Goal: Task Accomplishment & Management: Complete application form

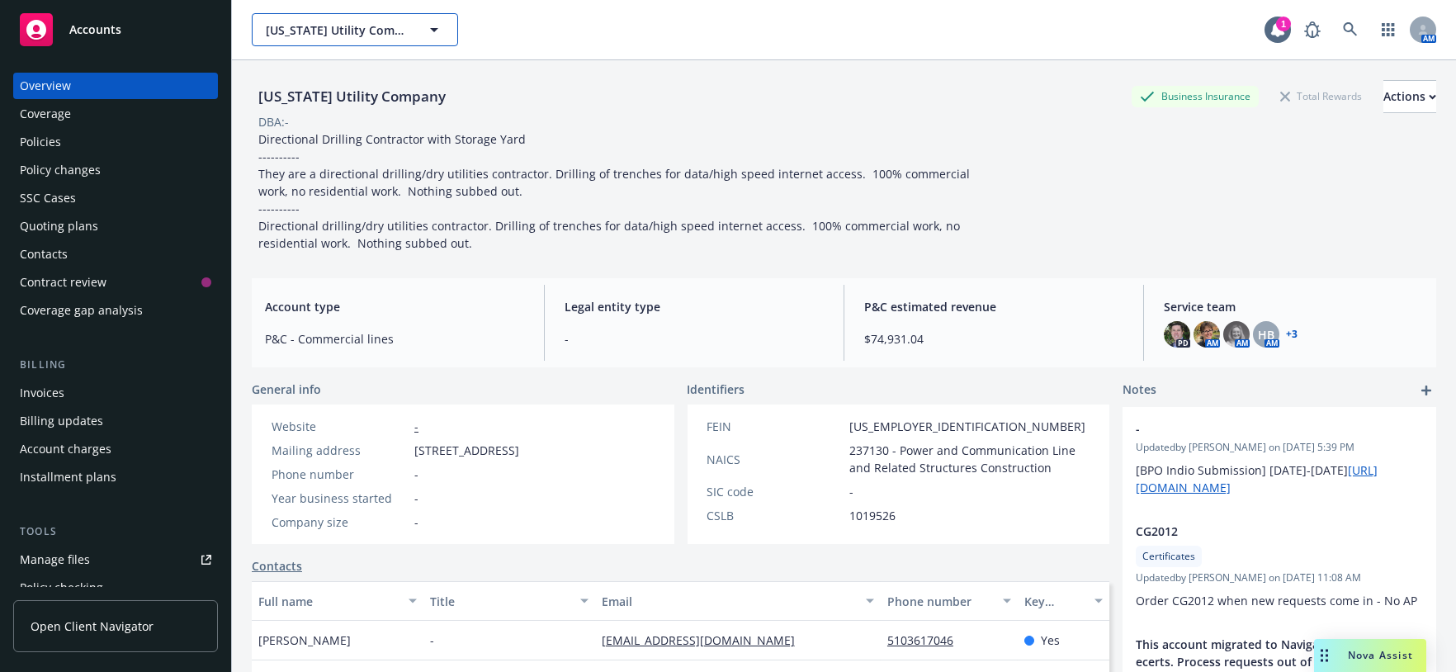
click at [390, 46] on button "California Utility Company" at bounding box center [355, 29] width 206 height 33
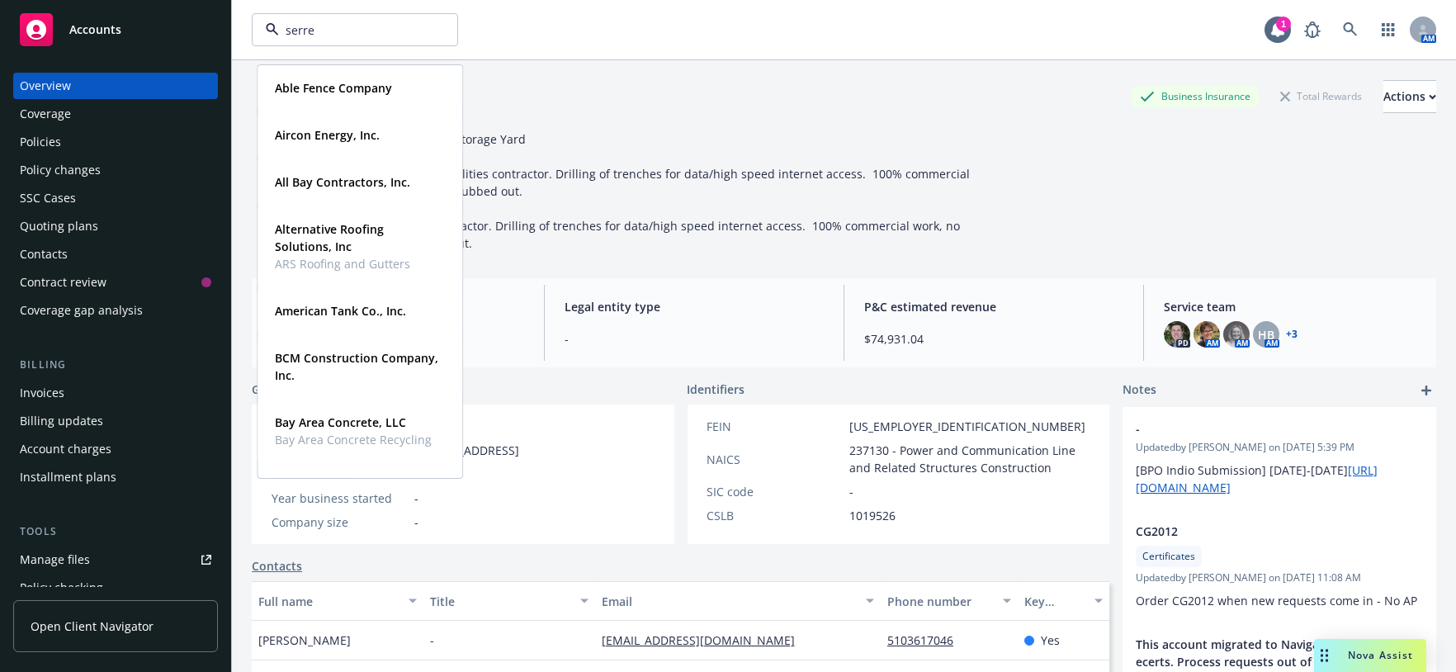
type input "serres"
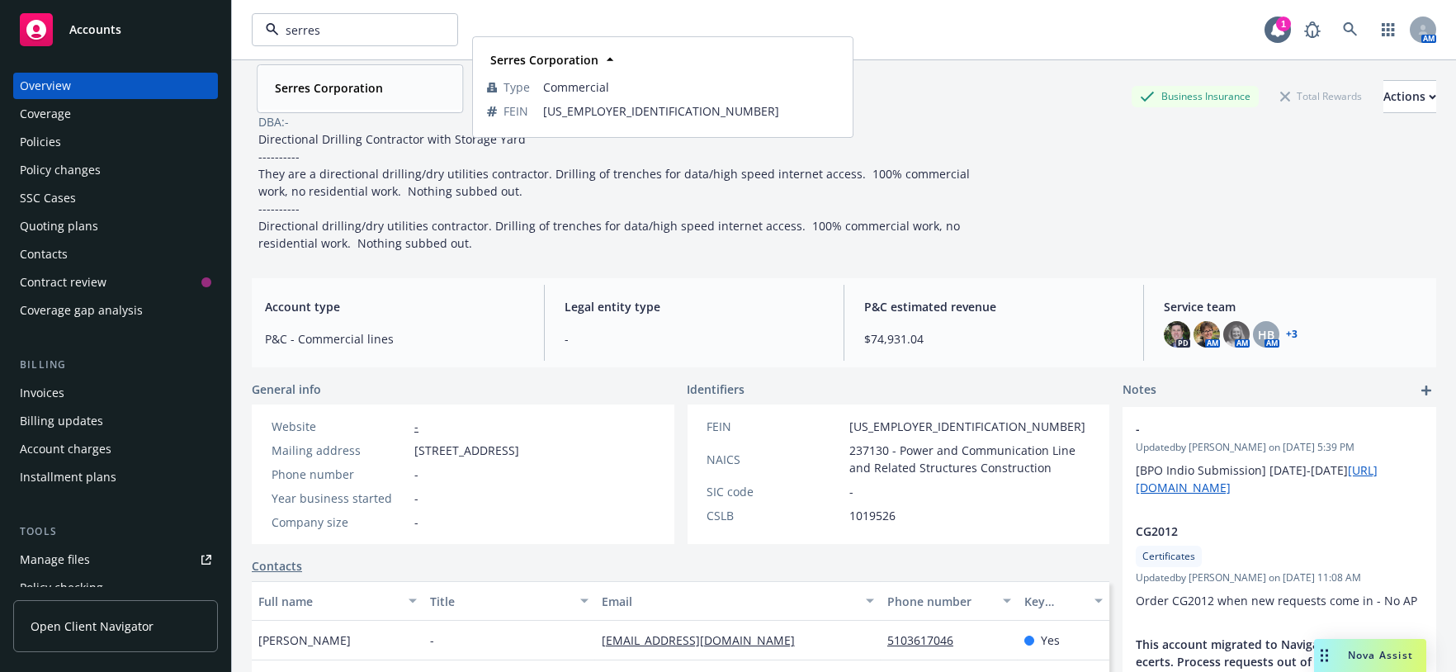
click at [344, 89] on strong "Serres Corporation" at bounding box center [329, 88] width 108 height 16
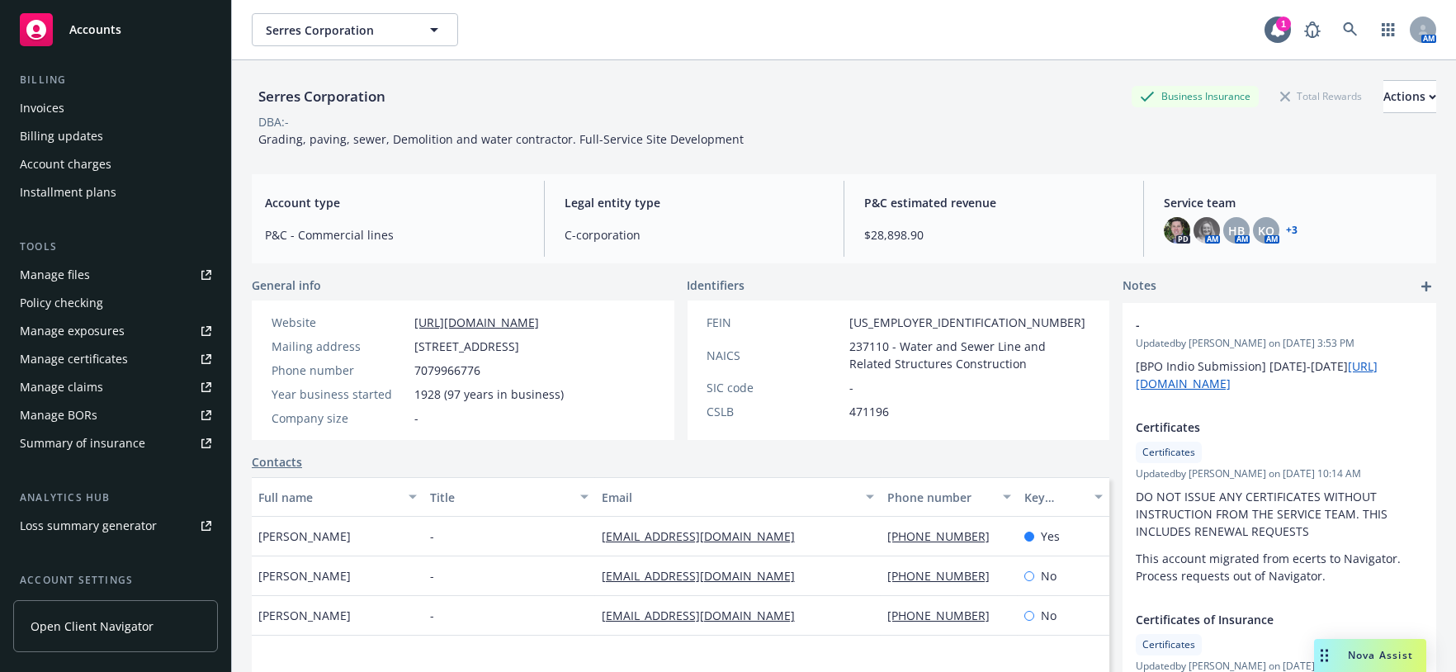
scroll to position [305, 0]
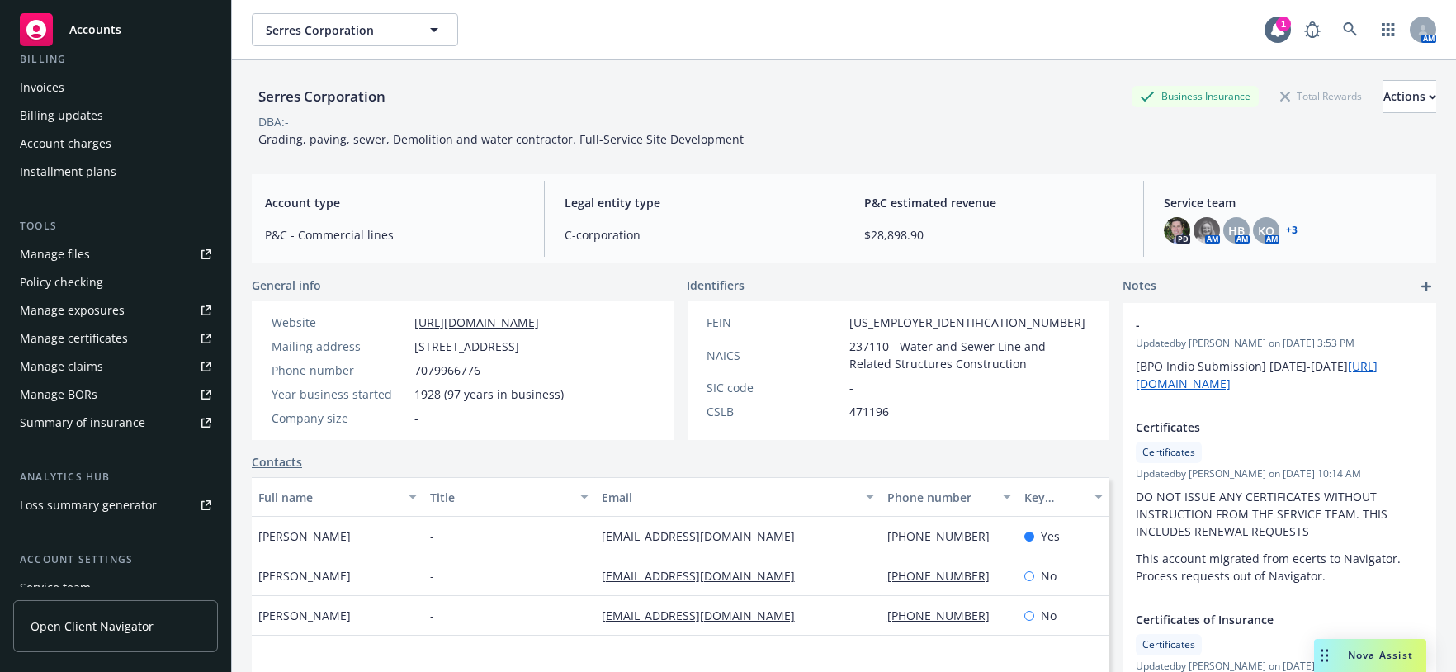
click at [72, 352] on div "Manage certificates" at bounding box center [74, 338] width 108 height 26
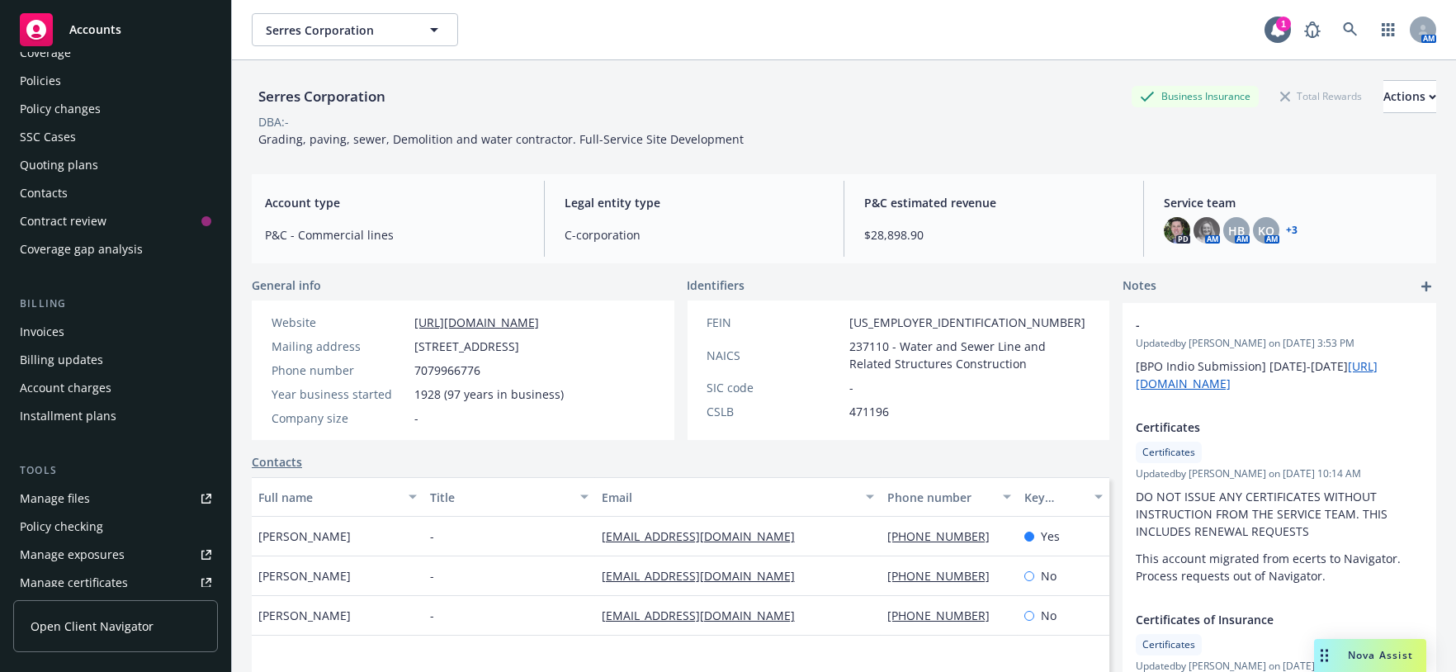
scroll to position [0, 0]
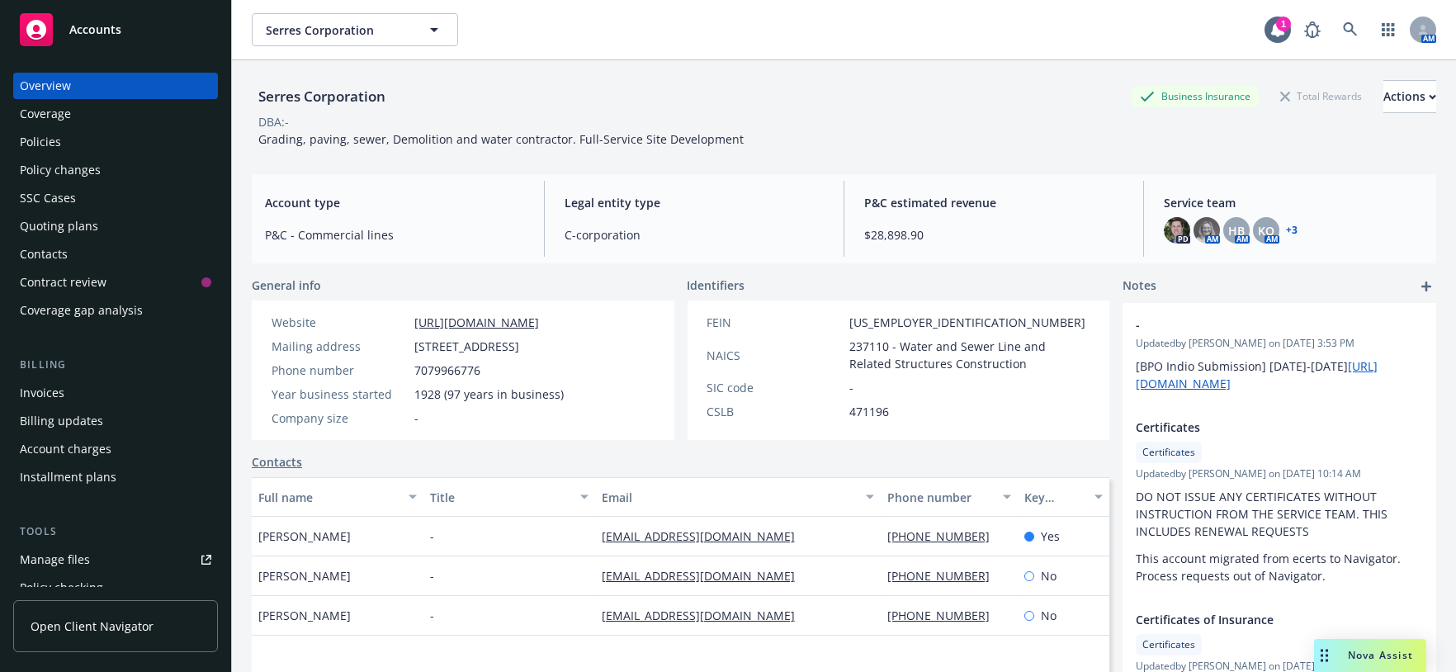
click at [68, 155] on div "Policies" at bounding box center [116, 142] width 192 height 26
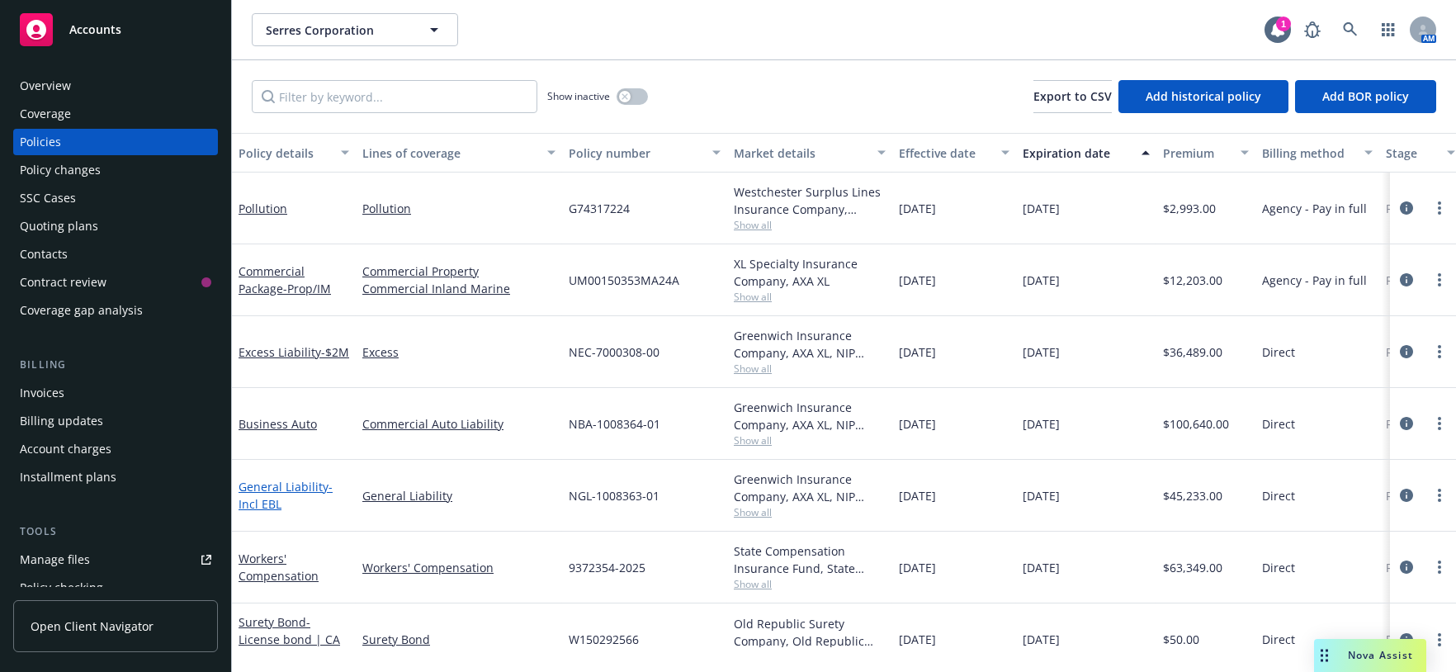
click at [320, 512] on link "General Liability - Incl EBL" at bounding box center [286, 495] width 94 height 33
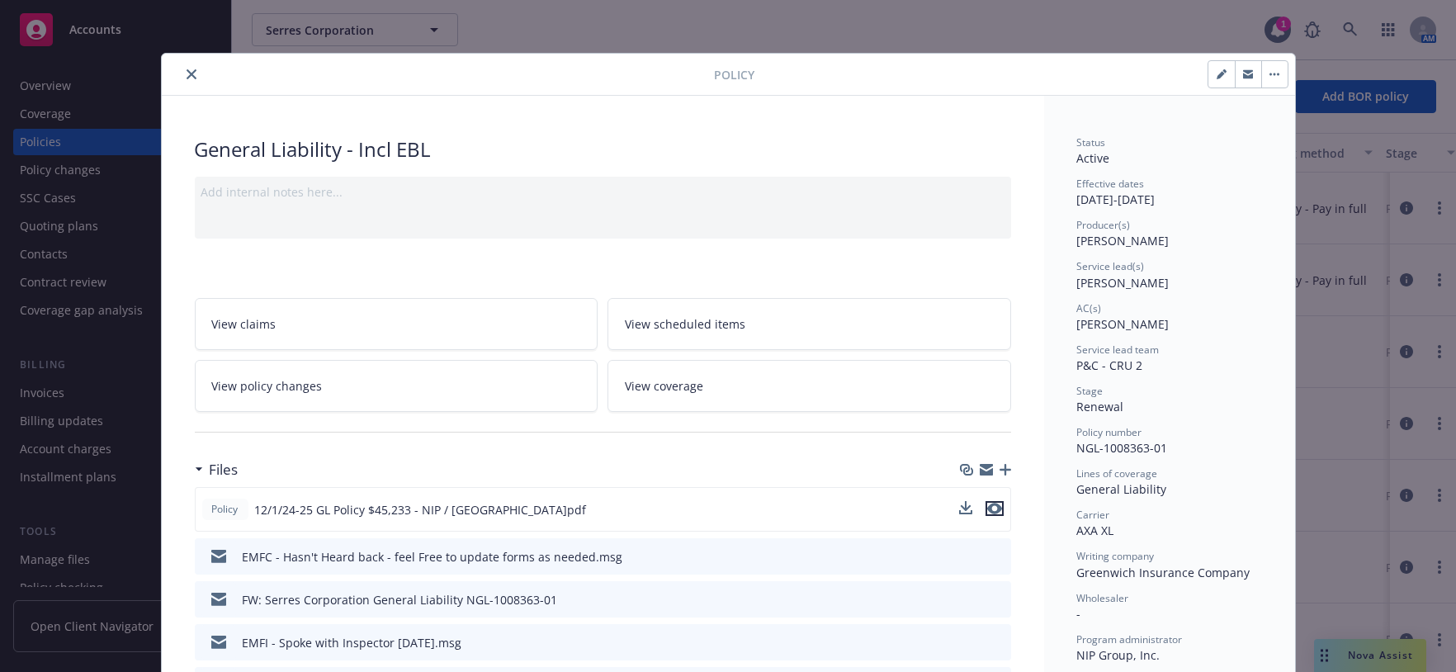
click at [992, 514] on icon "preview file" at bounding box center [994, 509] width 15 height 12
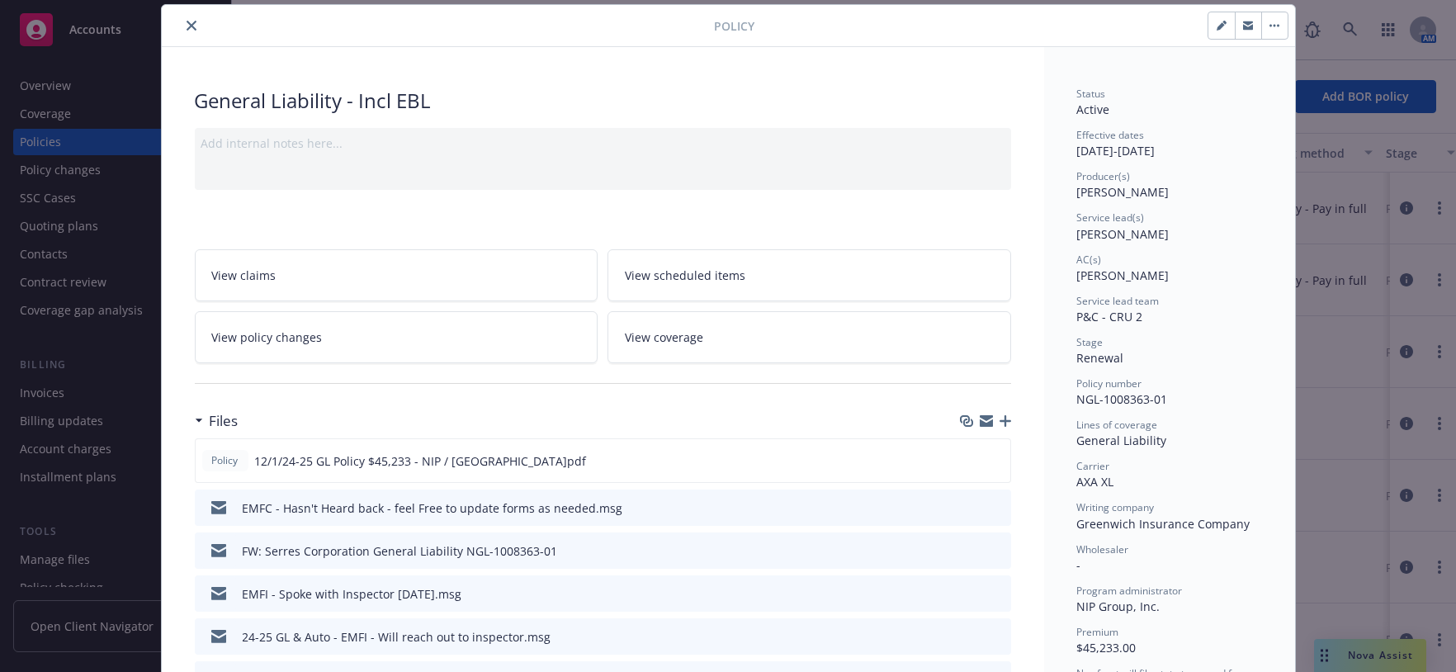
click at [185, 28] on button "close" at bounding box center [192, 26] width 20 height 20
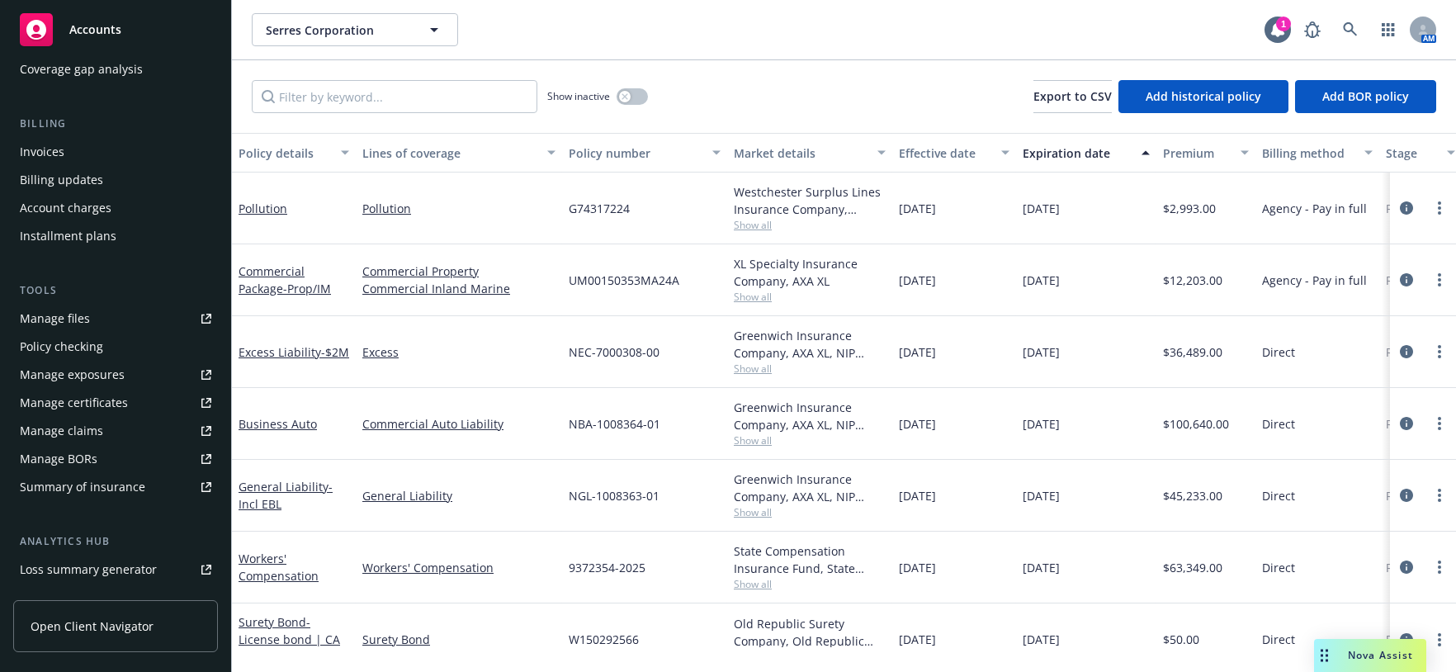
scroll to position [244, 0]
click at [90, 329] on div "Manage files" at bounding box center [55, 315] width 70 height 26
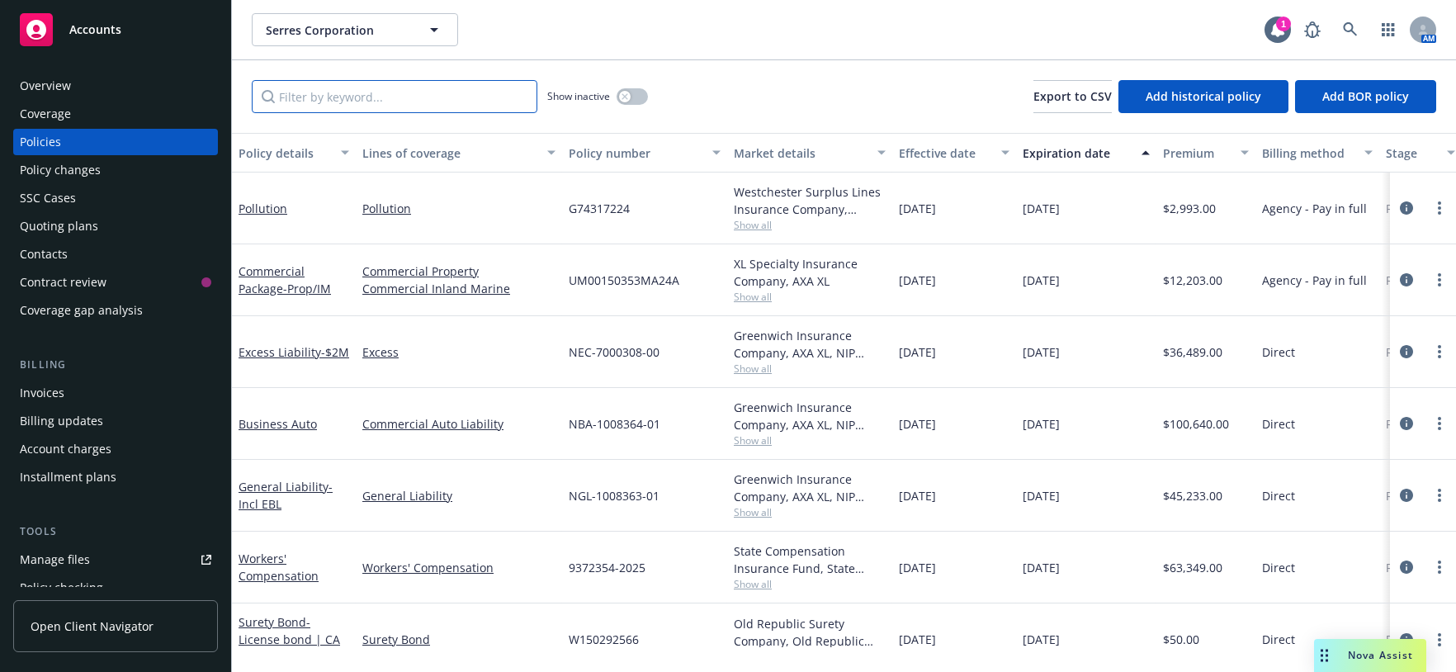
click at [439, 113] on input "Filter by keyword..." at bounding box center [395, 96] width 286 height 33
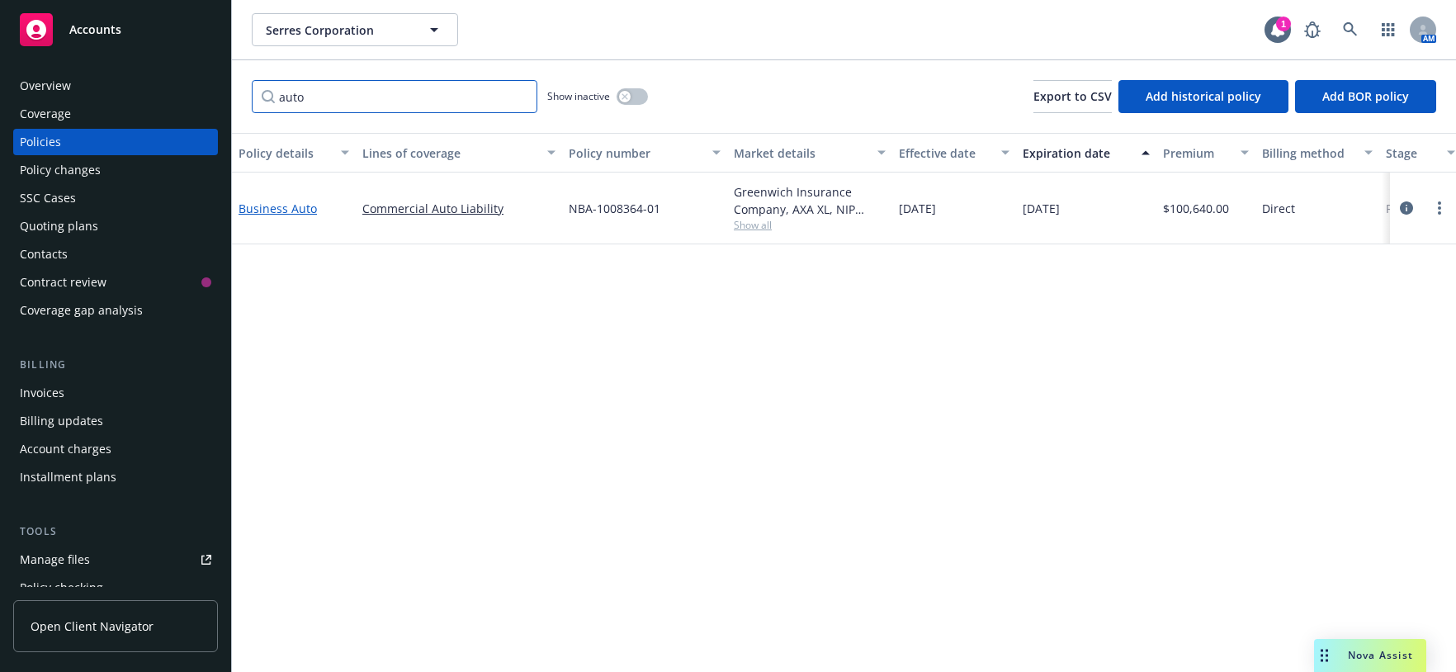
type input "auto"
click at [305, 216] on link "Business Auto" at bounding box center [278, 209] width 78 height 16
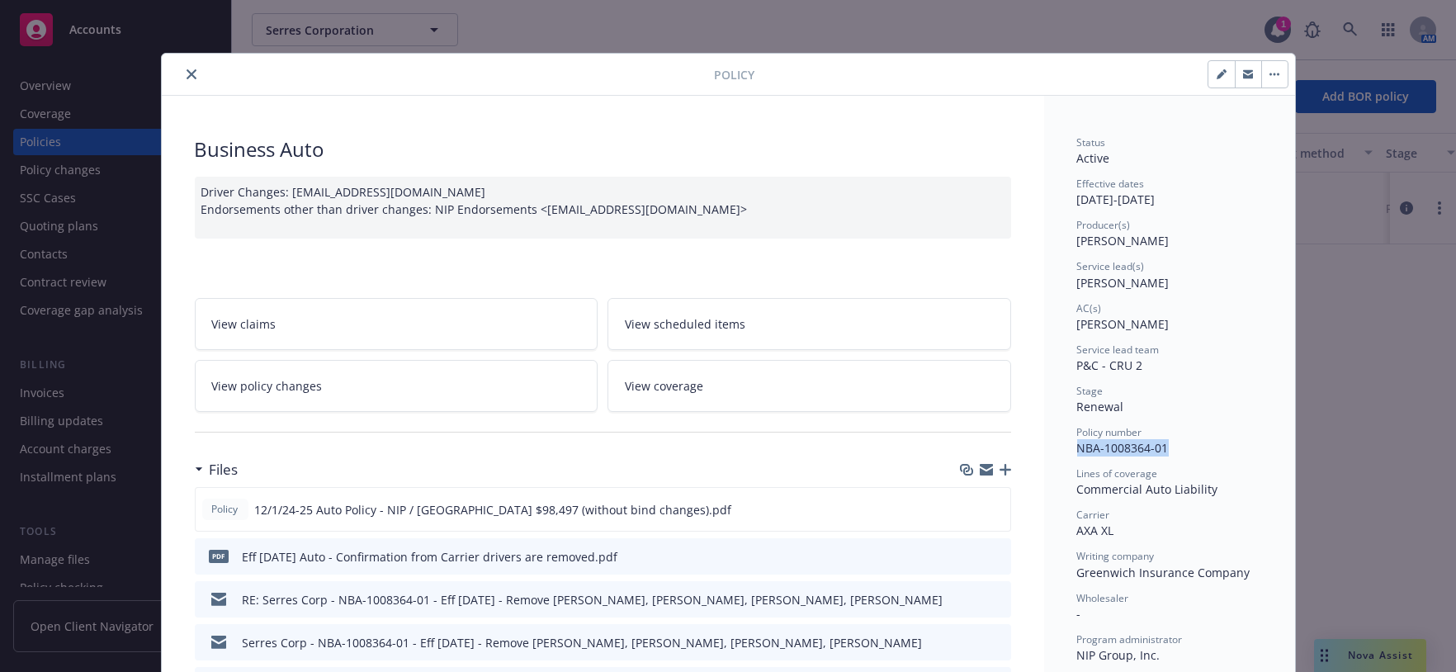
drag, startPoint x: 1176, startPoint y: 487, endPoint x: 1081, endPoint y: 496, distance: 94.5
click at [1081, 496] on div "Status Active Effective dates 12/01/2024 - 12/01/2025 Producer(s) Lacey Torkels…" at bounding box center [1169, 523] width 185 height 777
copy span "NBA-1008364-01"
click at [191, 79] on icon "close" at bounding box center [192, 74] width 10 height 10
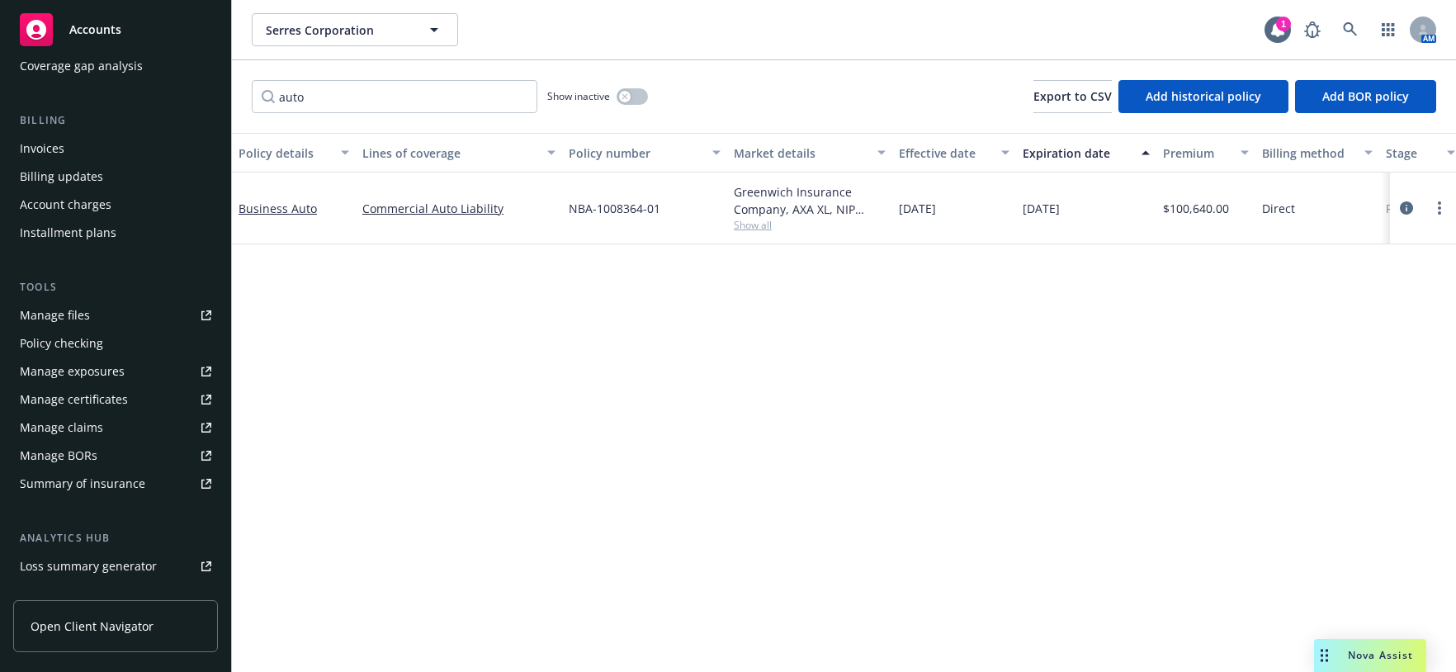
scroll to position [275, 0]
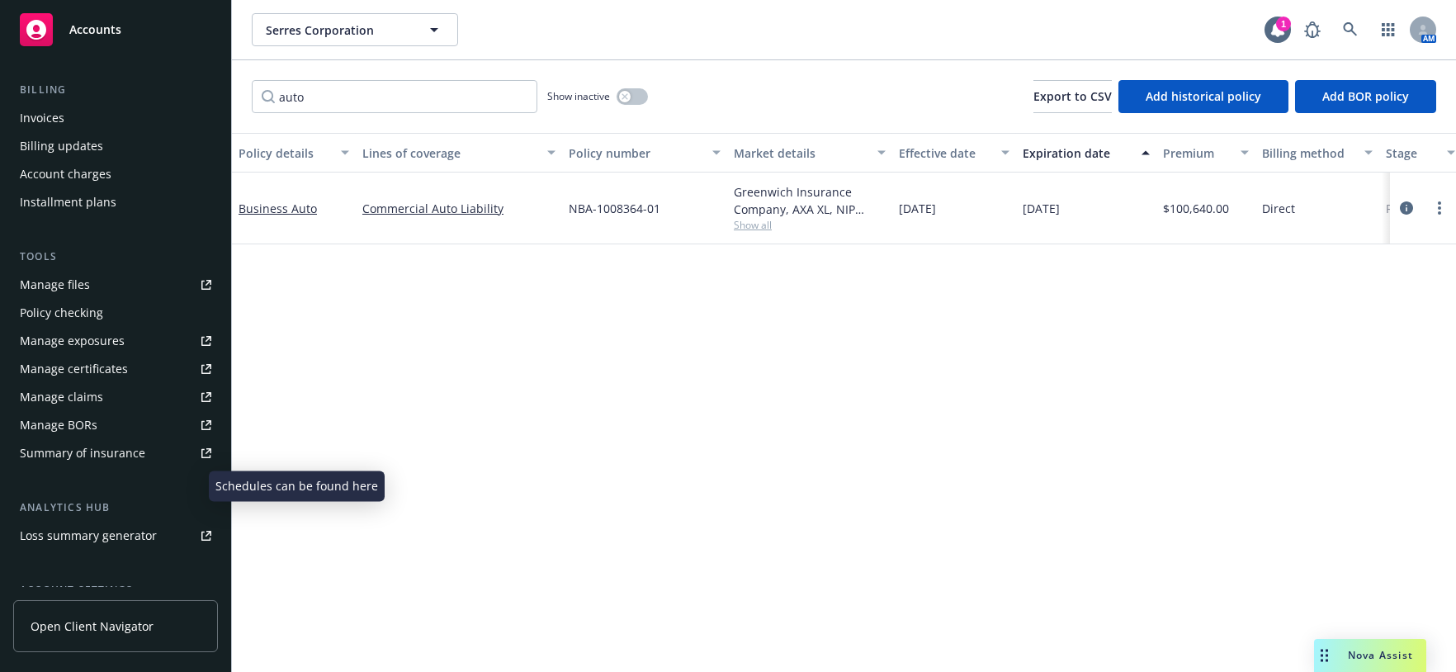
click at [93, 354] on div "Manage exposures" at bounding box center [72, 341] width 105 height 26
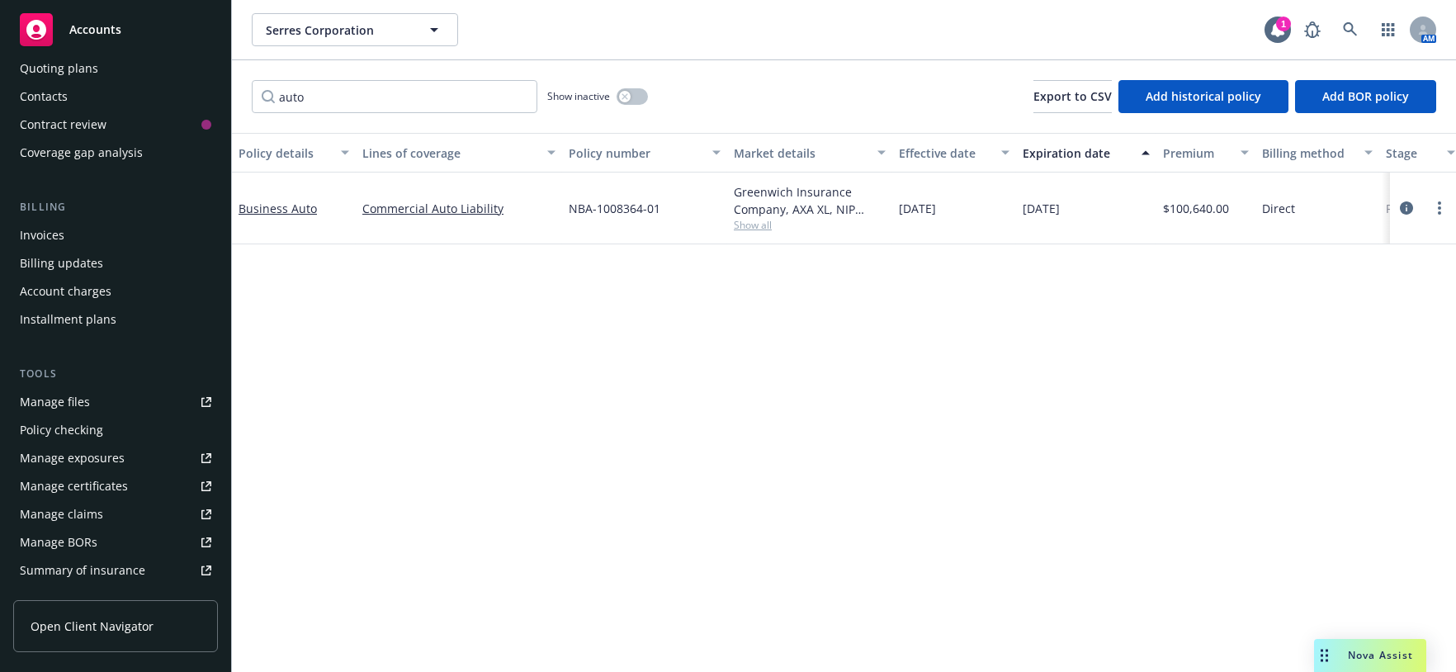
scroll to position [0, 0]
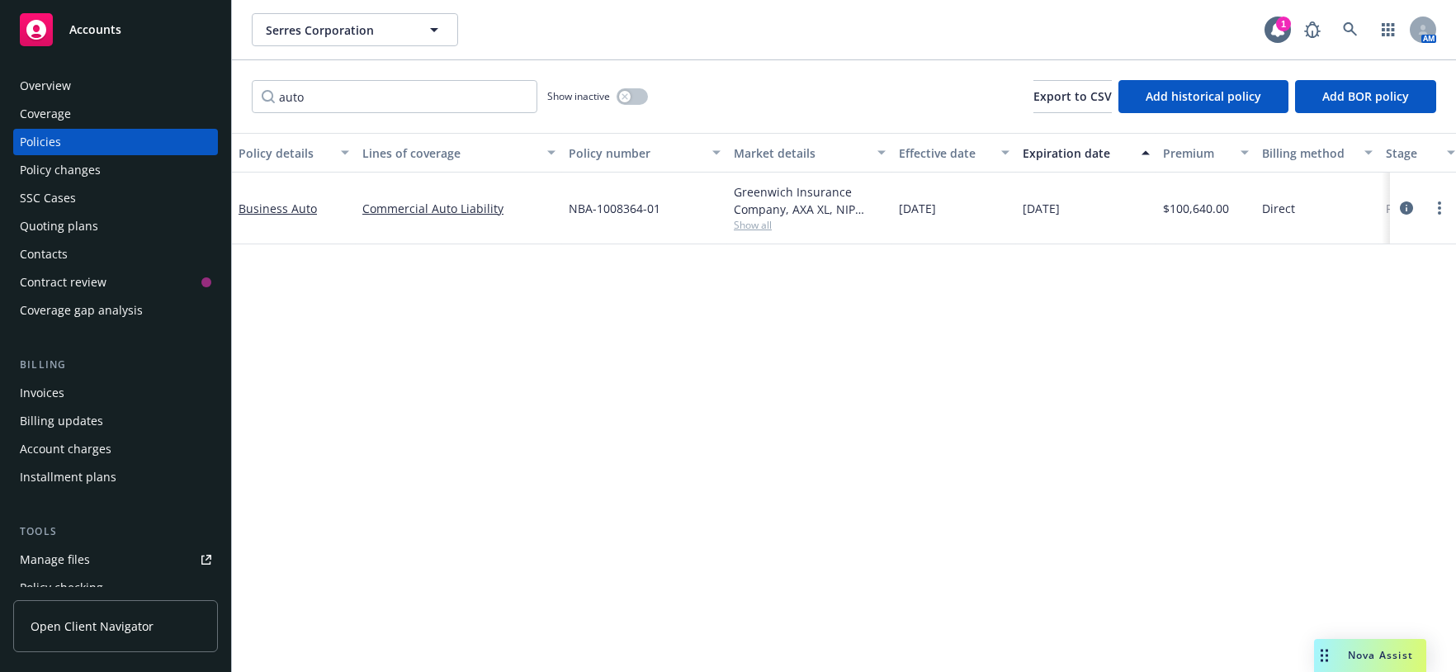
click at [142, 183] on div "Policy changes" at bounding box center [116, 170] width 192 height 26
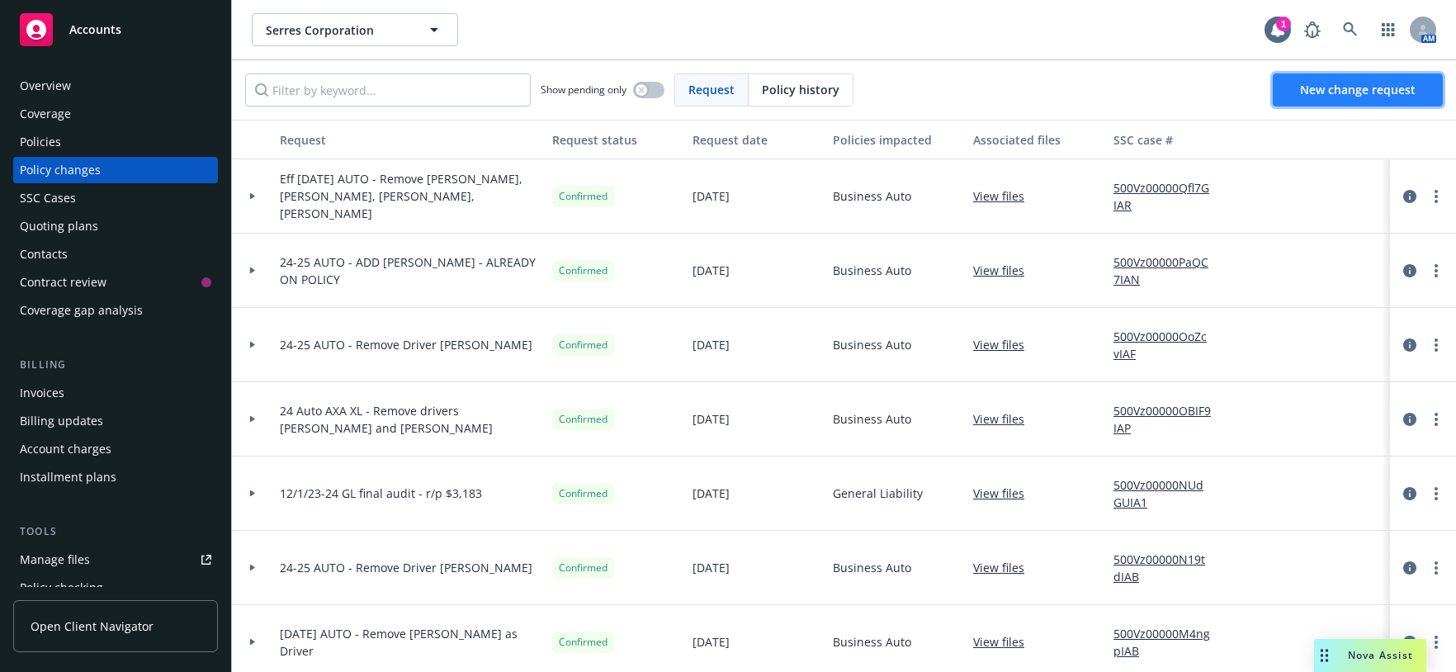
click at [1372, 97] on span "New change request" at bounding box center [1358, 90] width 116 height 16
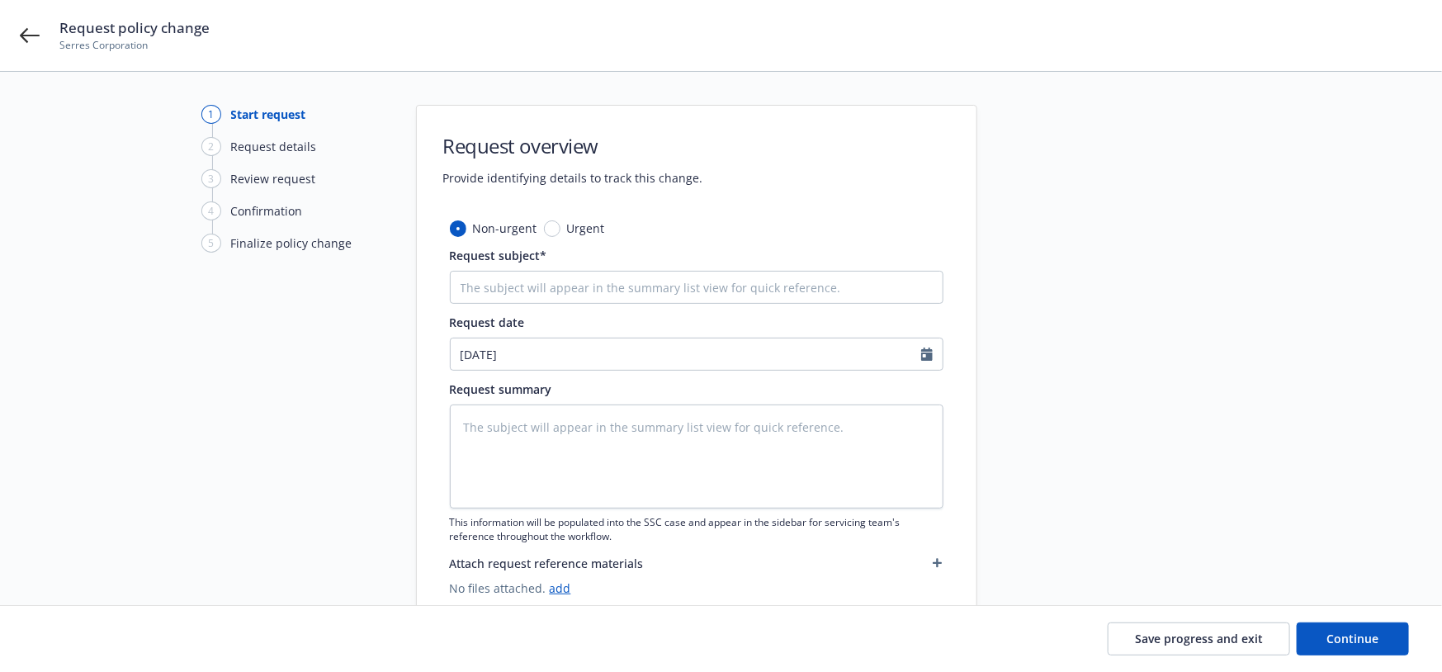
click at [524, 312] on div "Non-urgent Urgent Request subject* Request date 09/12/2025 Request summary This…" at bounding box center [697, 408] width 494 height 377
click at [524, 294] on input "Request subject*" at bounding box center [697, 287] width 494 height 33
type textarea "x"
type input "E"
type textarea "x"
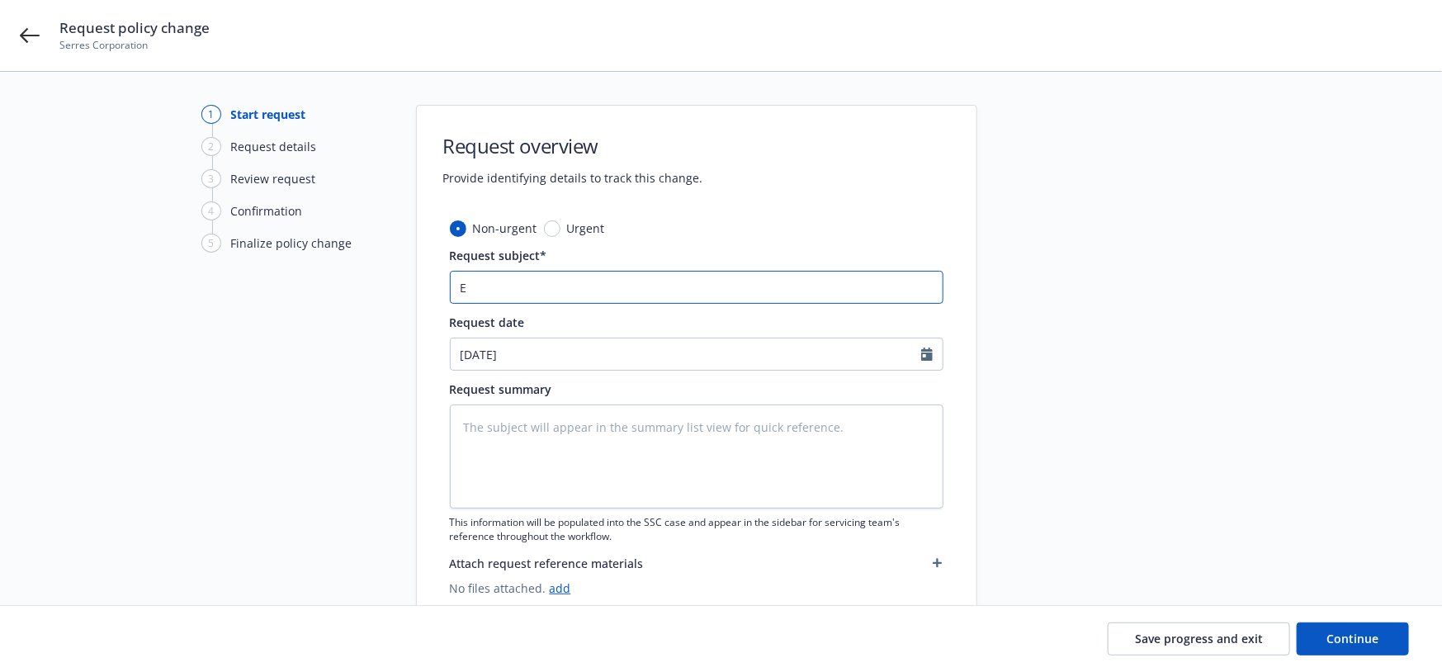
type input "EF"
type textarea "x"
type input "EFf"
type textarea "x"
type input "EFf"
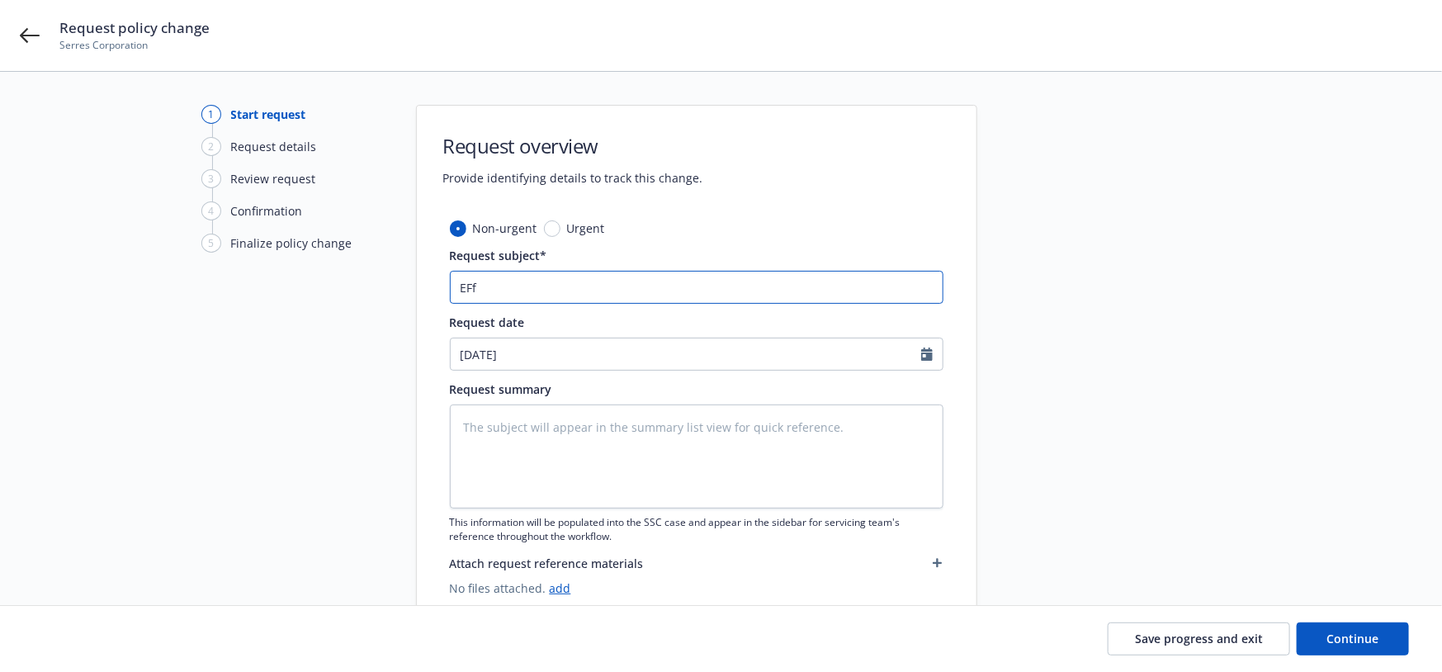
type textarea "x"
type input "EFf 9"
type textarea "x"
type input "EFf"
type textarea "x"
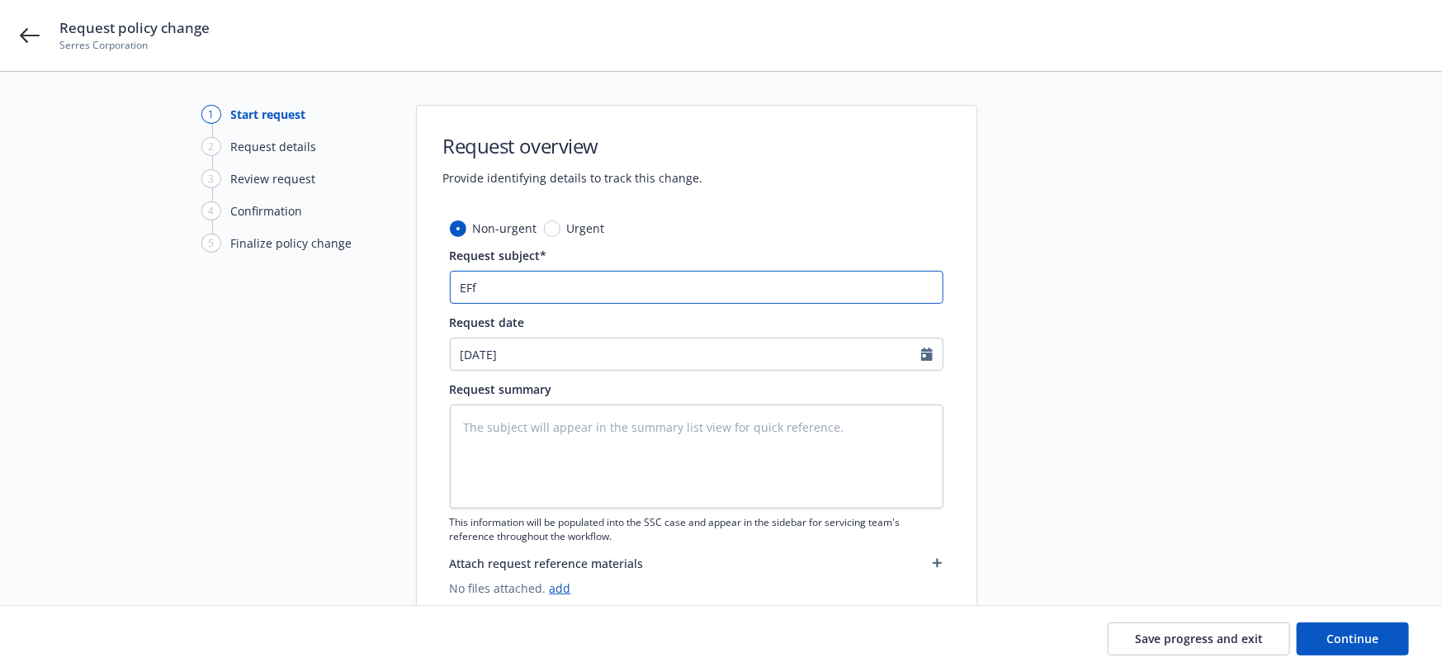
type input "EFf"
type textarea "x"
type input "EF"
type textarea "x"
type input "E"
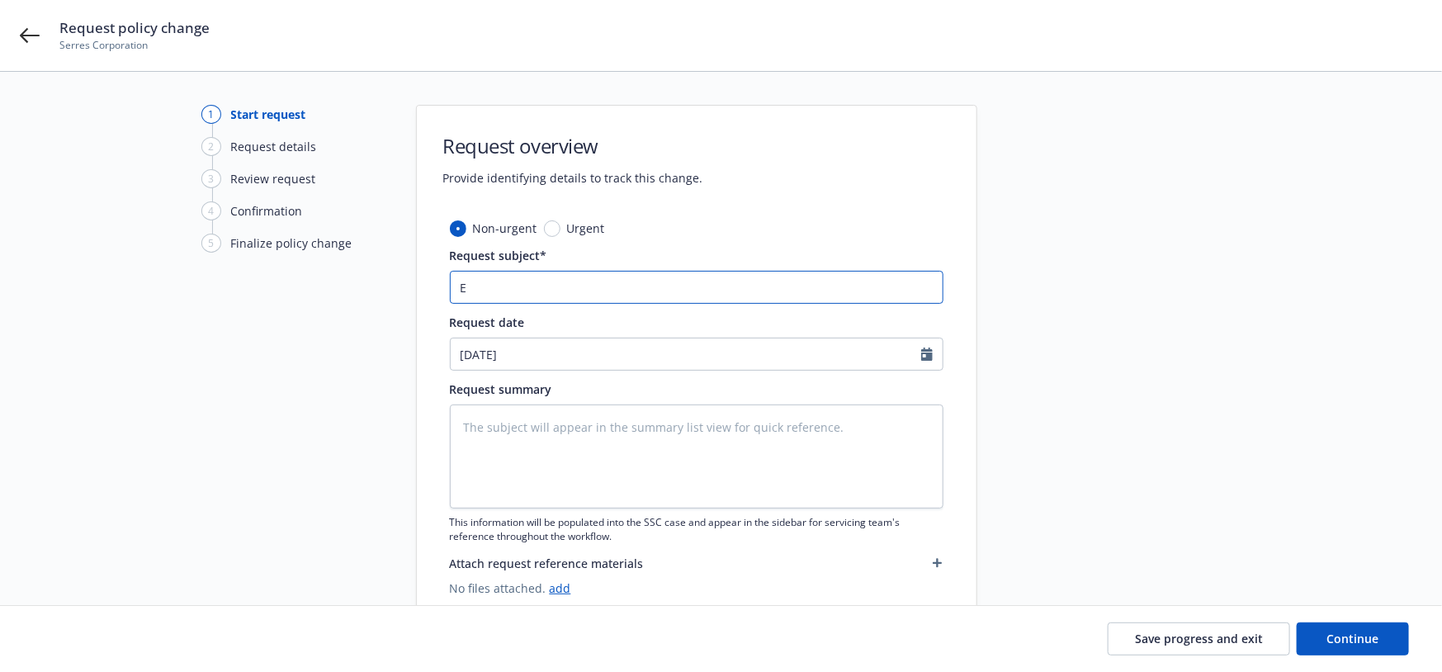
type textarea "x"
type input "Ef"
type textarea "x"
type input "Eff"
type textarea "x"
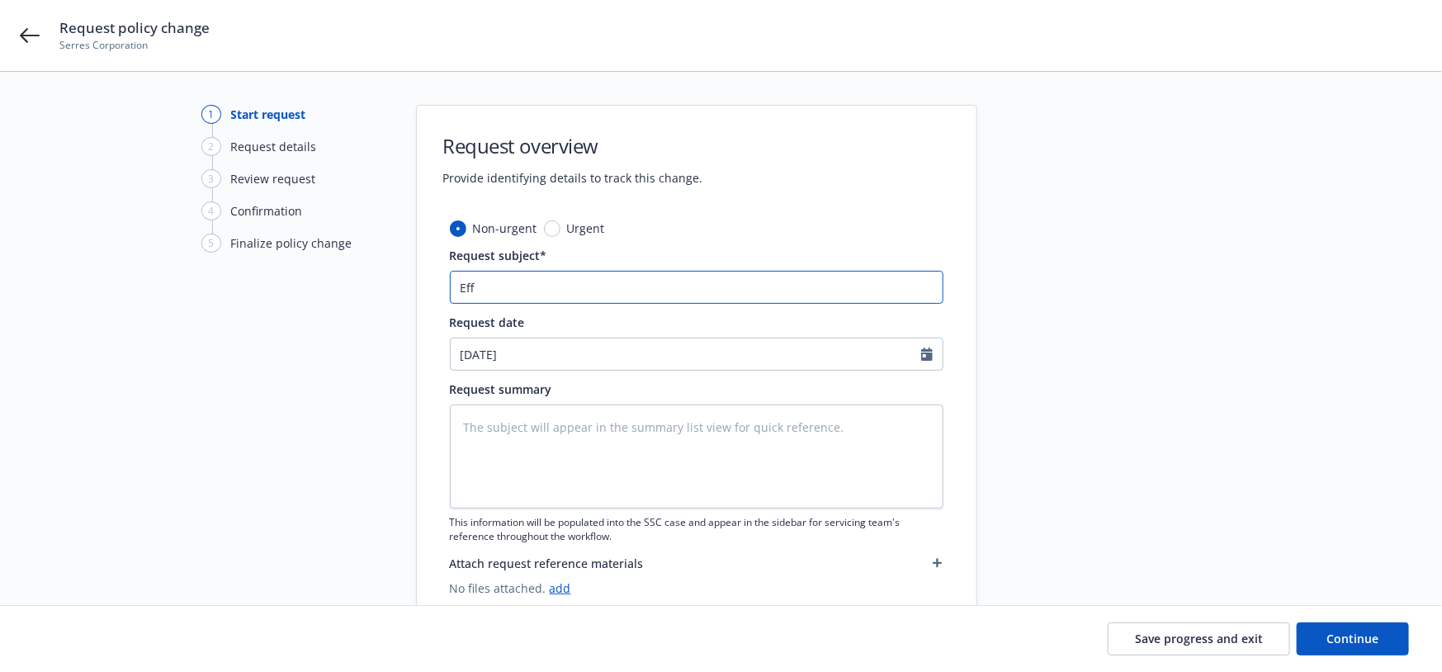
type input "Eff"
type textarea "x"
type input "Eff 9"
type textarea "x"
type input "Eff 9/"
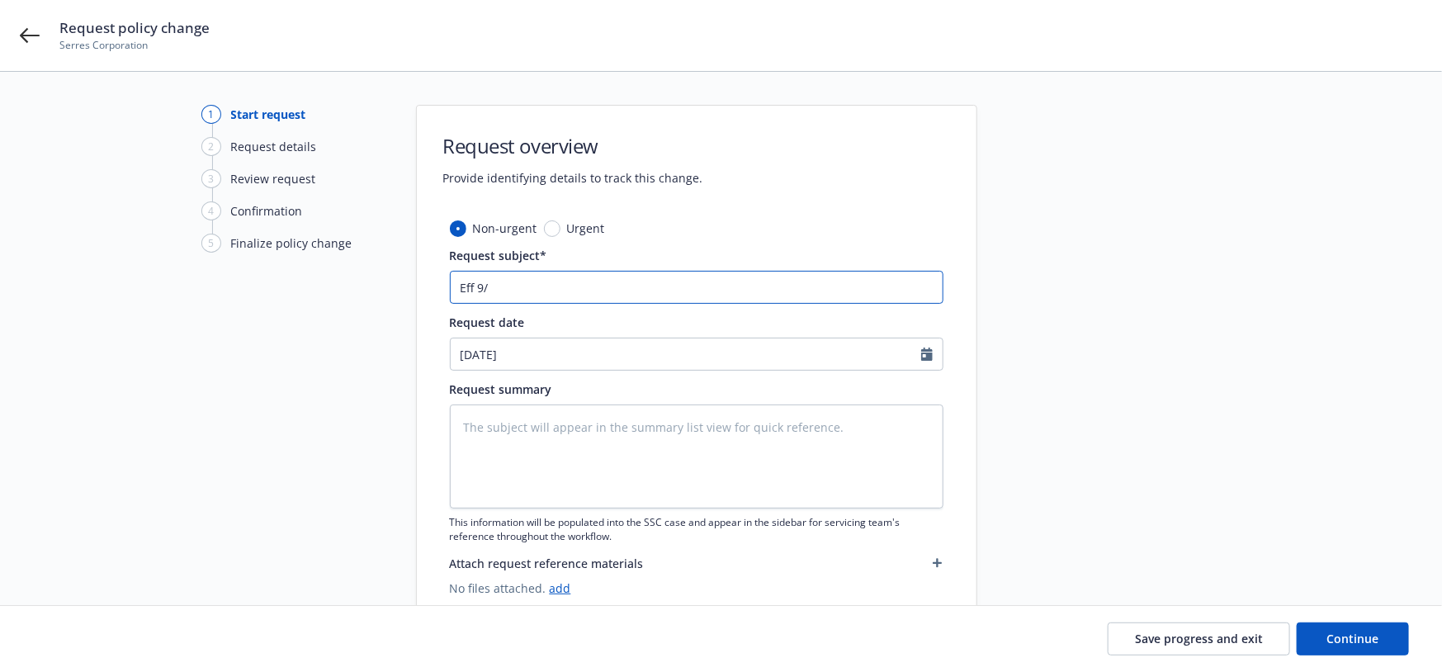
type textarea "x"
type input "Eff 9/1"
type textarea "x"
type input "Eff 9/10"
type textarea "x"
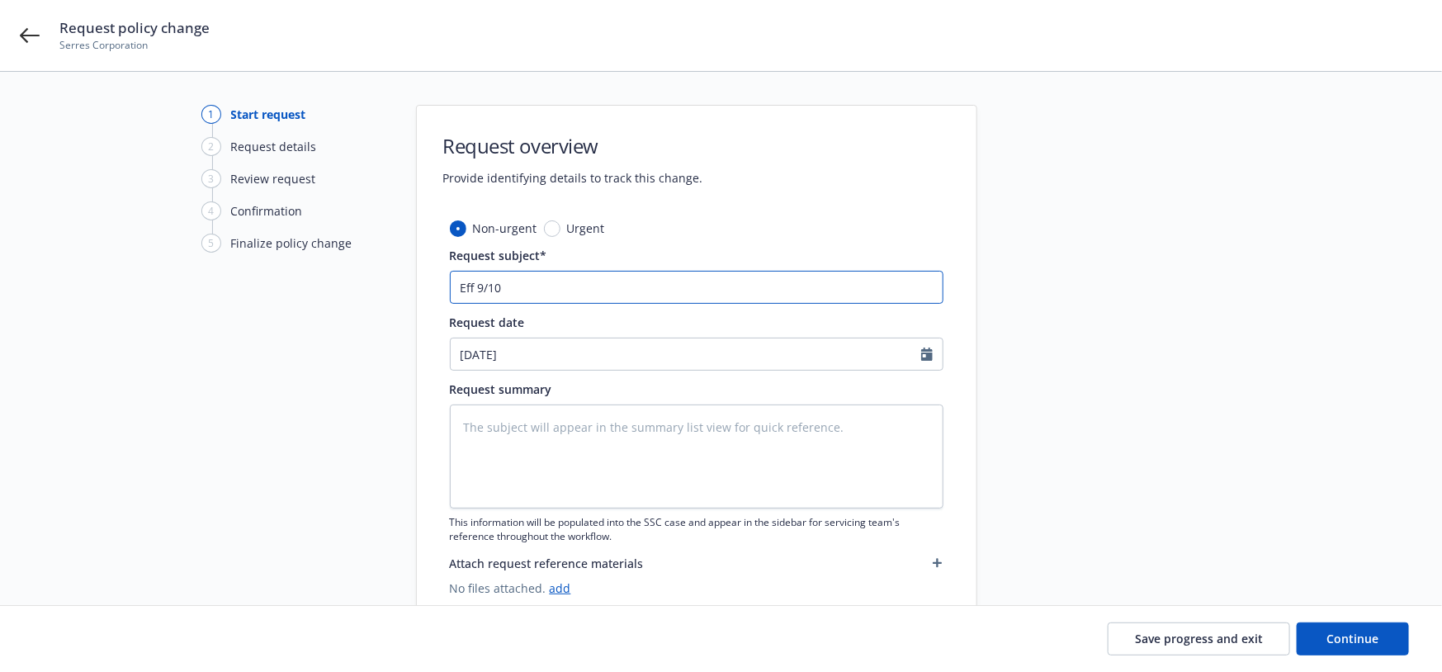
type input "Eff 9/10/"
type textarea "x"
type input "Eff 9/10/2"
type textarea "x"
type input "Eff 9/10/20"
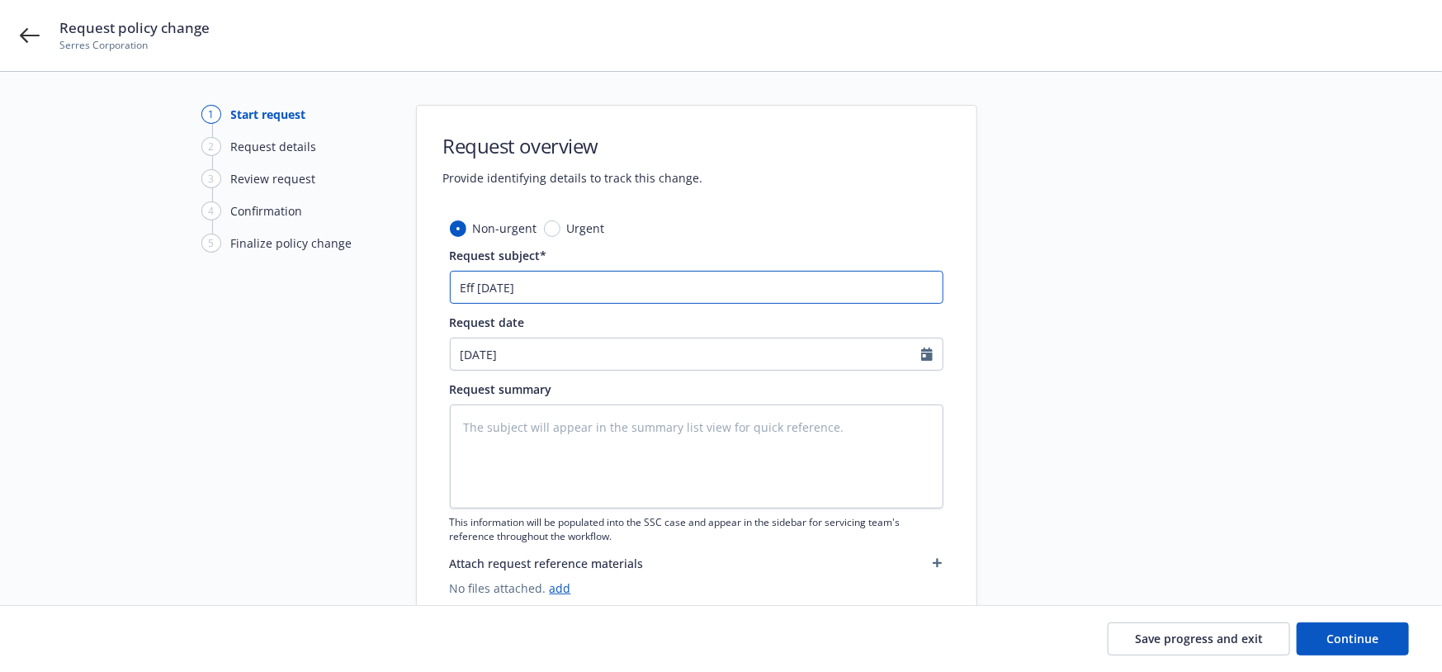
type textarea "x"
type input "Eff 9/10/202"
type textarea "x"
type input "Eff 9/10/2025"
type textarea "x"
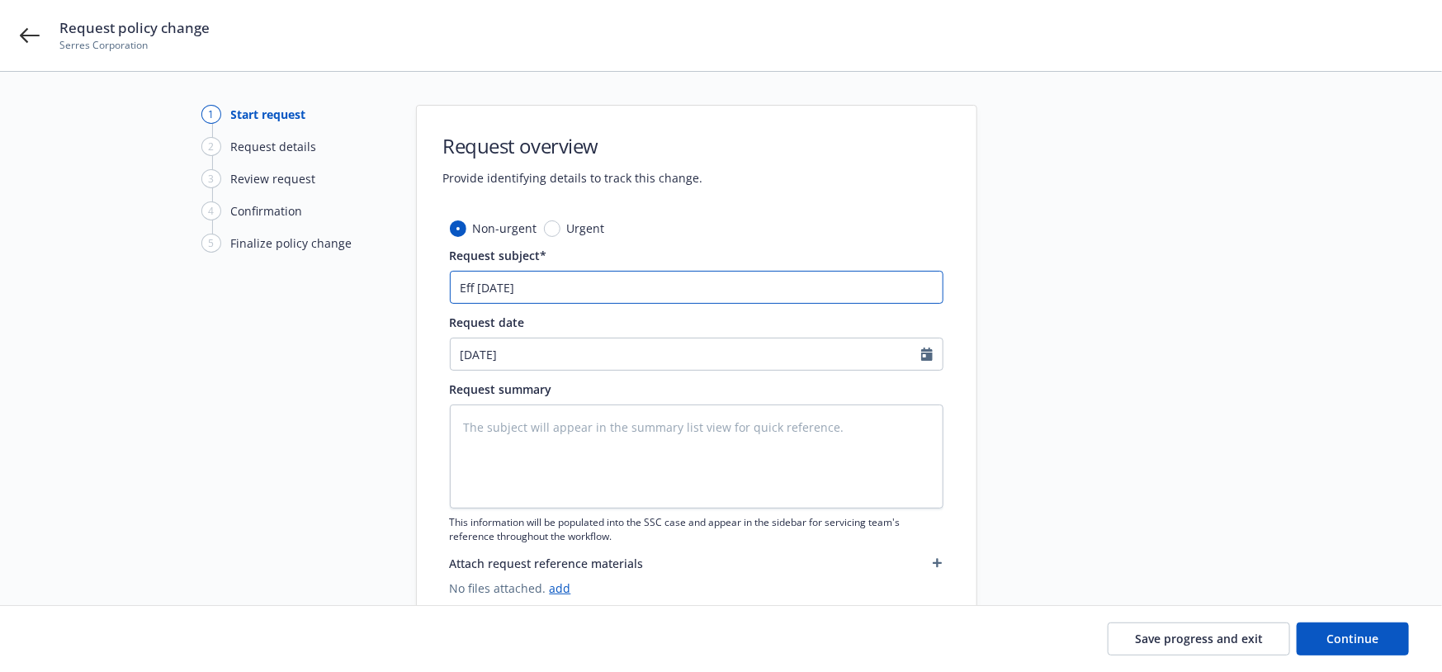
type input "Eff 9/10/2025"
type textarea "x"
type input "Eff 9/10/2025 A"
type textarea "x"
type input "Eff 9/10/2025 AU"
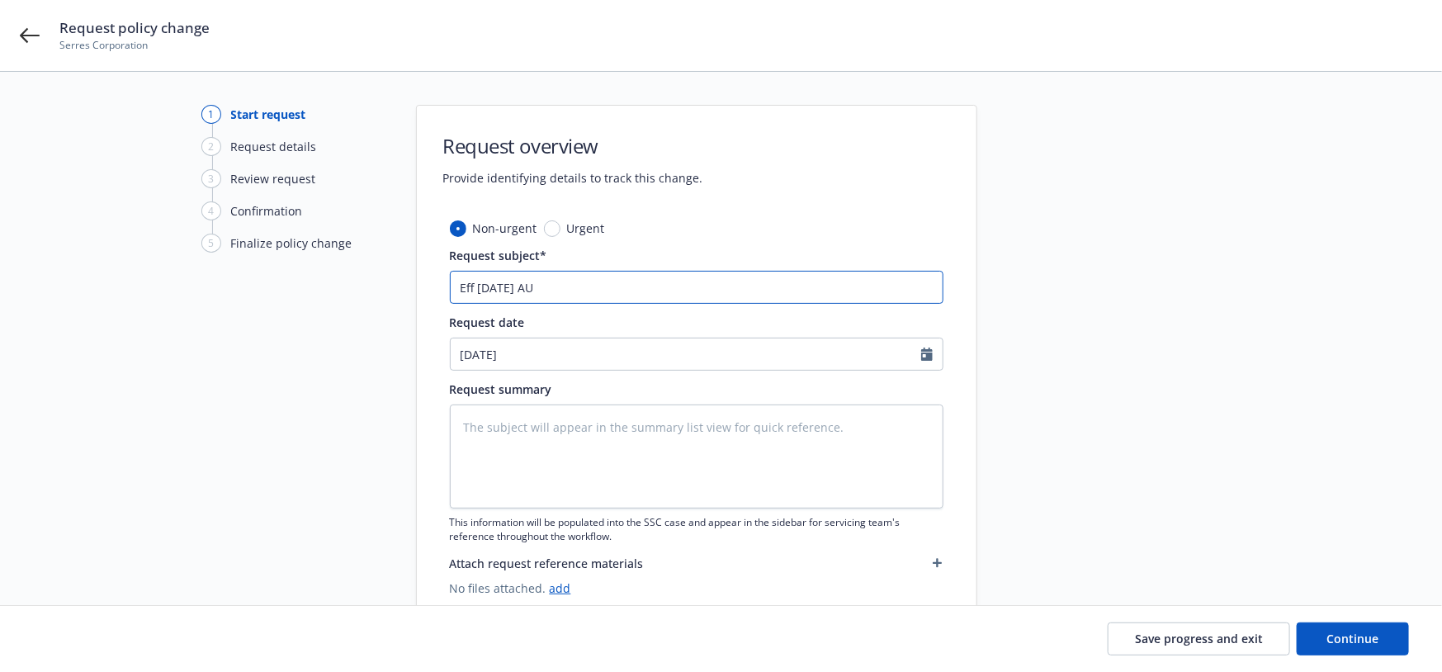
type textarea "x"
type input "Eff 9/10/2025 AUT"
type textarea "x"
type input "Eff 9/10/2025 AUTO"
type textarea "x"
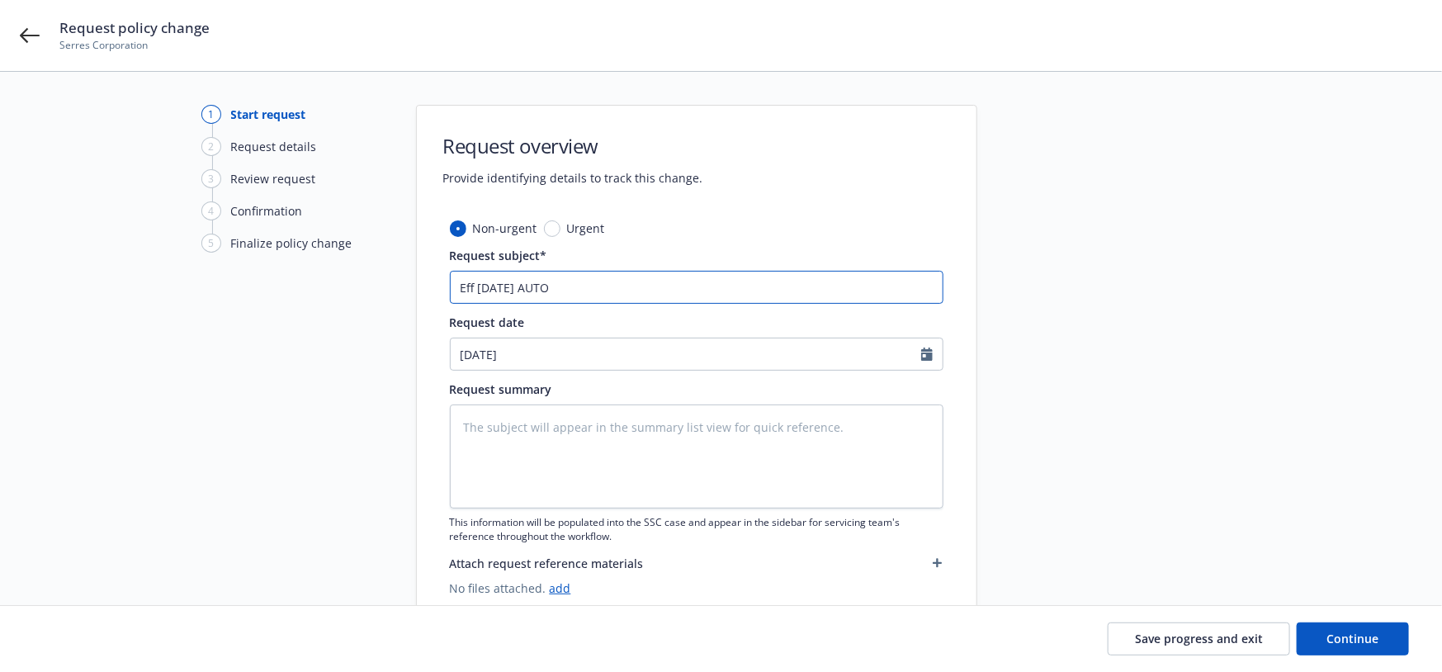
type input "Eff 9/10/2025 AUTO"
type textarea "x"
type input "Eff 9/10/2025 AUTO -"
type textarea "x"
type input "Eff 9/10/2025 AUTO -"
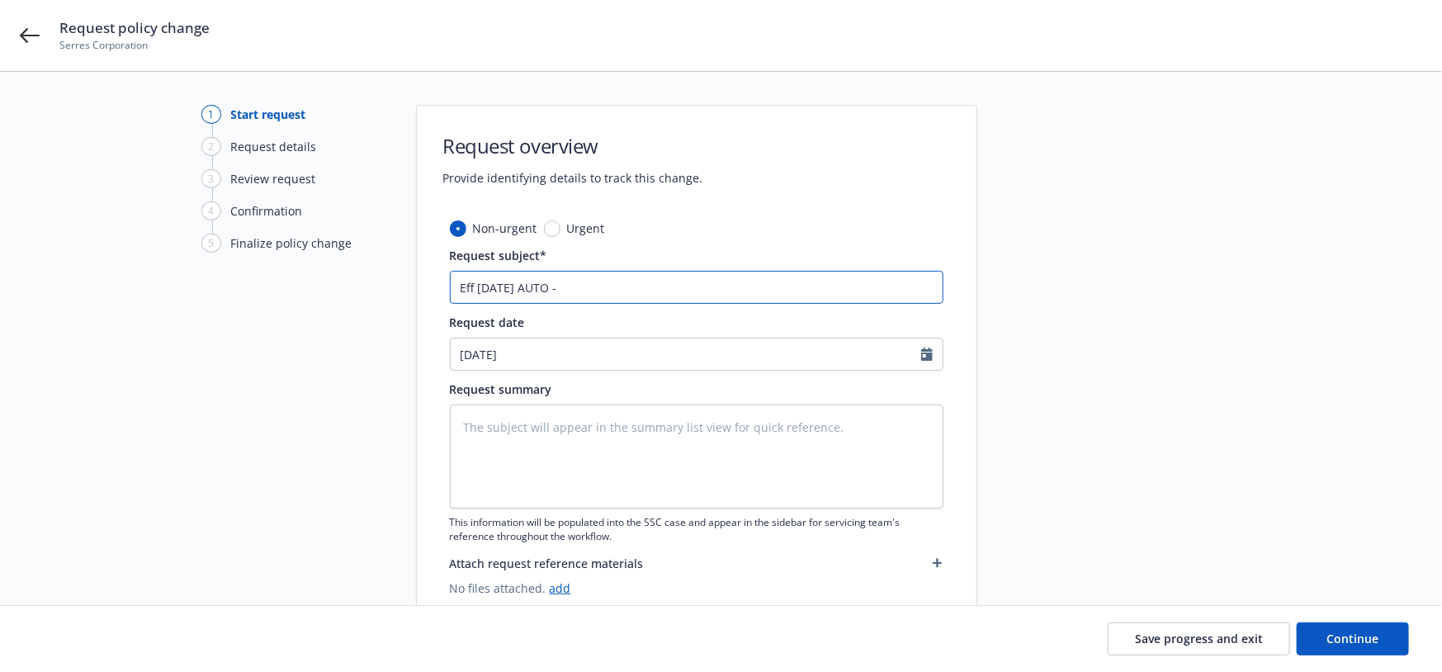
type textarea "x"
type input "Eff 9/10/2025 AUTO - R"
type textarea "x"
type input "Eff 9/10/2025 AUTO - Rem"
type textarea "x"
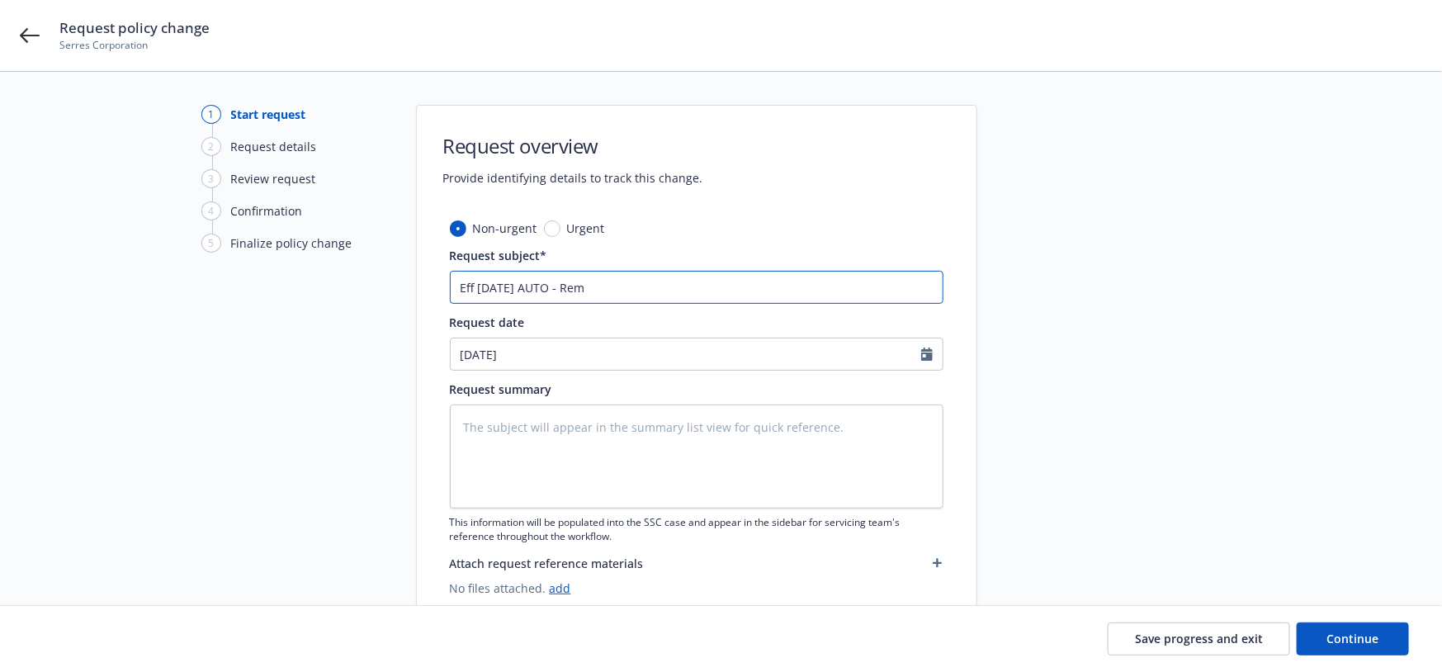
type input "Eff 9/10/2025 AUTO - Remo"
type textarea "x"
type input "Eff 9/10/2025 AUTO - Remov"
type textarea "x"
type input "Eff 9/10/2025 AUTO - Remove"
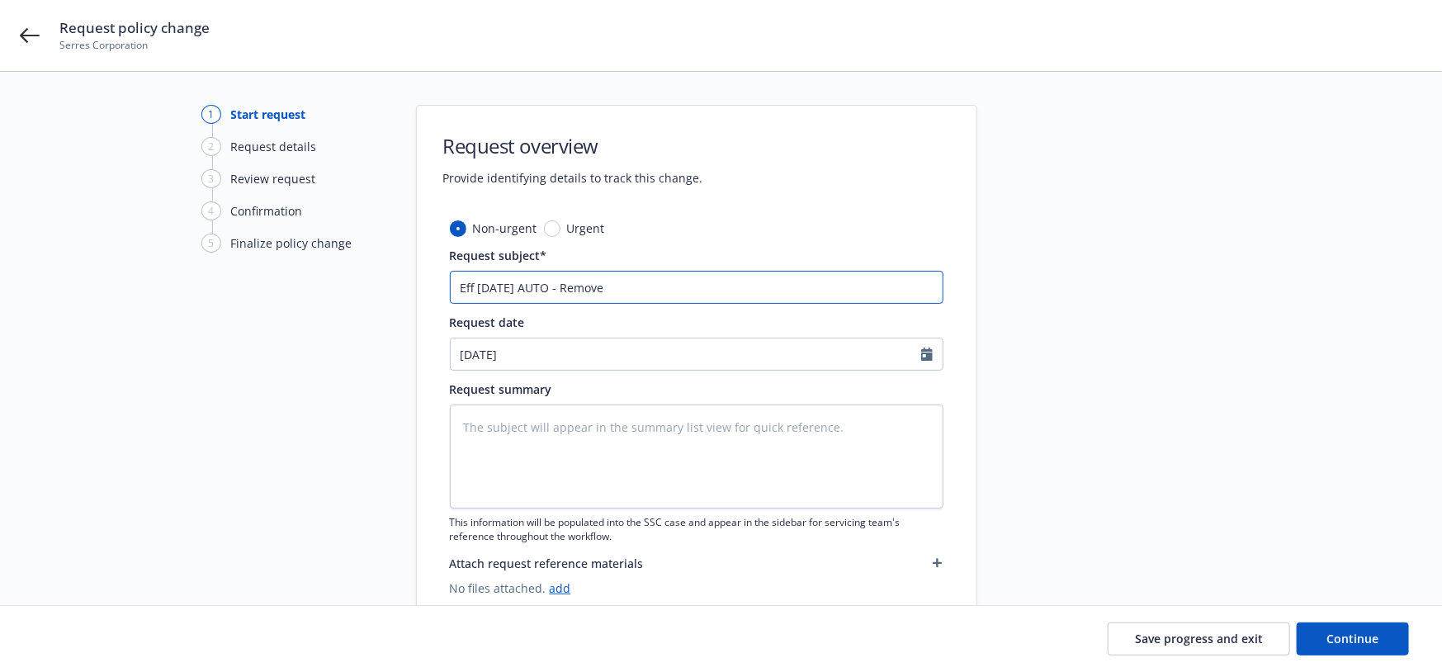
type textarea "x"
type input "Eff 9/10/2025 AUTO - Remove"
type textarea "x"
type input "Eff 9/10/2025 AUTO - Remove 2"
type textarea "x"
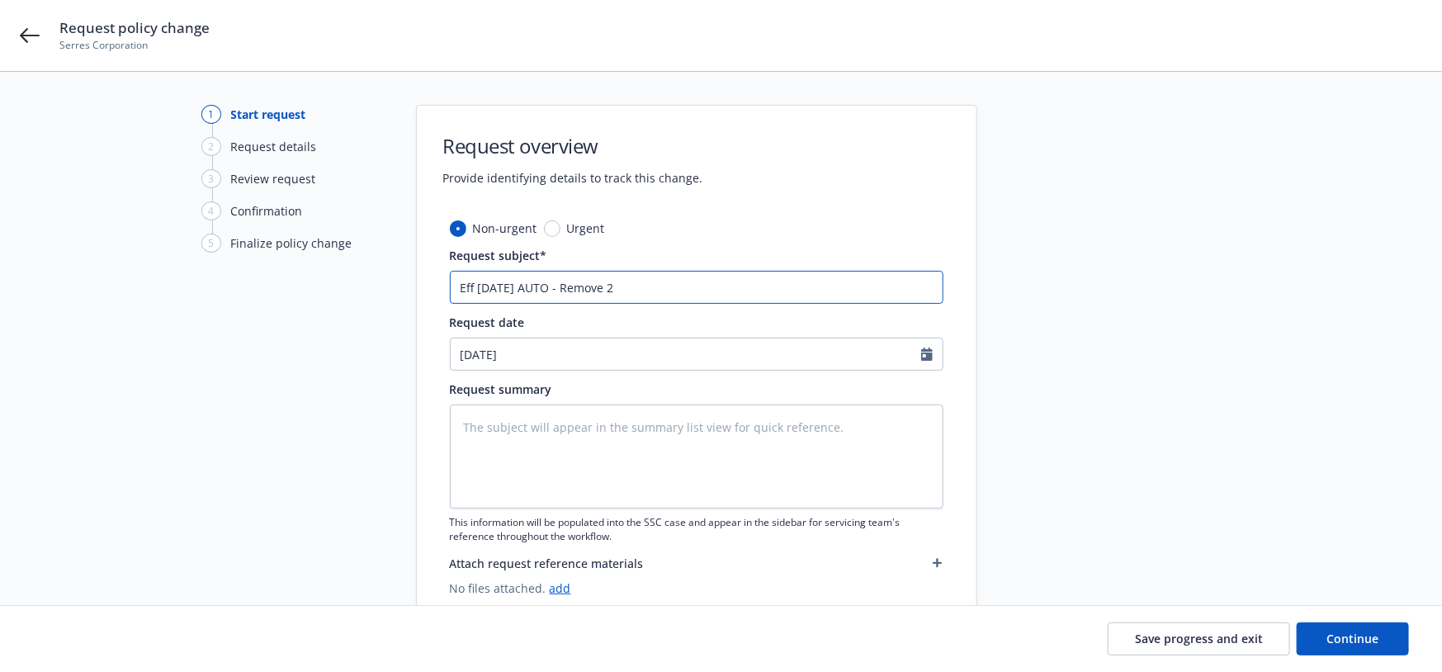
type input "Eff 9/10/2025 AUTO - Remove 20"
type textarea "x"
type input "Eff 9/10/2025 AUTO - Remove 200"
type textarea "x"
type input "Eff 9/10/2025 AUTO - Remove 2005"
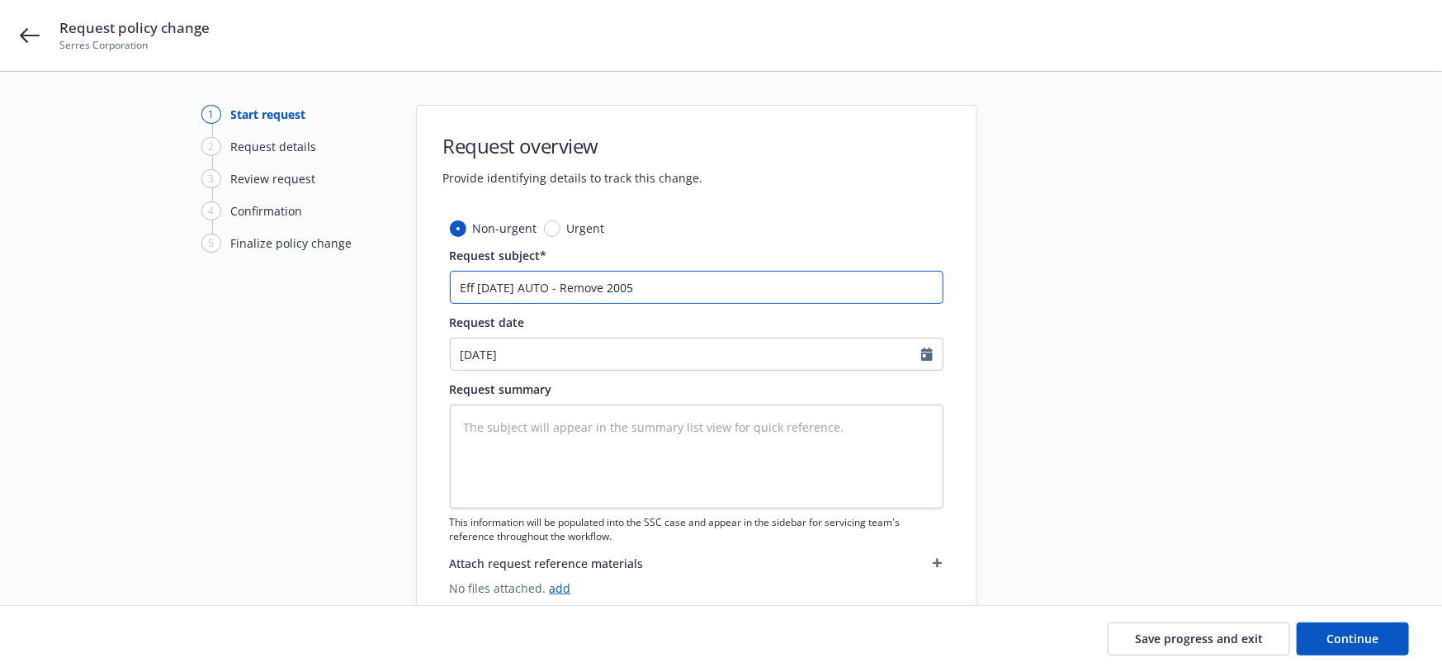
type textarea "x"
type input "Eff 9/10/2025 AUTO - Remove 2005"
type textarea "x"
type input "Eff 9/10/2025 AUTO - Remove 2005 C"
type textarea "x"
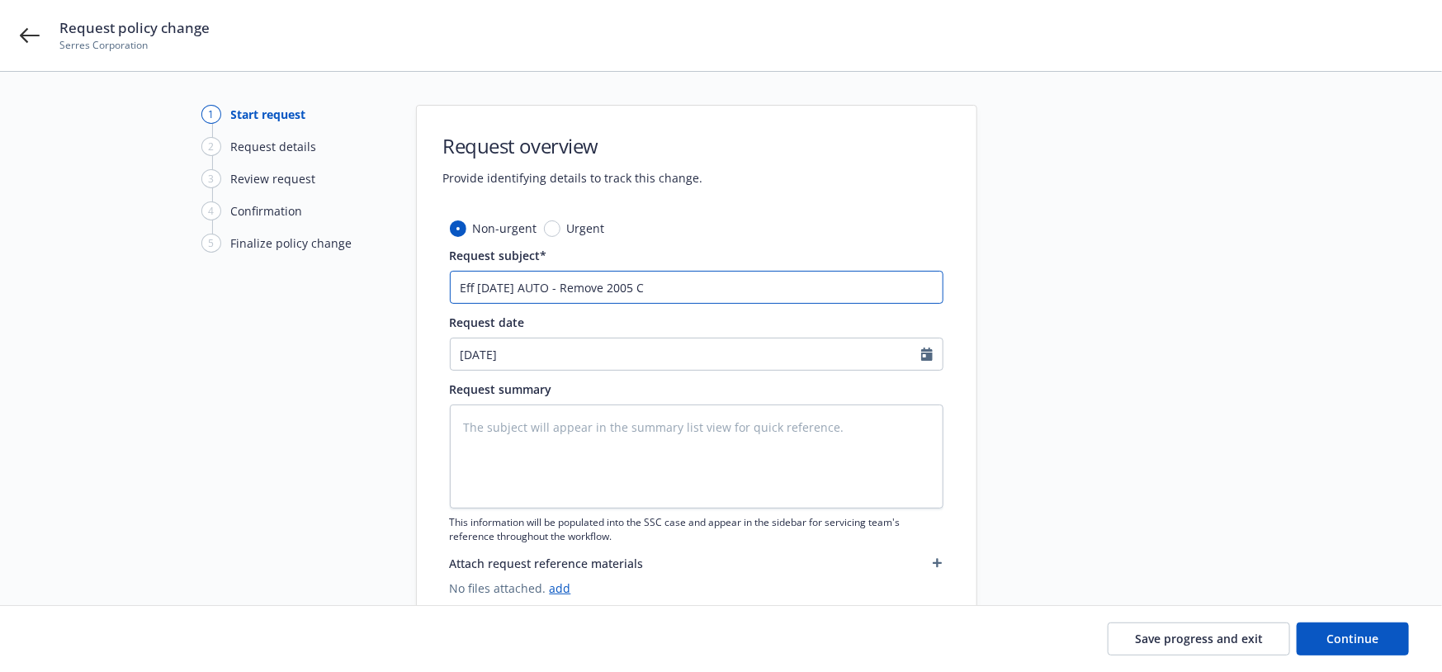
type input "Eff 9/10/2025 AUTO - Remove 2005 Ch"
type textarea "x"
type input "Eff 9/10/2025 AUTO - Remove 2005 Che"
type textarea "x"
type input "Eff 9/10/2025 AUTO - Remove 2005 Chev"
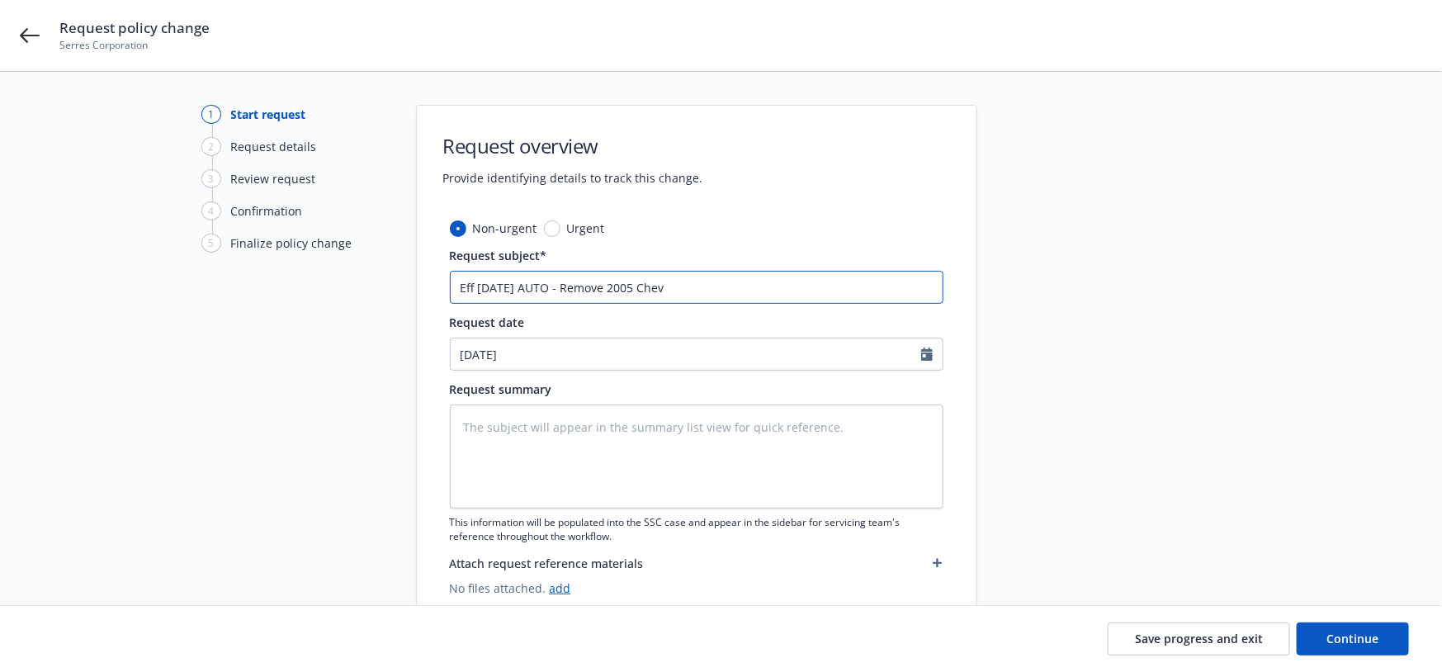
type textarea "x"
type input "Eff 9/10/2025 AUTO - Remove 2005 Chevy"
type textarea "x"
type input "Eff 9/10/2025 AUTO - Remove 2005 Chevy"
type textarea "x"
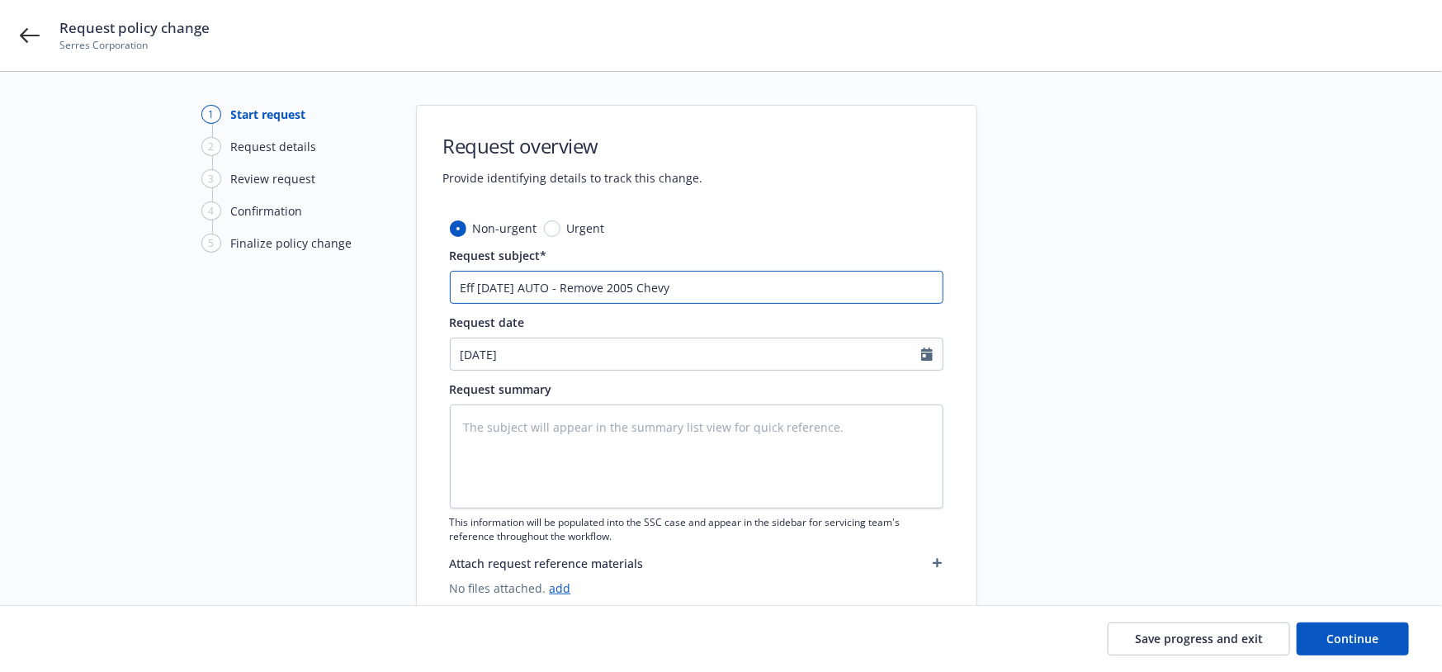
type input "Eff 9/10/2025 AUTO - Remove 2005 Chevy #"
type textarea "x"
type input "Eff 9/10/2025 AUTO - Remove 2005 Chevy #2"
type textarea "x"
type input "Eff 9/10/2025 AUTO - Remove 2005 Chevy #21"
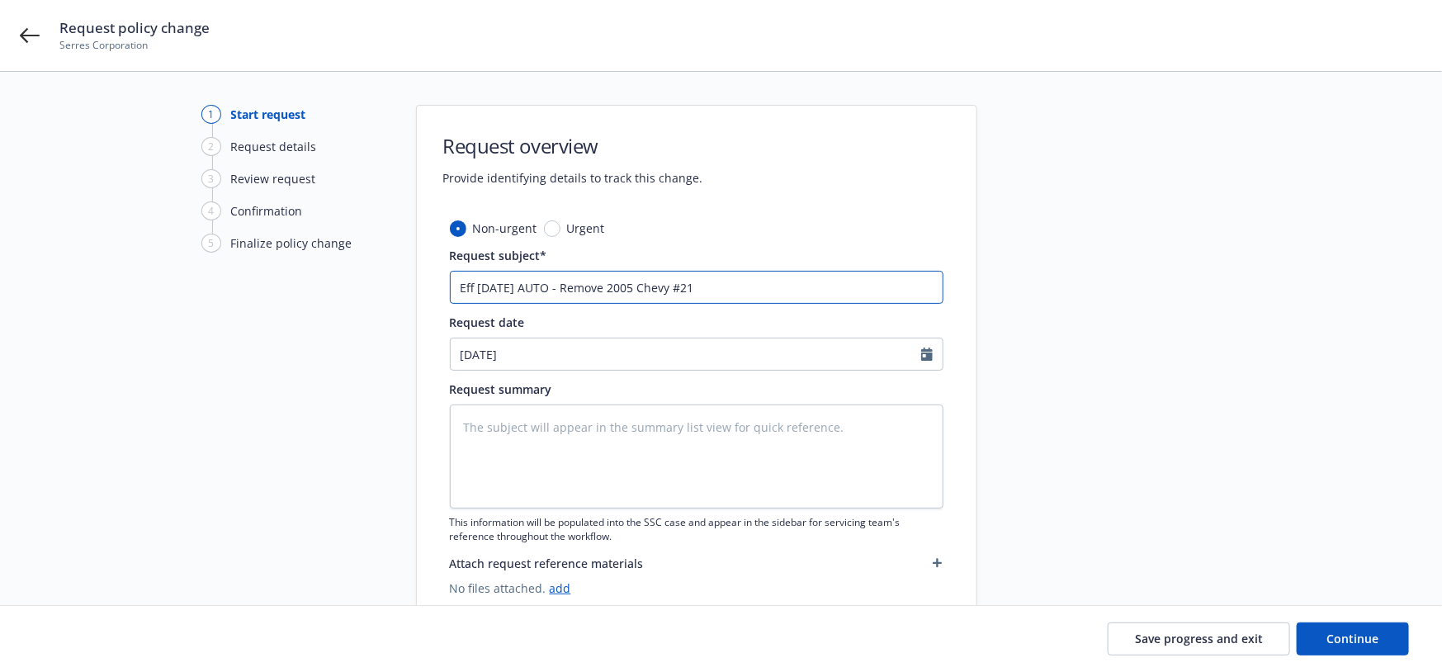
type textarea "x"
type input "Eff 9/10/2025 AUTO - Remove 2005 Chevy #212"
type textarea "x"
type input "Eff 9/10/2025 AUTO - Remove 2005 Chevy #2120"
type textarea "x"
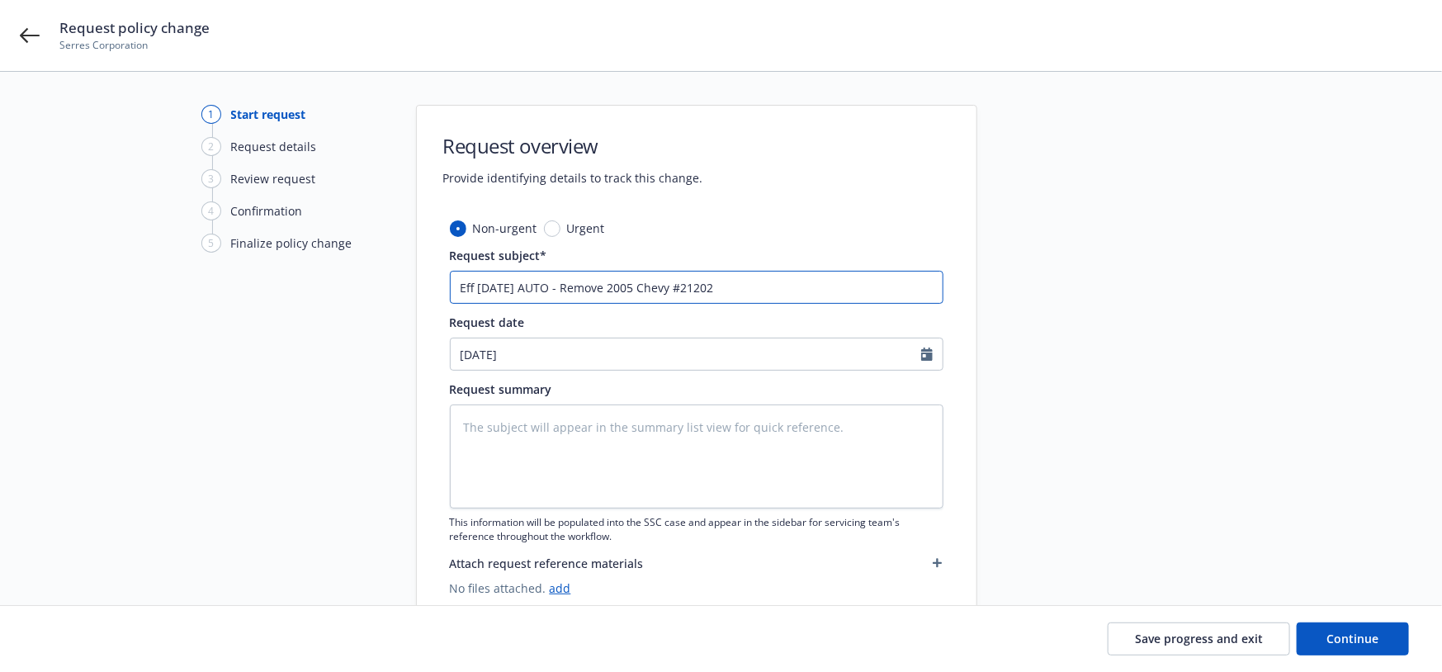
type input "Eff 9/10/2025 AUTO - Remove 2005 Chevy #21202"
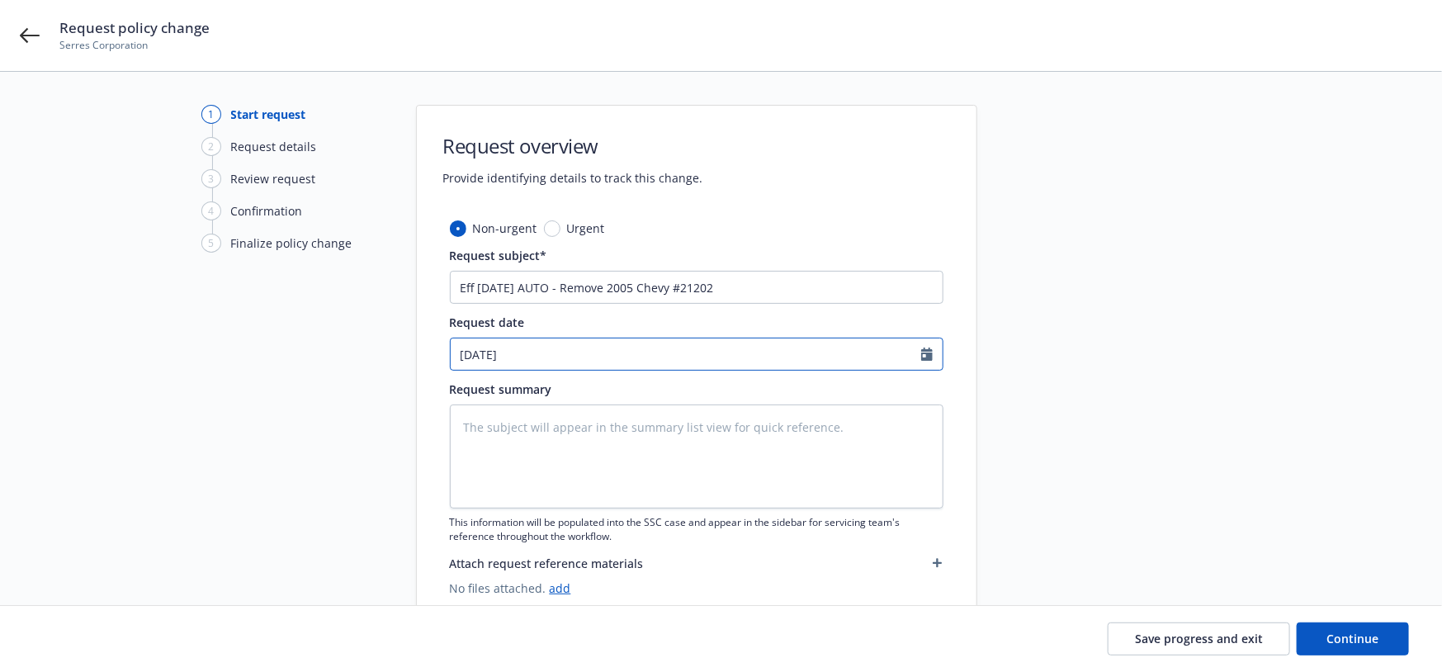
select select "9"
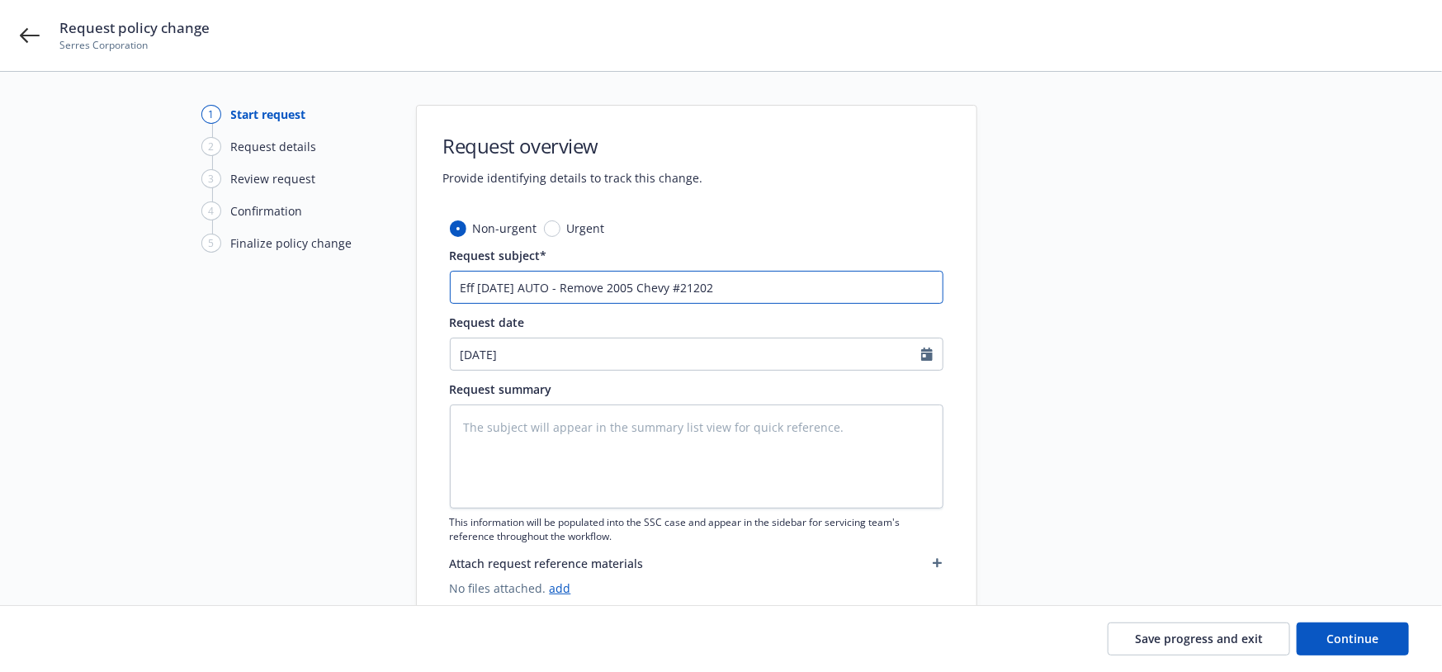
drag, startPoint x: 750, startPoint y: 284, endPoint x: 447, endPoint y: 296, distance: 303.2
click at [428, 283] on div "Non-urgent Urgent Request subject* Eff 9/10/2025 AUTO - Remove 2005 Chevy #2120…" at bounding box center [697, 422] width 560 height 404
drag, startPoint x: 594, startPoint y: 459, endPoint x: 623, endPoint y: 475, distance: 33.6
click at [594, 459] on textarea at bounding box center [697, 457] width 494 height 104
paste textarea "Eff 9/10/2025 AUTO - Remove 2005 Chevy #21202"
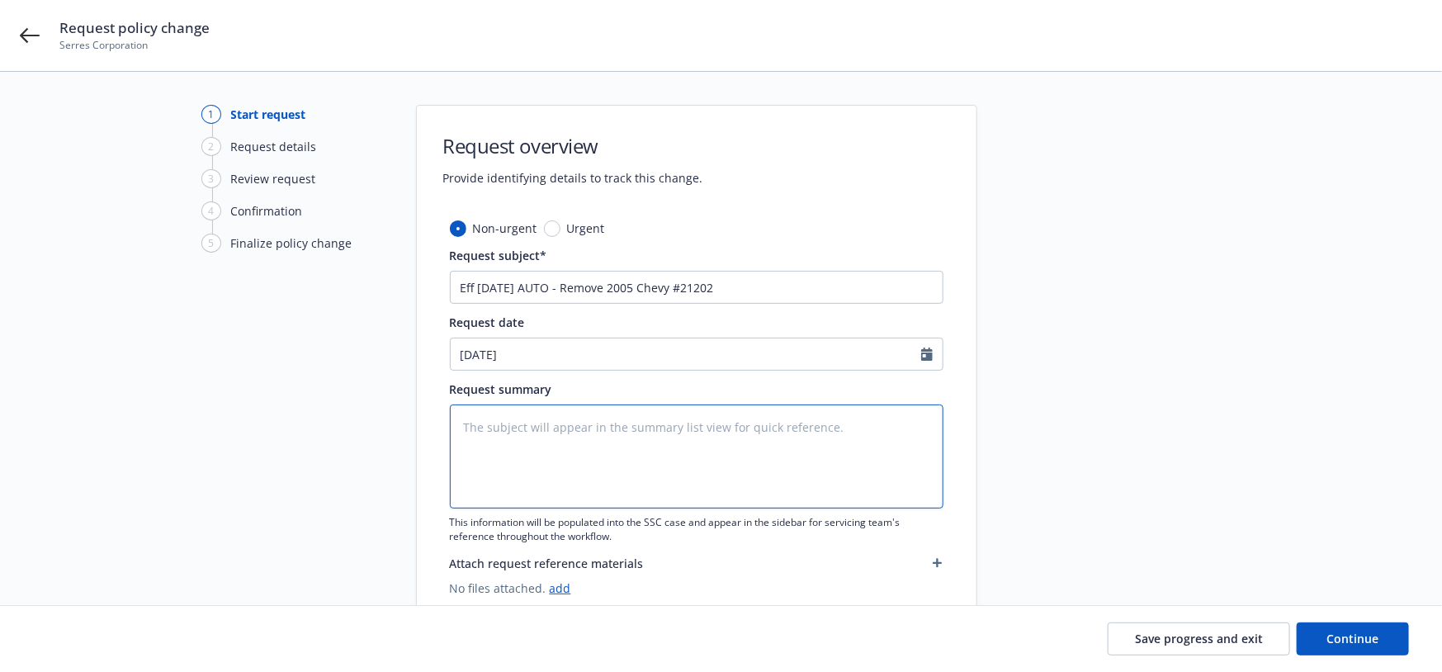
type textarea "x"
type textarea "Eff 9/10/2025 AUTO - Remove 2005 Chevy #21202"
click at [1385, 632] on button "Continue" at bounding box center [1353, 638] width 112 height 33
type textarea "x"
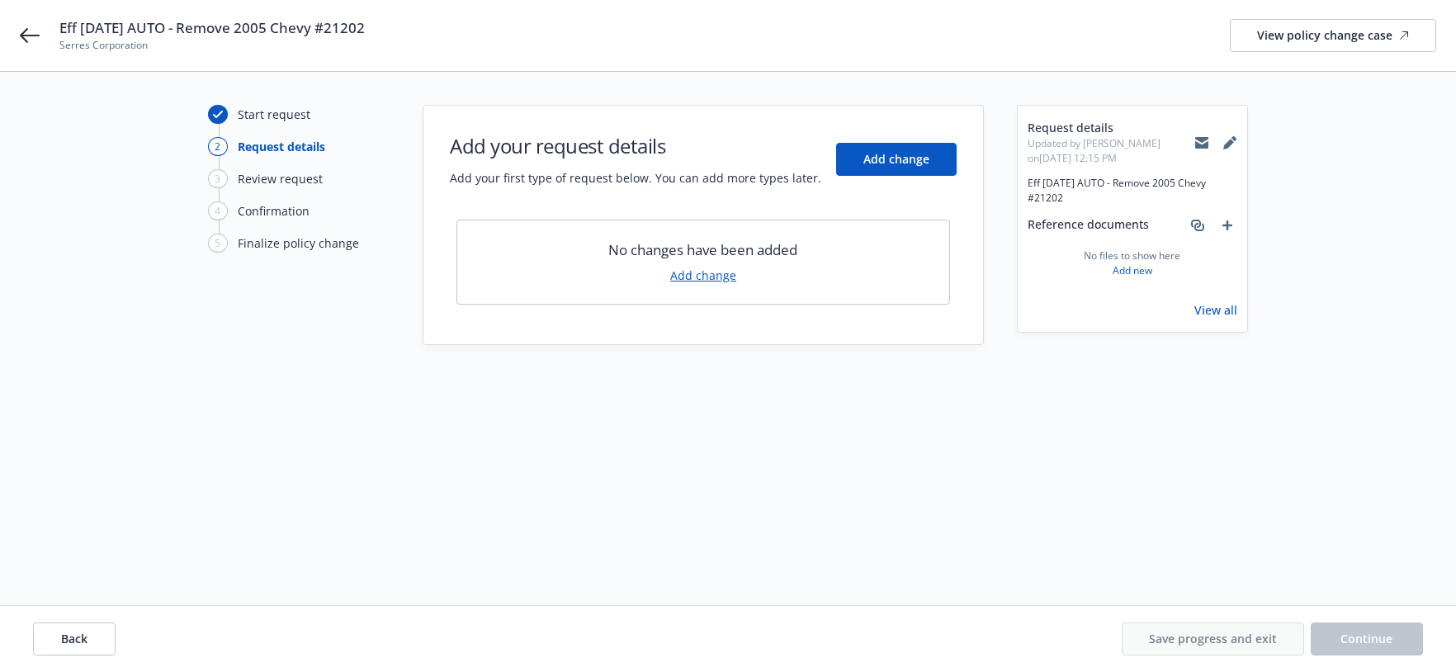
click at [712, 278] on link "Add change" at bounding box center [703, 275] width 66 height 17
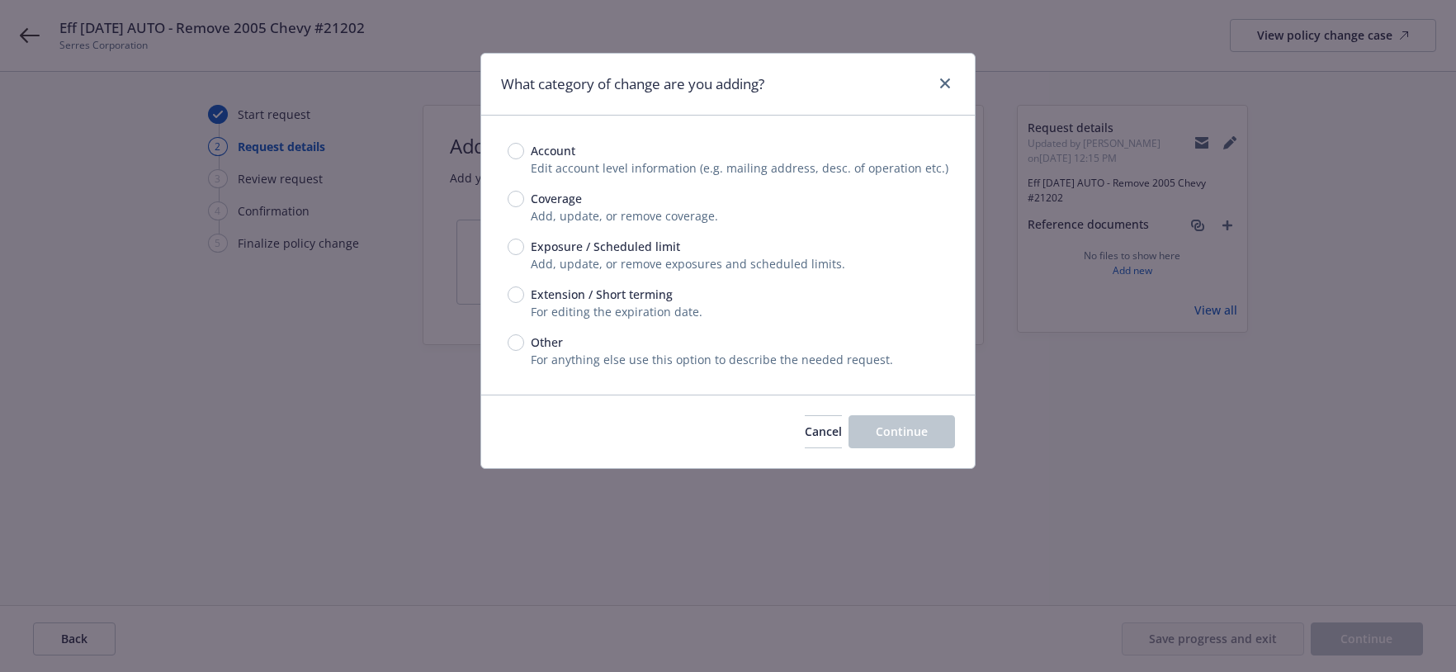
drag, startPoint x: 590, startPoint y: 291, endPoint x: 863, endPoint y: 424, distance: 303.5
click at [591, 255] on span "Exposure / Scheduled limit" at bounding box center [605, 246] width 149 height 17
click at [671, 255] on span "Exposure / Scheduled limit" at bounding box center [605, 246] width 149 height 17
click at [524, 255] on input "Exposure / Scheduled limit" at bounding box center [516, 247] width 17 height 17
radio input "true"
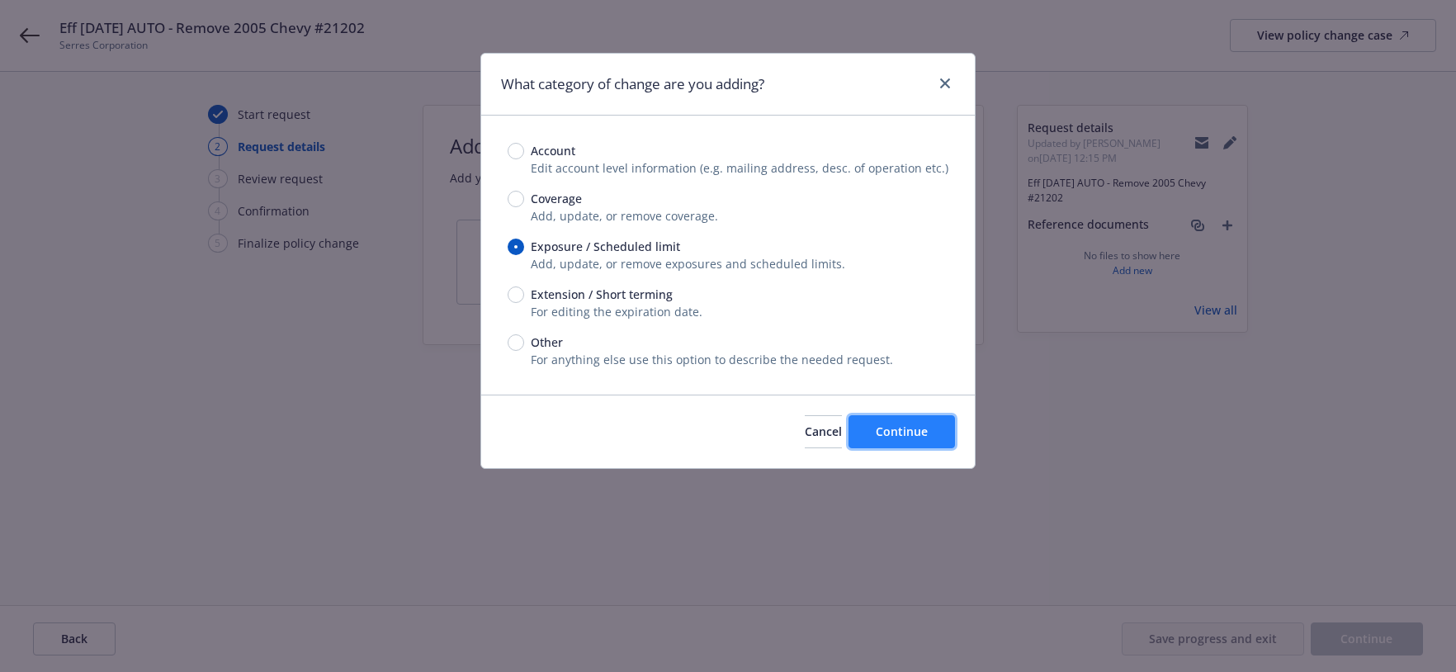
click at [914, 439] on span "Continue" at bounding box center [902, 431] width 52 height 16
type textarea "x"
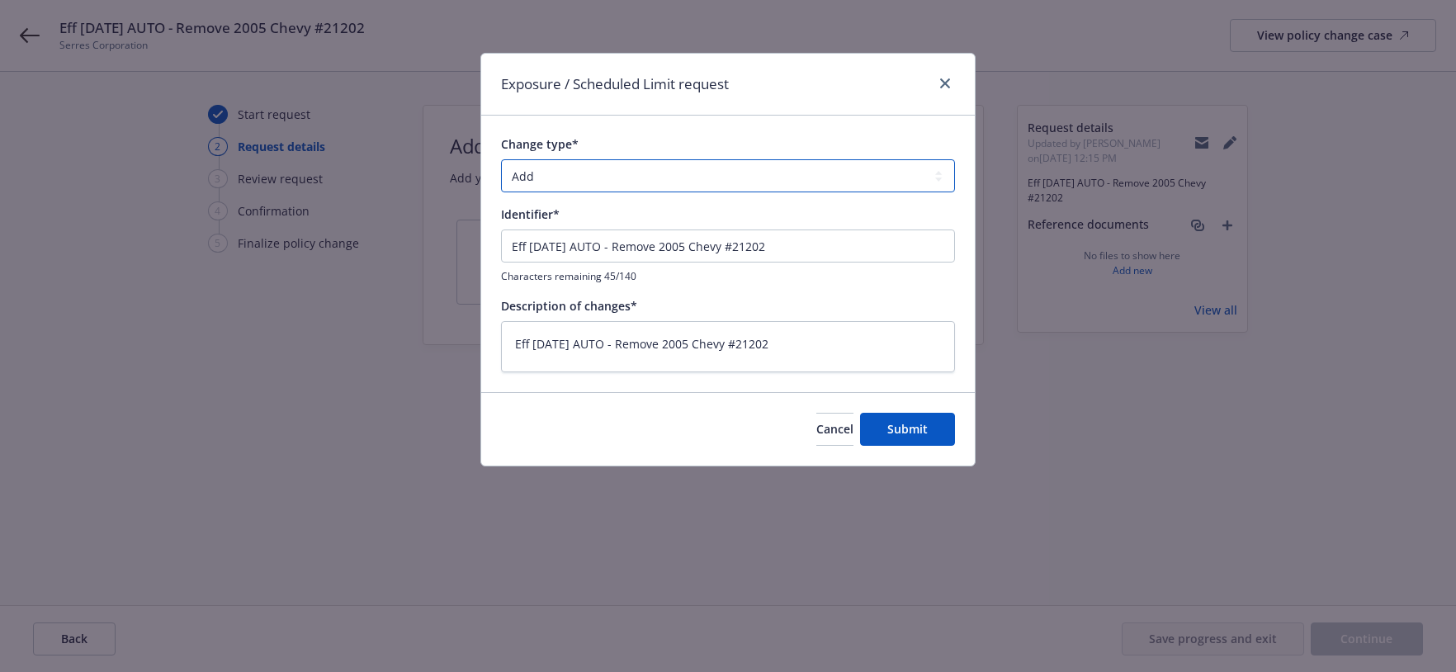
drag, startPoint x: 693, startPoint y: 187, endPoint x: 692, endPoint y: 200, distance: 13.2
click at [693, 187] on select "Add Audit Change Remove" at bounding box center [728, 175] width 454 height 33
select select "REMOVE"
click at [501, 171] on select "Add Audit Change Remove" at bounding box center [728, 175] width 454 height 33
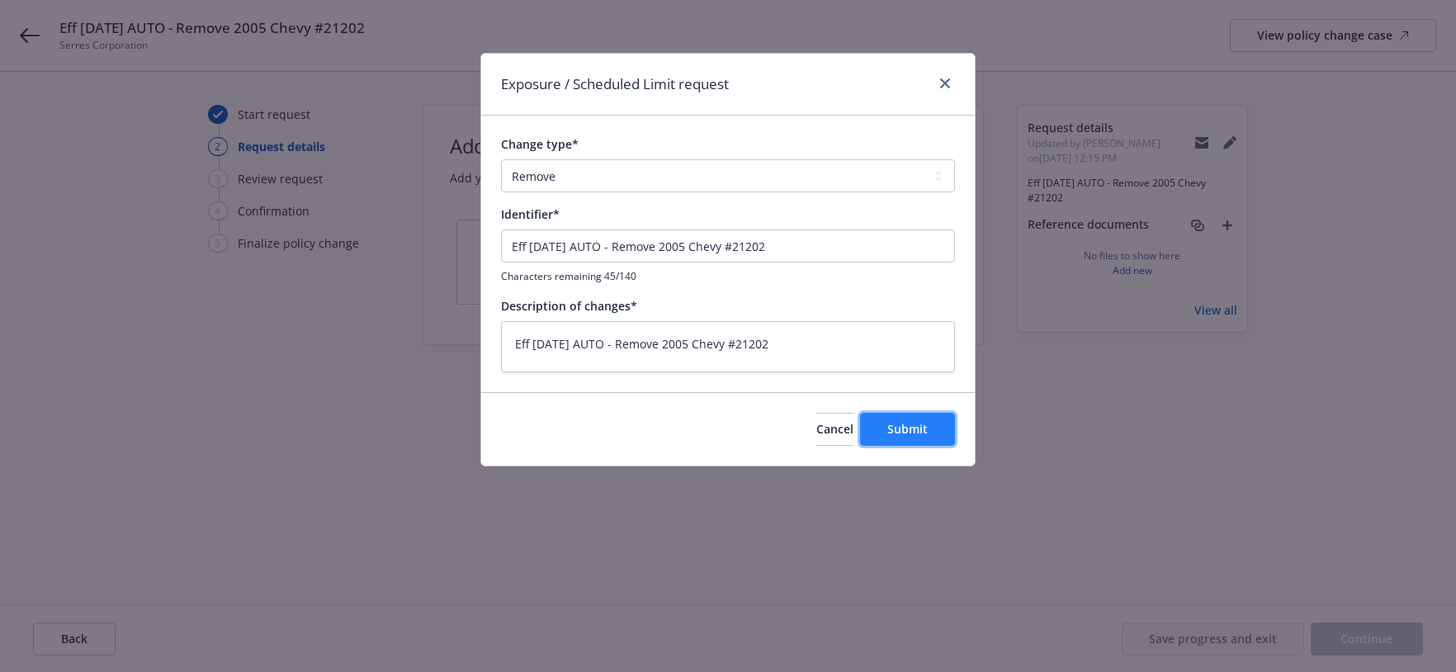
click at [921, 437] on span "Submit" at bounding box center [907, 429] width 40 height 16
type textarea "x"
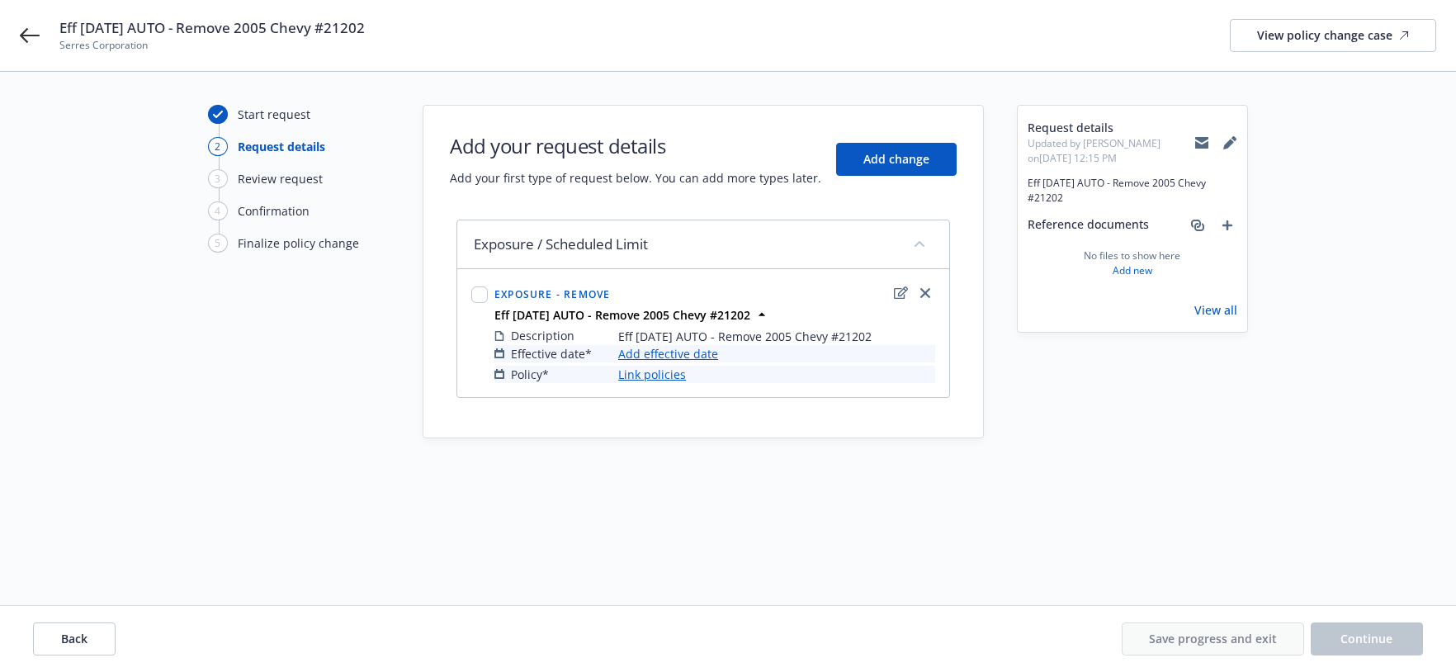
click at [695, 362] on link "Add effective date" at bounding box center [668, 353] width 100 height 17
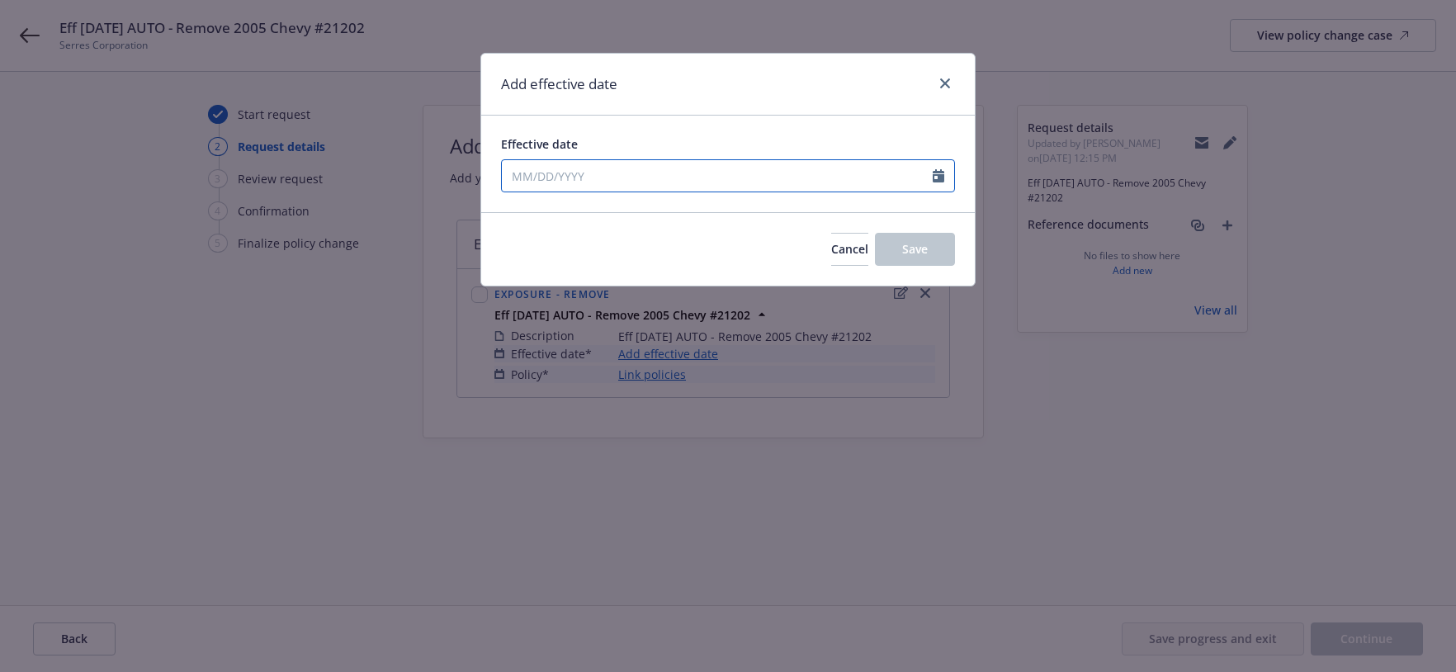
drag, startPoint x: 593, startPoint y: 187, endPoint x: 592, endPoint y: 196, distance: 9.1
click at [593, 187] on input "Effective date" at bounding box center [717, 175] width 431 height 31
select select "9"
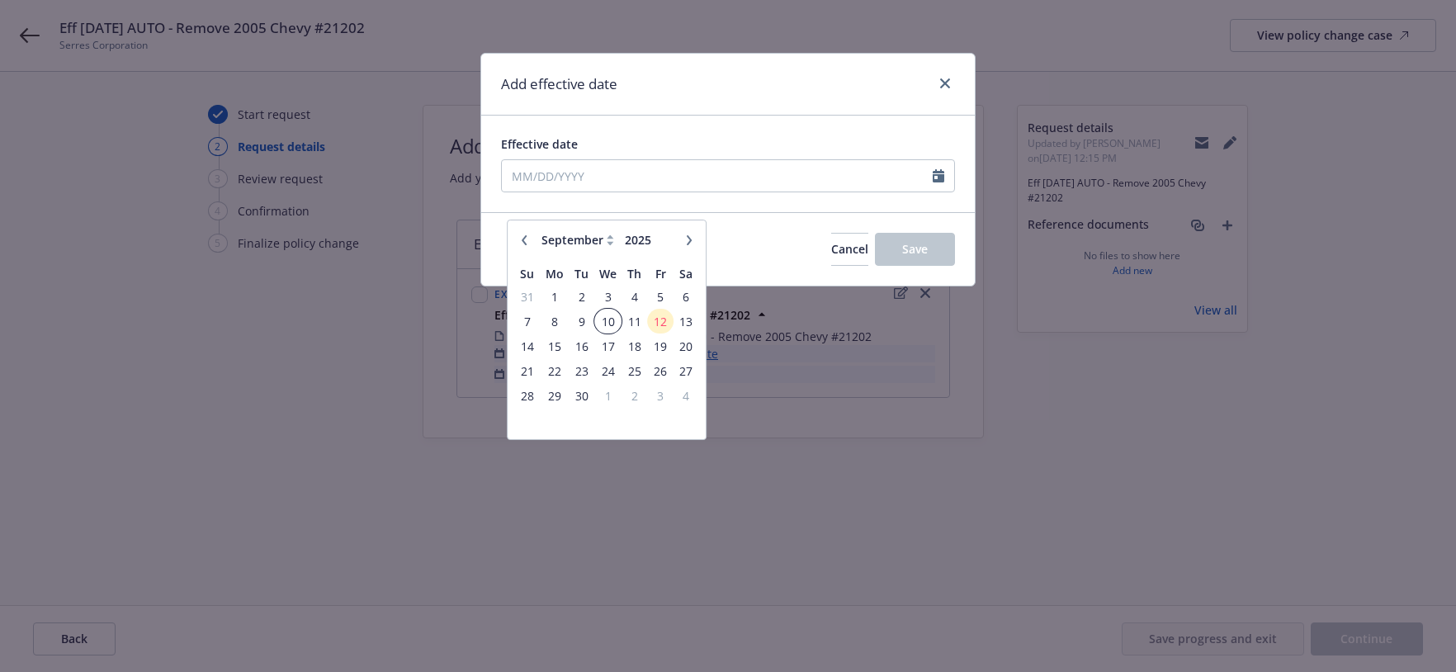
click at [601, 323] on span "10" at bounding box center [608, 321] width 24 height 21
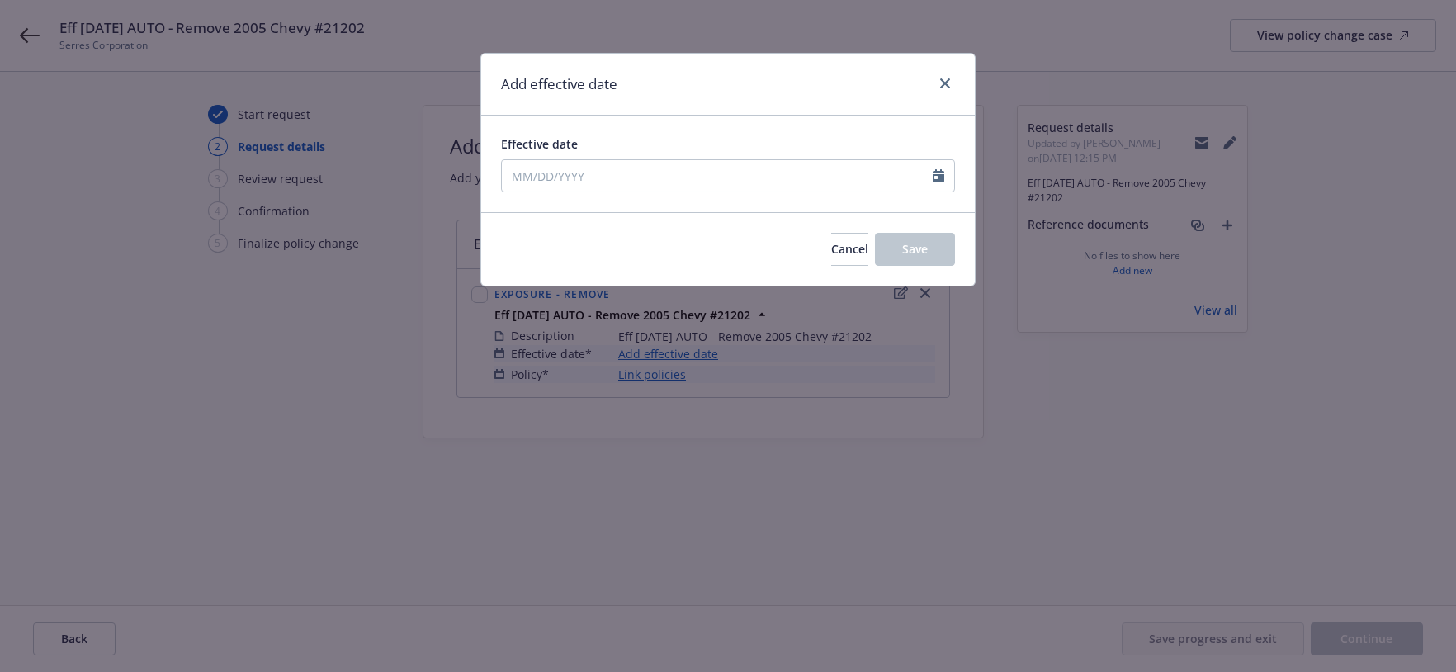
type input "09/10/2025"
click at [902, 257] on span "Save" at bounding box center [915, 249] width 26 height 16
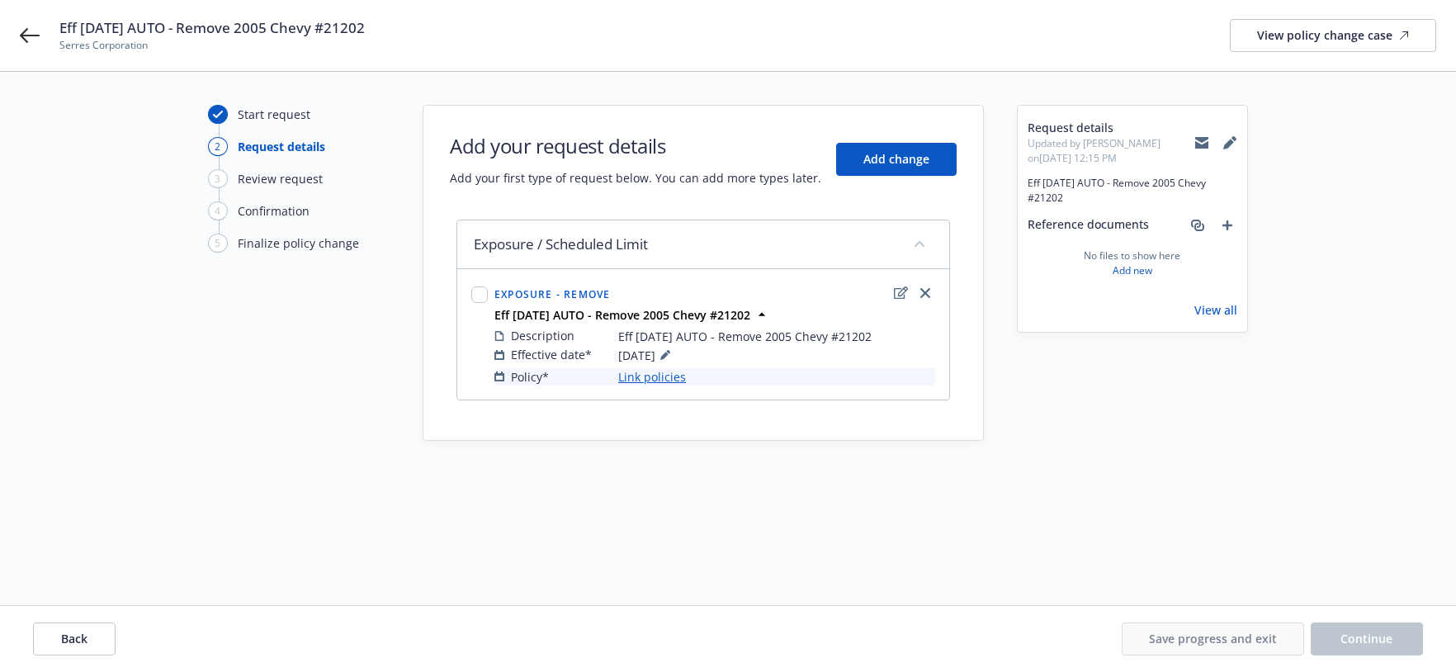
click at [636, 386] on link "Link policies" at bounding box center [652, 376] width 68 height 17
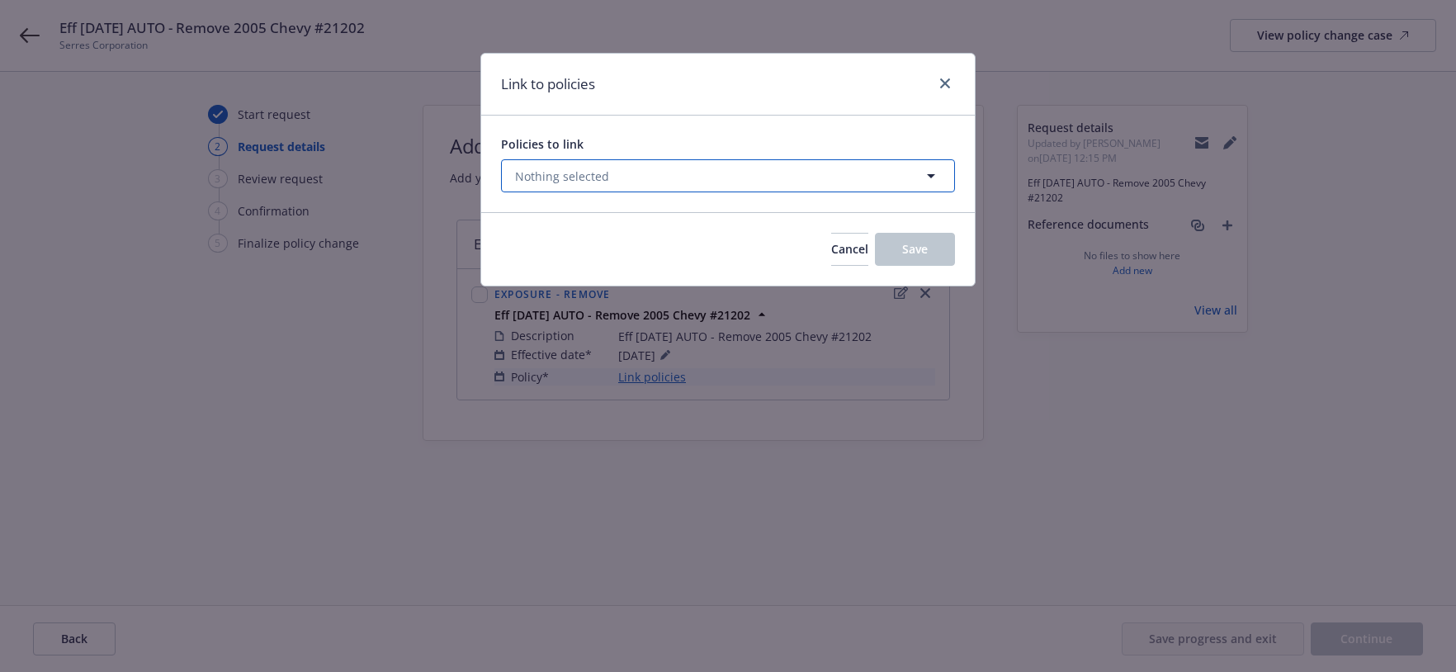
click at [660, 192] on button "Nothing selected" at bounding box center [728, 175] width 454 height 33
select select "ACTIVE"
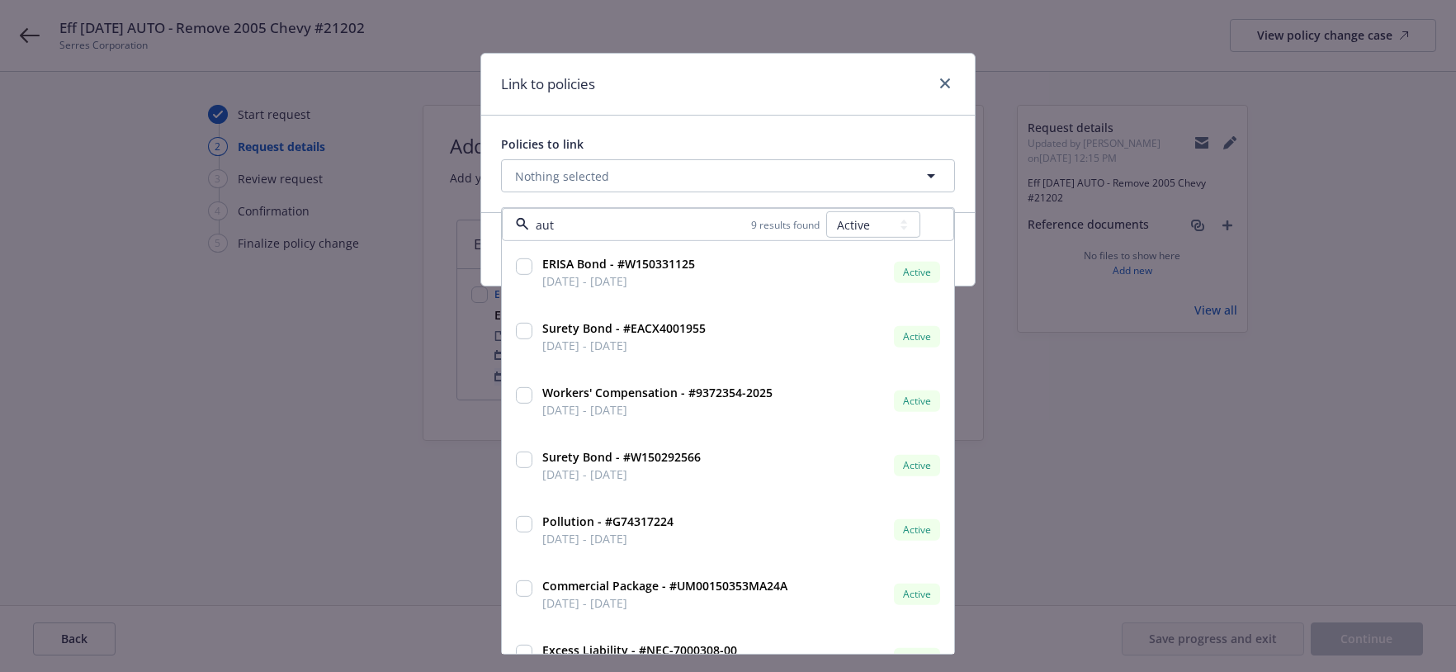
type input "auto"
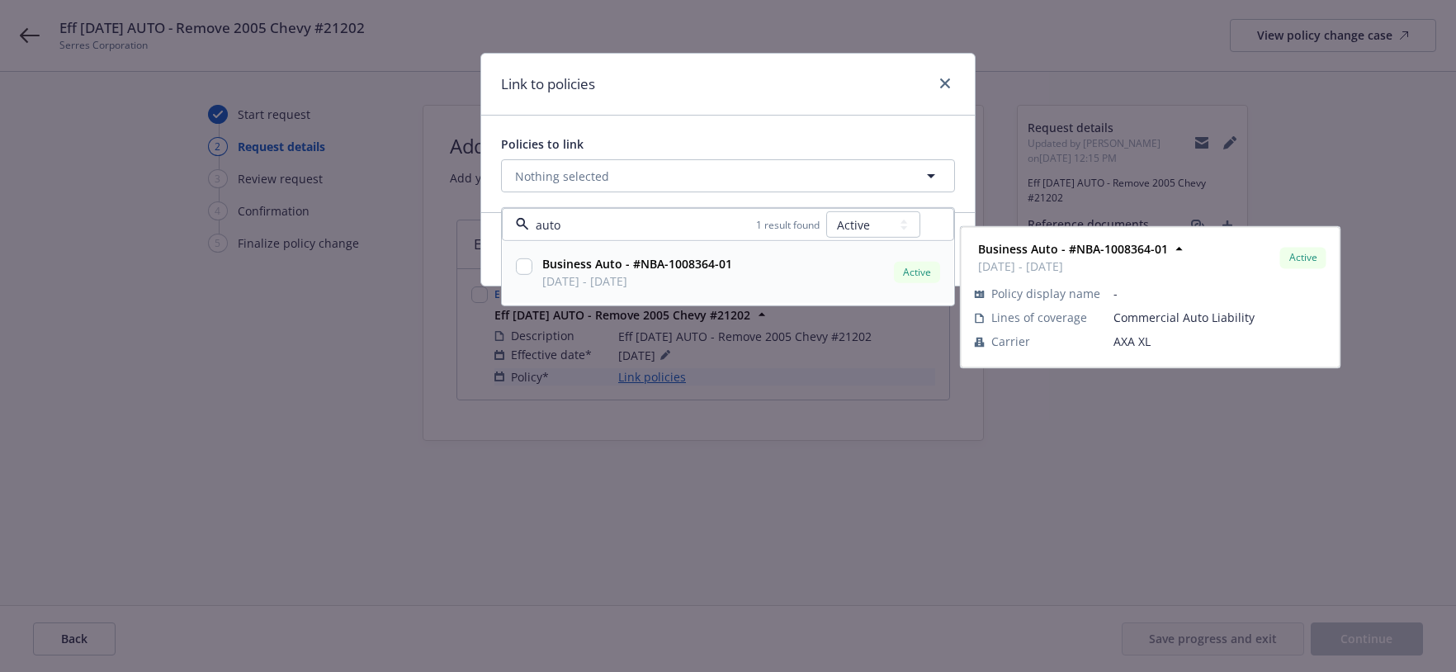
click at [659, 272] on strong "Business Auto - #NBA-1008364-01" at bounding box center [637, 264] width 190 height 16
checkbox input "true"
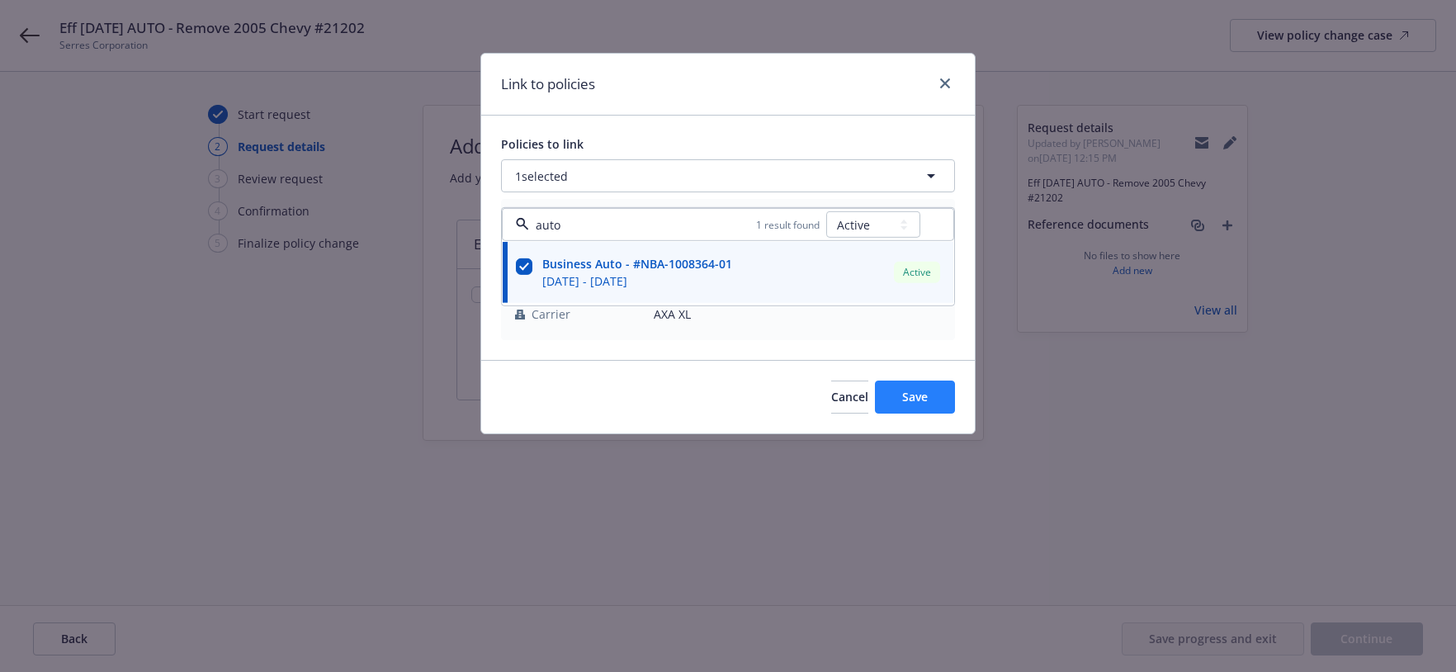
type input "auto"
drag, startPoint x: 906, startPoint y: 442, endPoint x: 936, endPoint y: 460, distance: 35.1
click at [908, 414] on button "Save" at bounding box center [915, 397] width 80 height 33
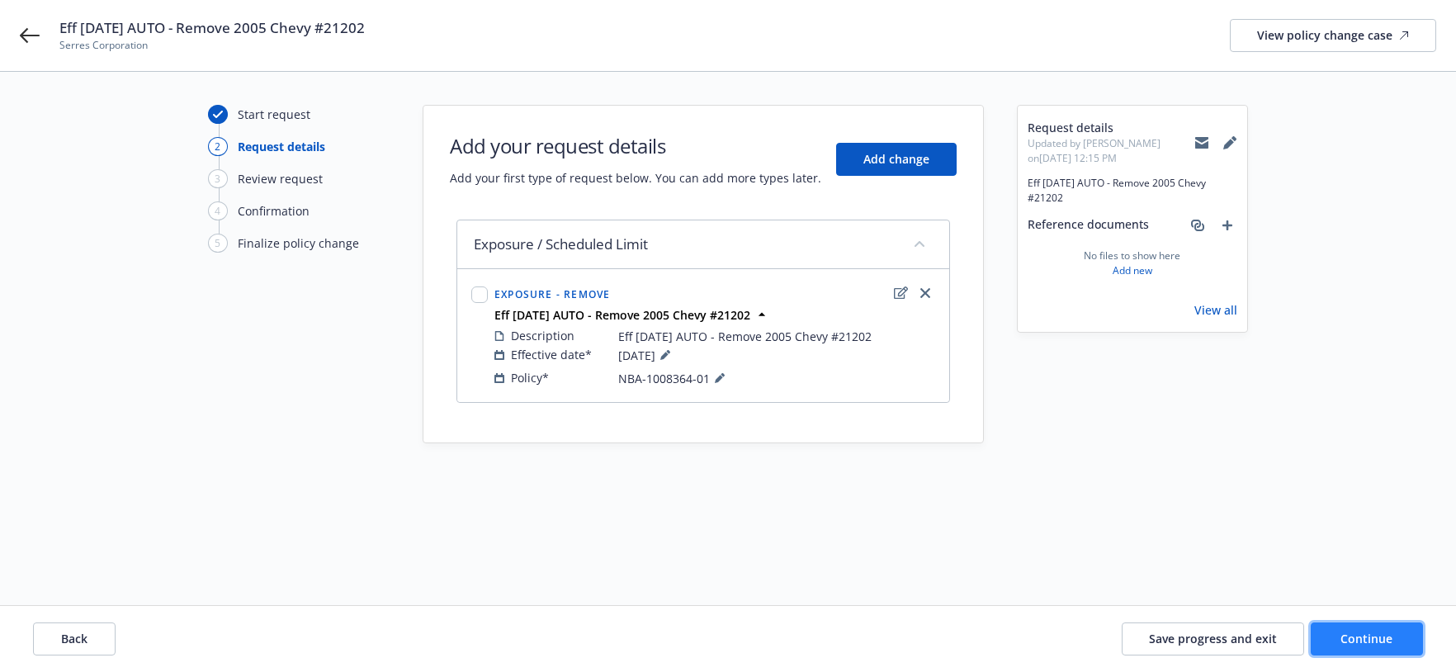
click at [1384, 645] on button "Continue" at bounding box center [1367, 638] width 112 height 33
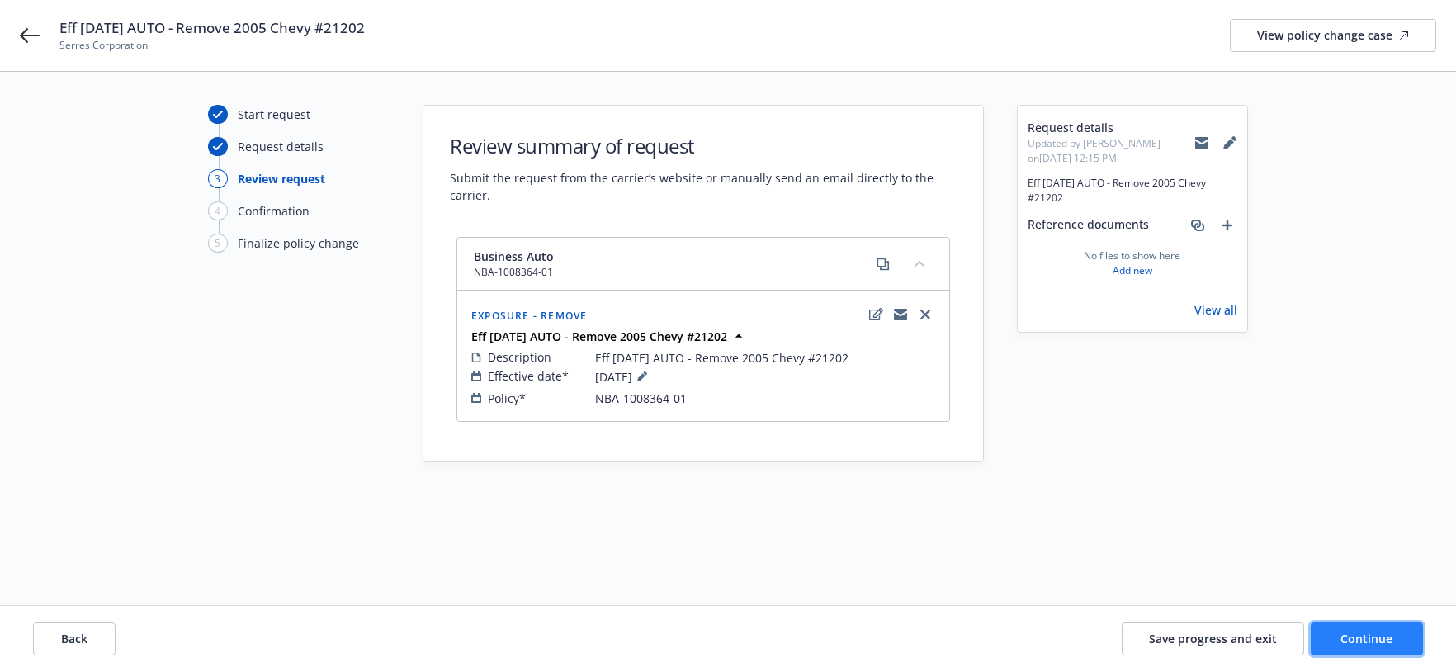
click at [1357, 634] on span "Continue" at bounding box center [1367, 639] width 52 height 16
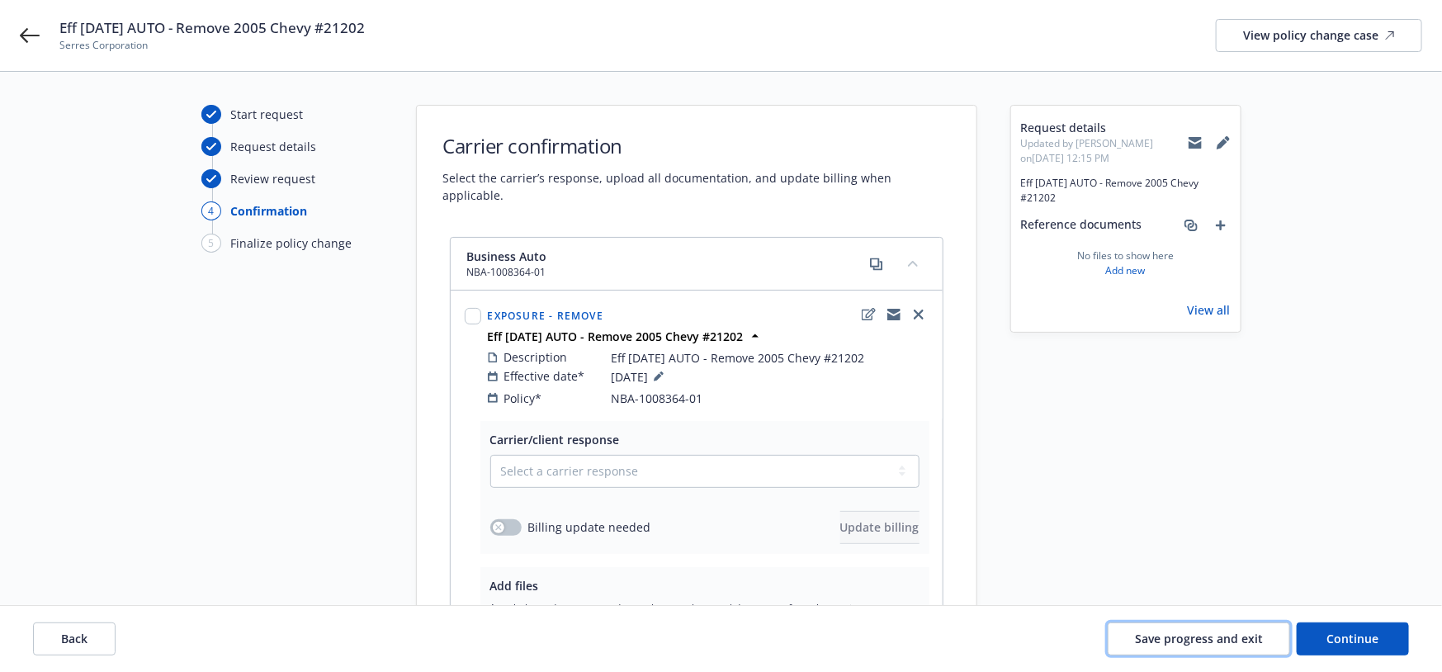
click at [1209, 646] on button "Save progress and exit" at bounding box center [1199, 638] width 182 height 33
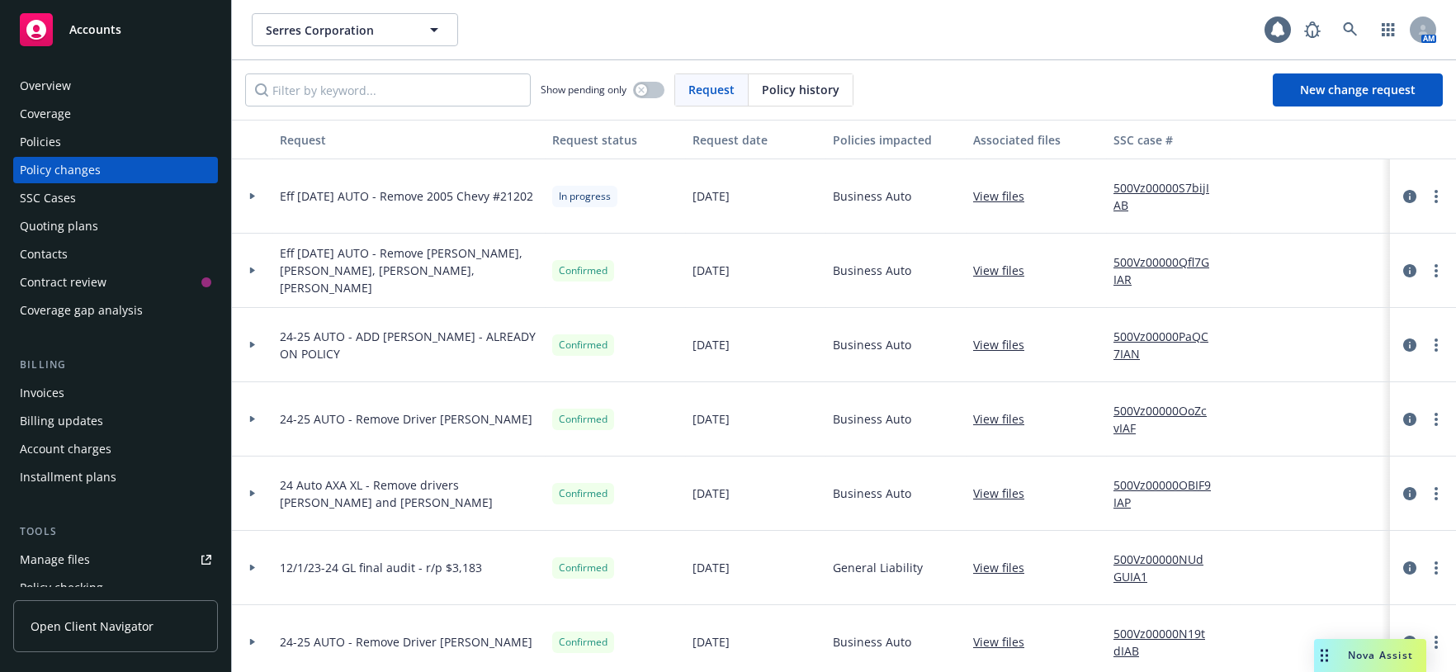
click at [245, 199] on div at bounding box center [253, 196] width 28 height 6
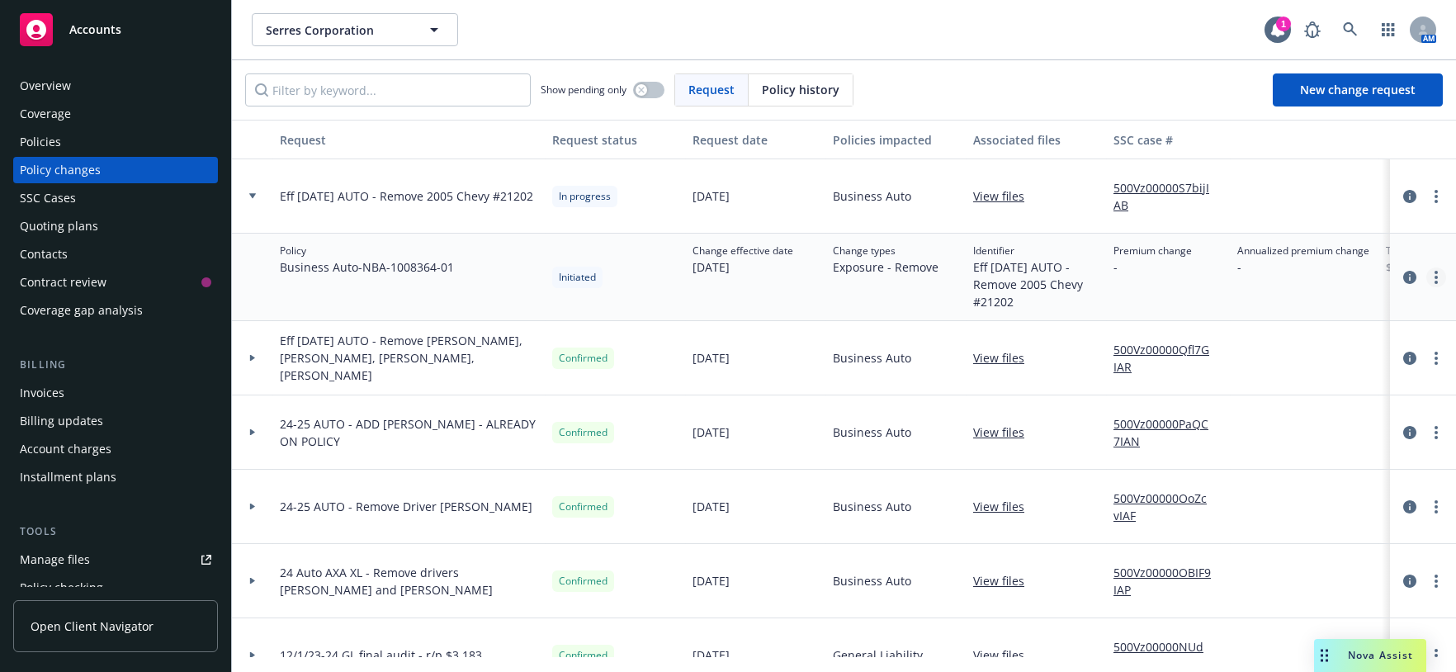
click at [1427, 287] on link "more" at bounding box center [1437, 277] width 20 height 20
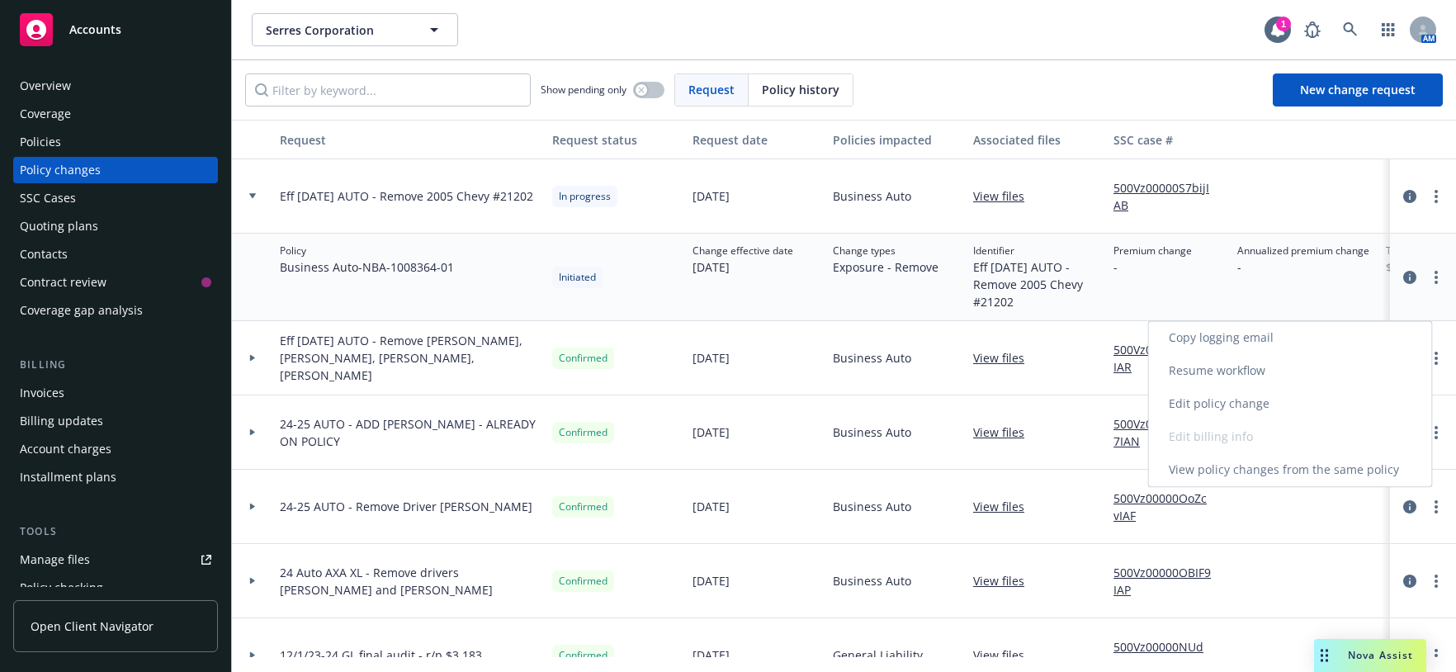
click at [1256, 346] on link "Copy logging email" at bounding box center [1290, 337] width 283 height 33
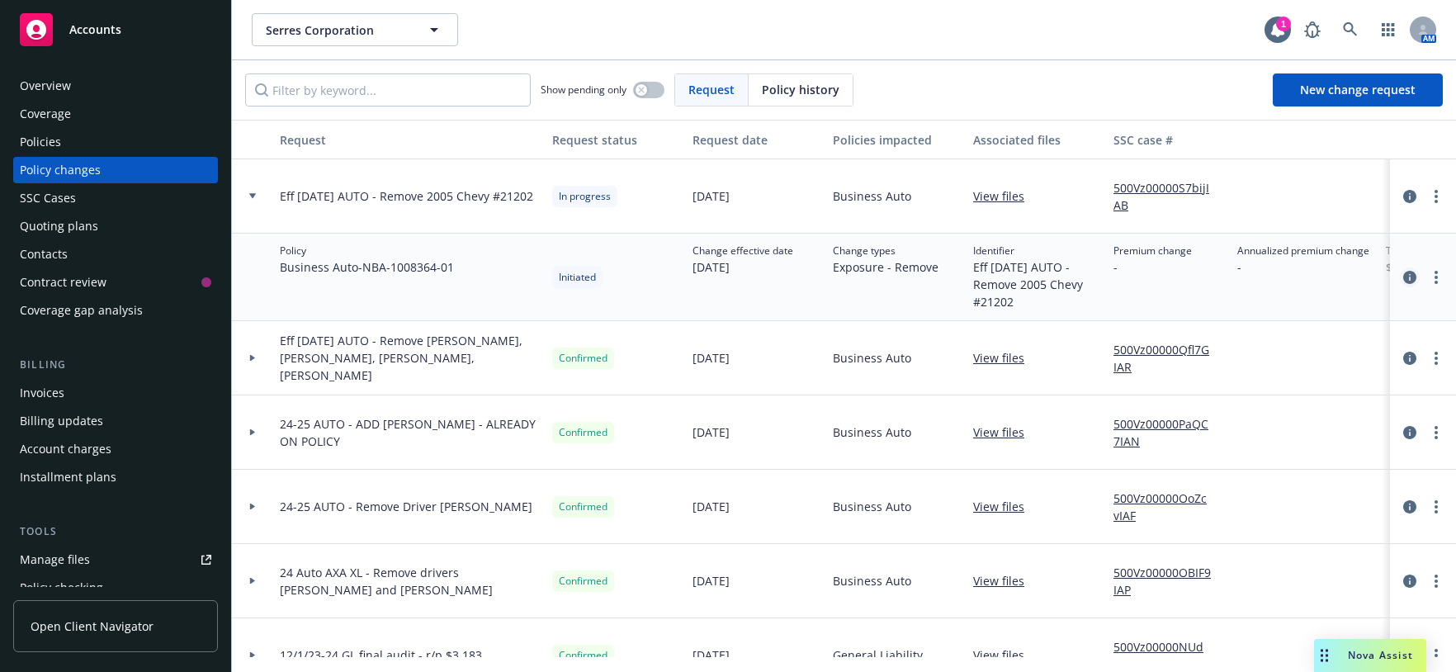
click at [1403, 284] on icon "circleInformation" at bounding box center [1409, 277] width 13 height 13
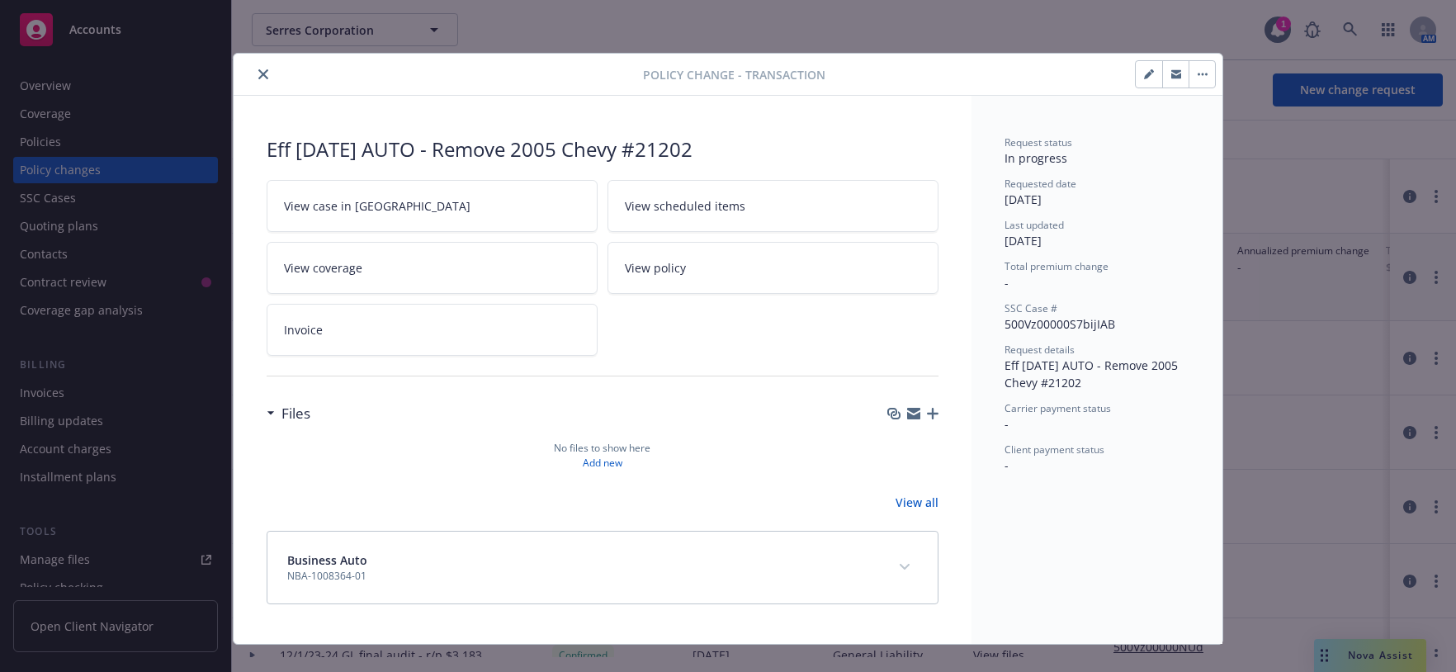
click at [931, 419] on icon "button" at bounding box center [933, 414] width 12 height 12
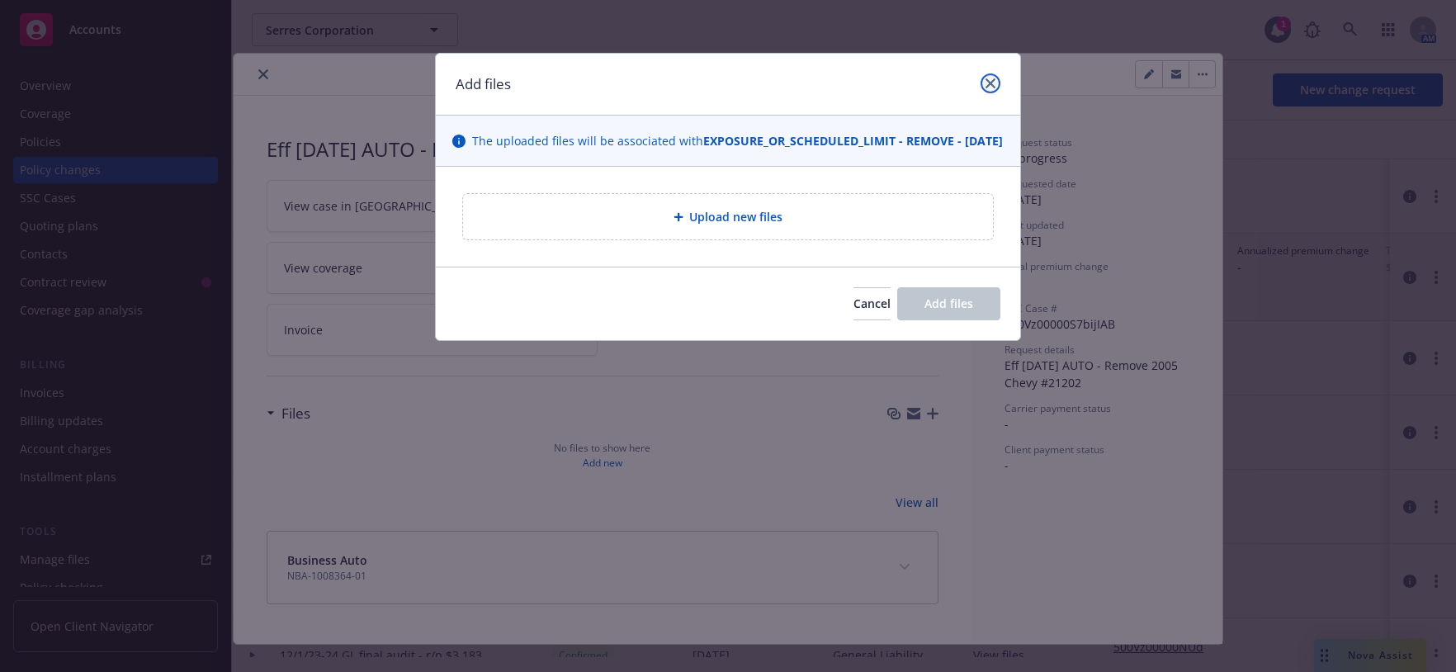
click at [986, 84] on icon "close" at bounding box center [991, 83] width 10 height 10
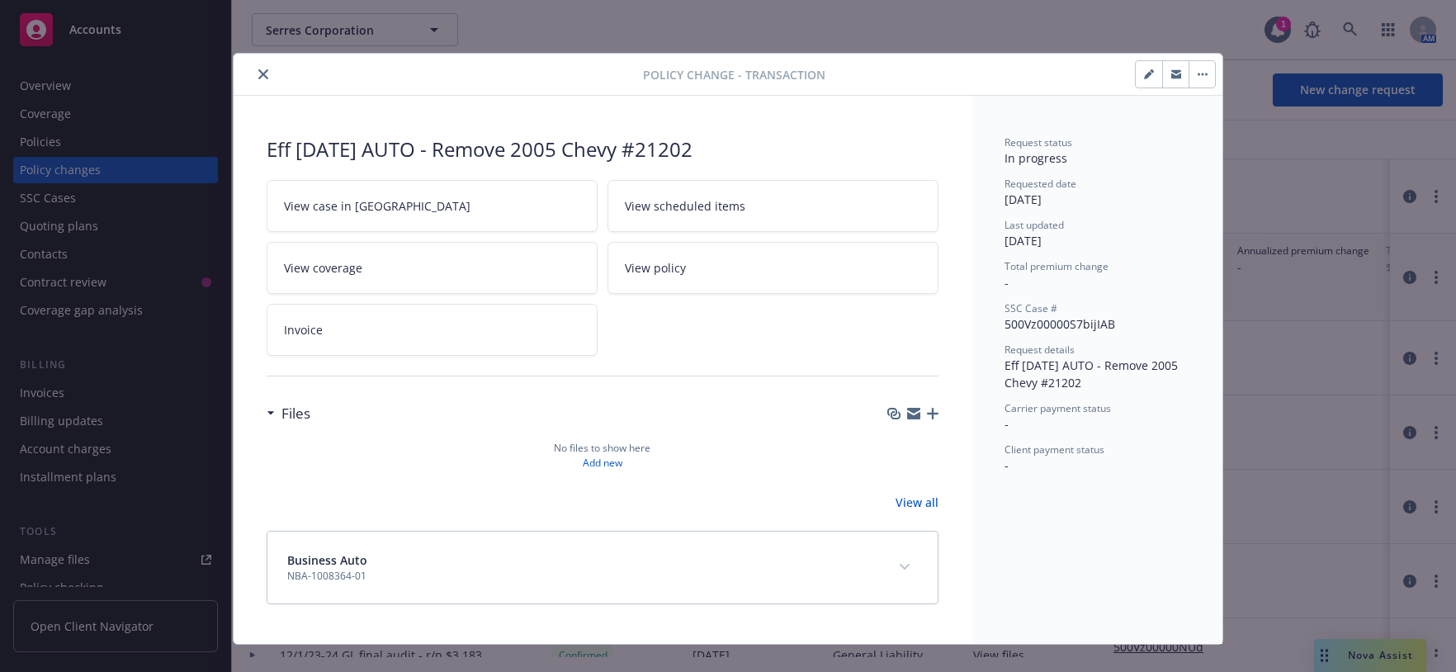
drag, startPoint x: 728, startPoint y: 159, endPoint x: 255, endPoint y: 159, distance: 473.0
click at [257, 159] on div "Eff 9/10/2025 AUTO - Remove 2005 Chevy #21202 View case in SSC View scheduled i…" at bounding box center [603, 370] width 738 height 548
copy div "Eff 9/10/2025 AUTO - Remove 2005 Chevy #21202"
click at [927, 419] on icon "button" at bounding box center [933, 414] width 12 height 12
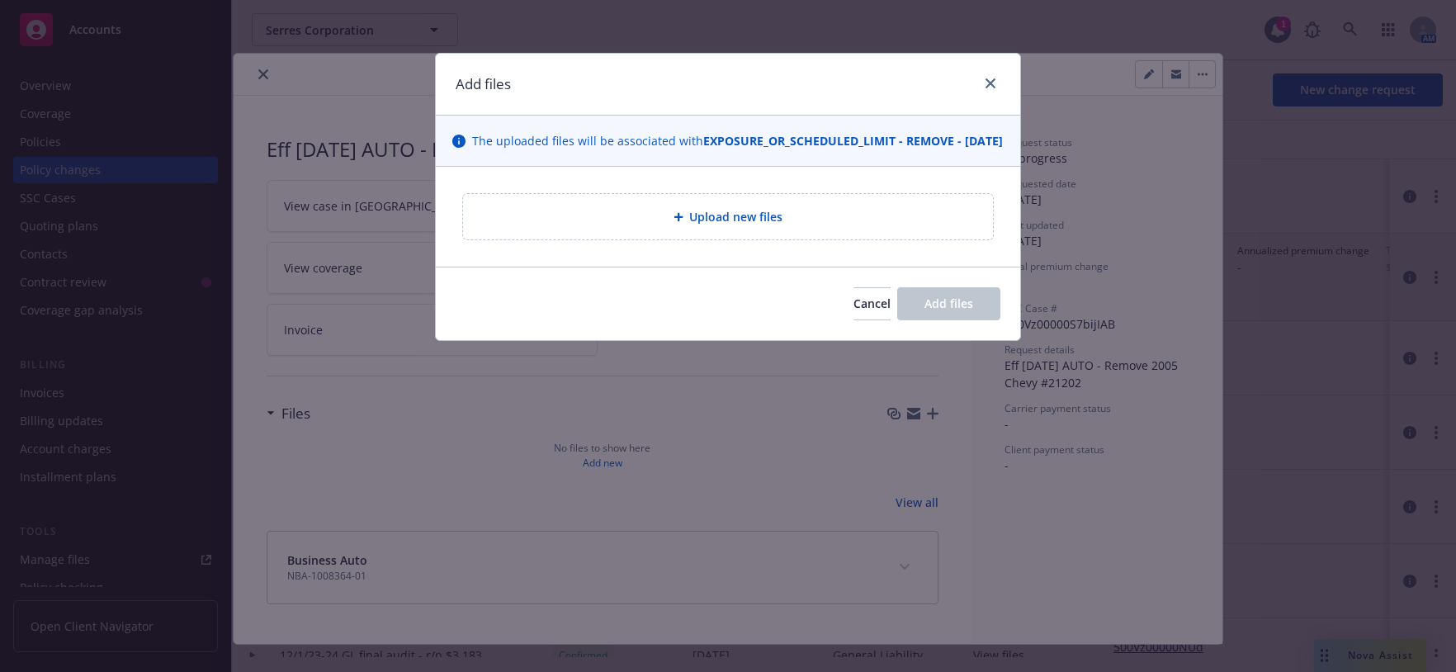
type textarea "x"
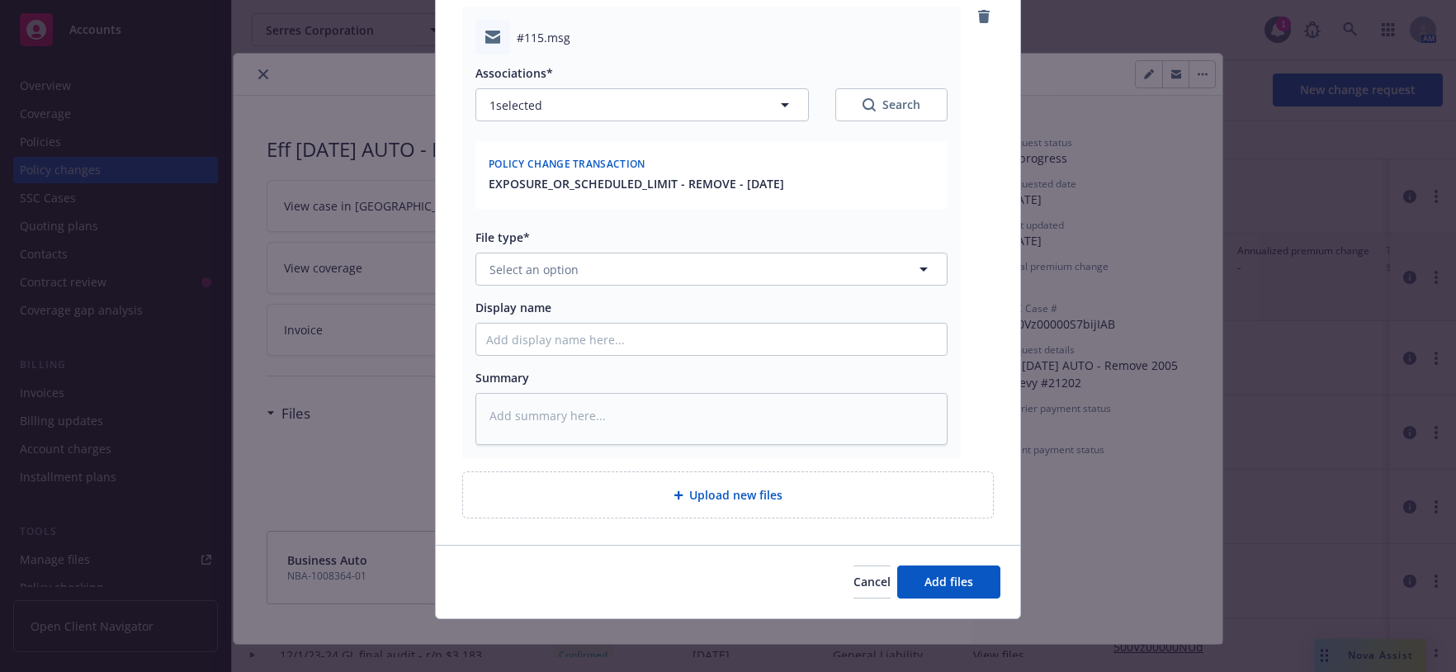
scroll to position [305, 0]
click at [627, 253] on button "Select an option" at bounding box center [712, 269] width 472 height 33
type input "change"
type textarea "x"
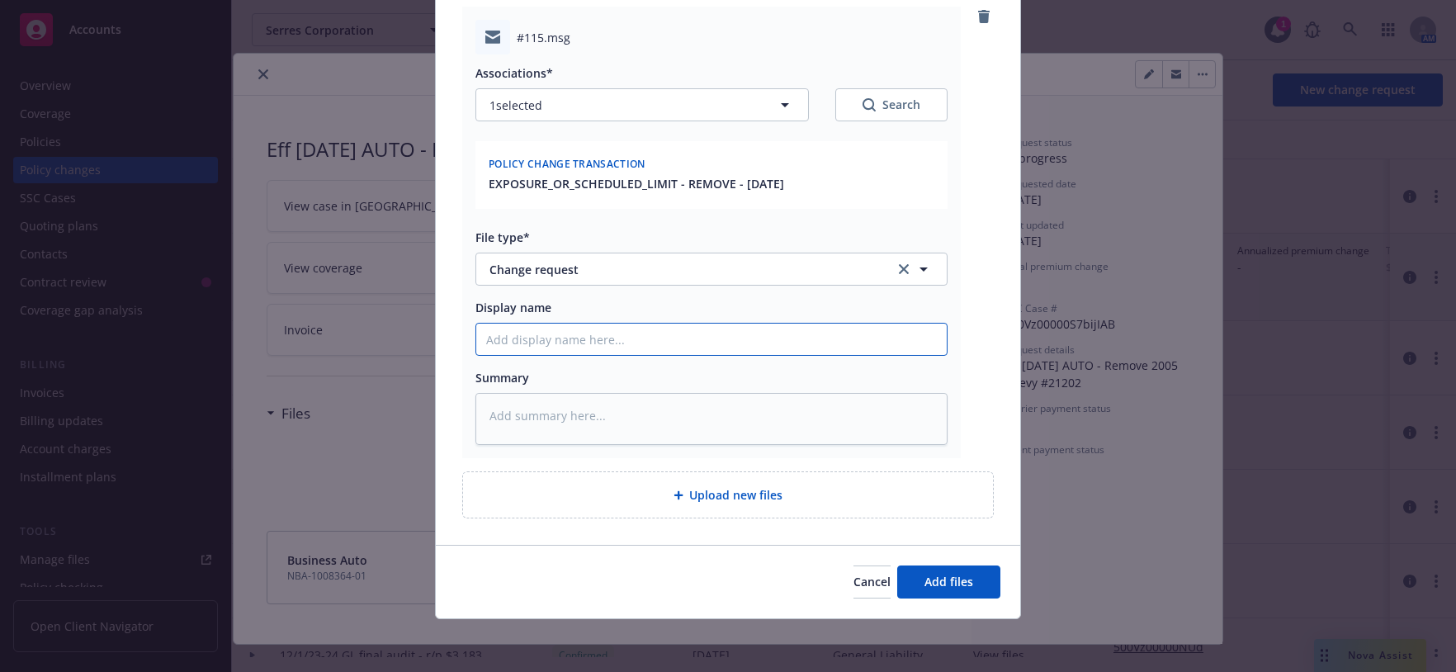
type input "E"
type textarea "x"
type input "EM"
type textarea "x"
type input "EMF"
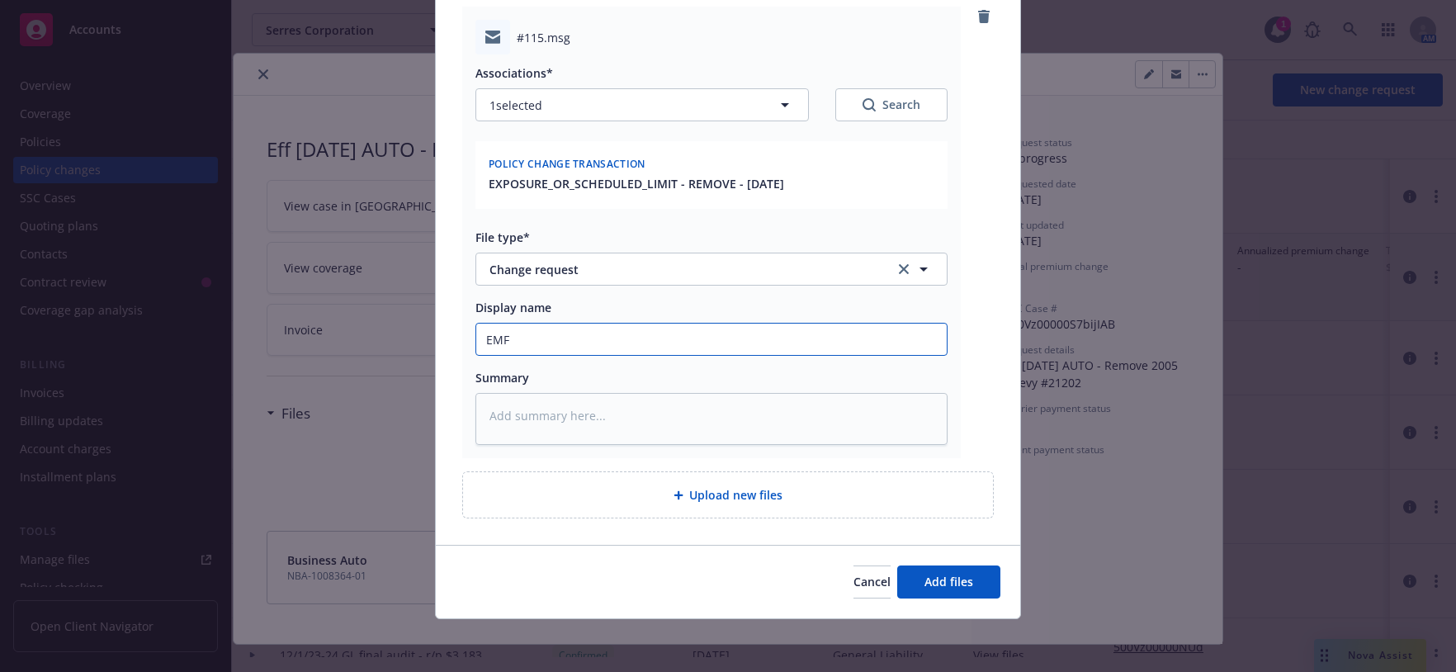
type textarea "x"
type input "EMFT"
type textarea "x"
type input "EMFT"
type textarea "x"
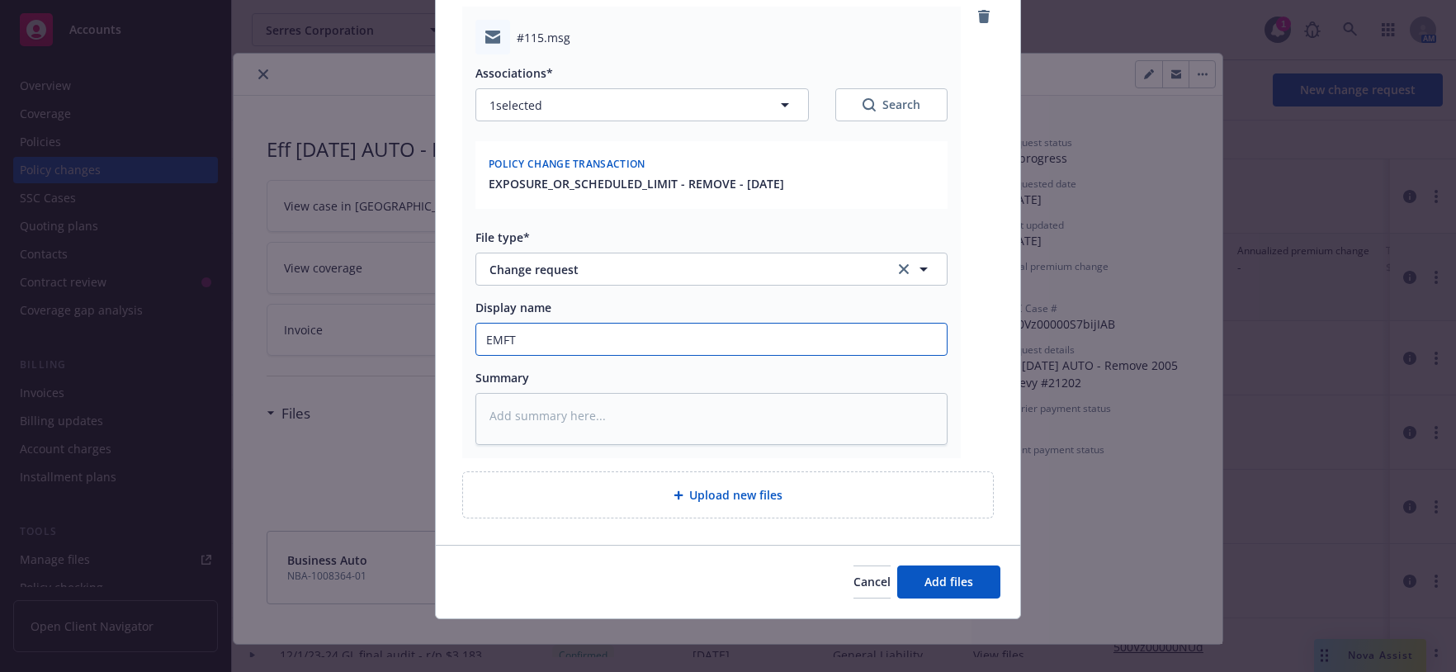
type input "EMFT -"
type textarea "x"
type input "EMFT -"
type textarea "x"
type input "EMFT - R"
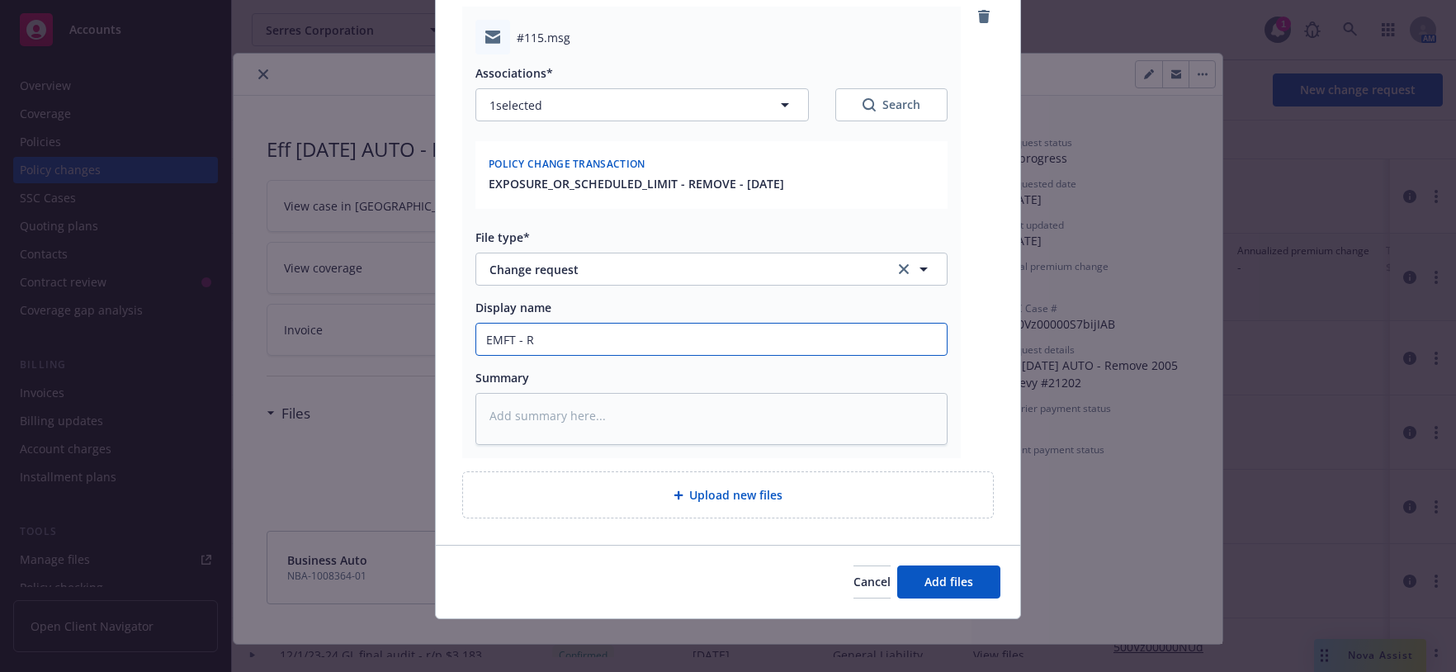
type textarea "x"
type input "EMFT - Re"
type textarea "x"
type input "EMFT - Remo"
type textarea "x"
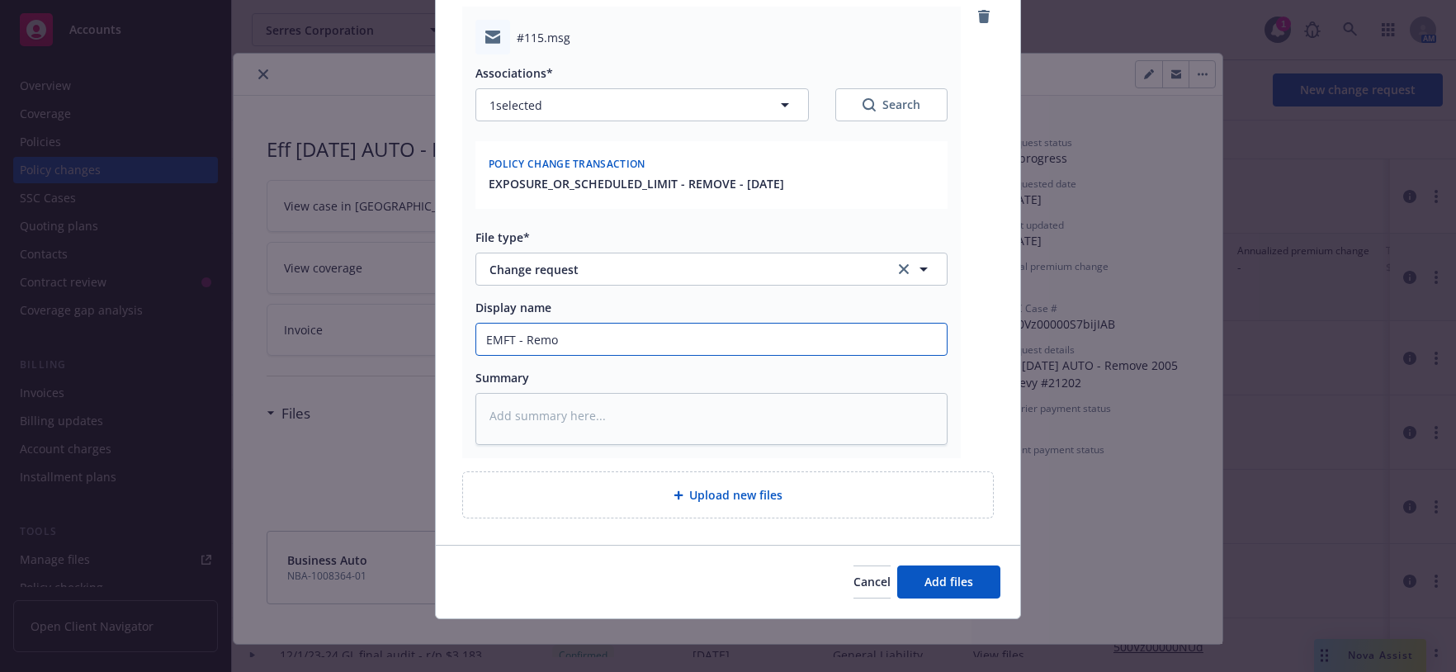
type input "EMFT - Remov"
type textarea "x"
type input "EMFT - Remove"
type textarea "x"
type input "EMFT - Remove"
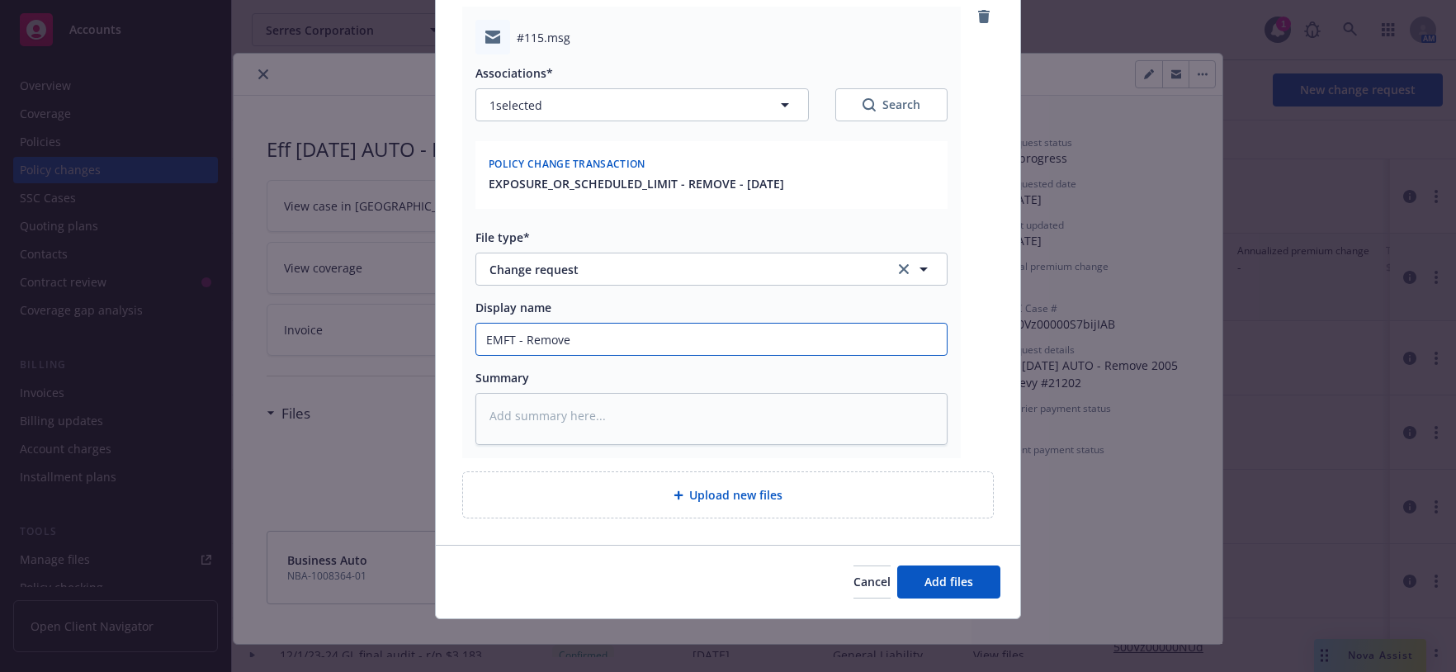
type textarea "x"
type input "EMFT - Remove 2"
type textarea "x"
type input "EMFT - Remove 20"
type textarea "x"
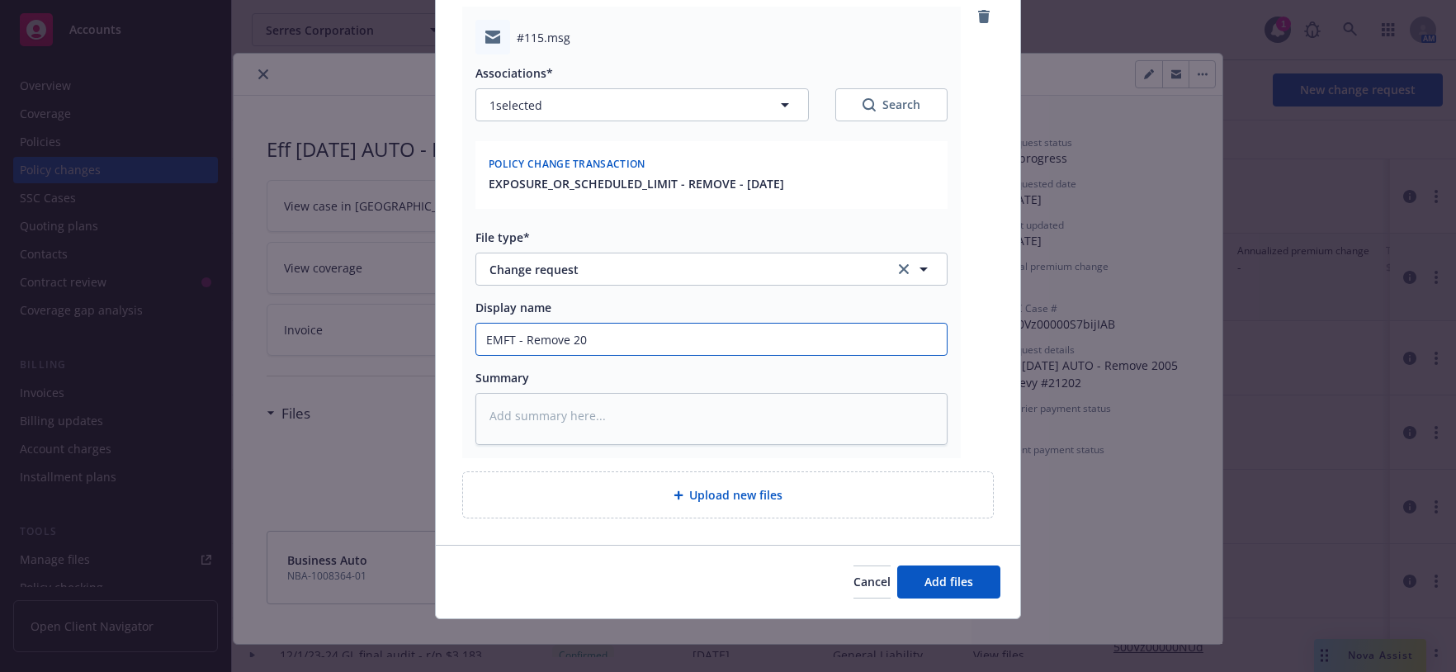
type input "EMFT - Remove 200"
type textarea "x"
type input "EMFT - Remove 2005"
type textarea "x"
type input "EMFT - Remove 2005"
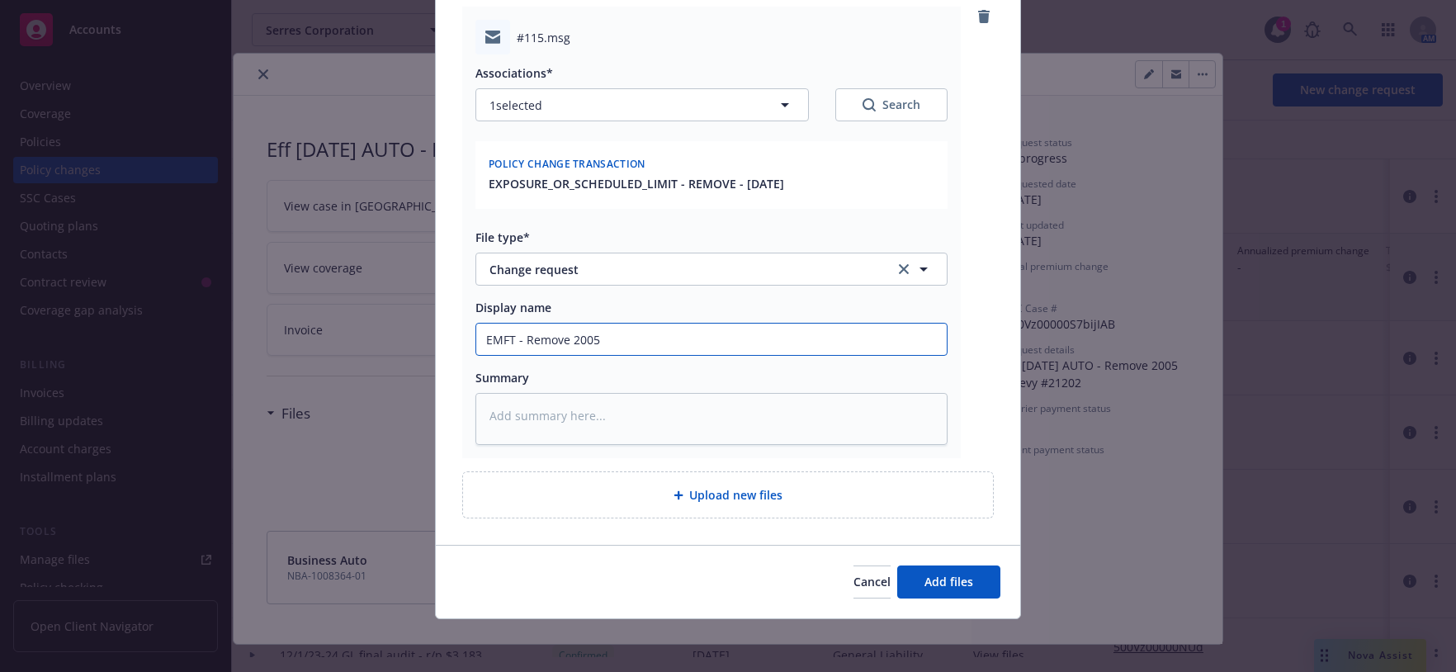
type textarea "x"
type input "EMFT - Remove 2005 C"
type textarea "x"
type input "EMFT - Remove 2005 Ch"
type textarea "x"
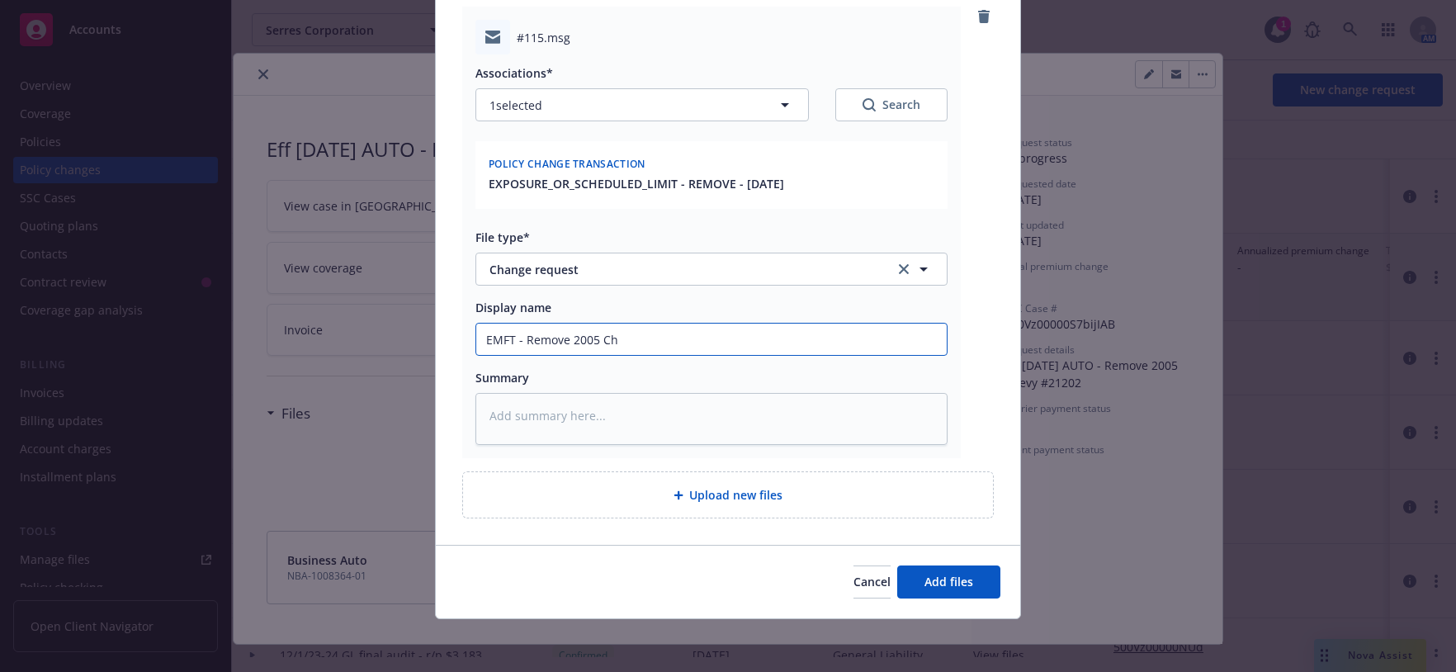
type input "EMFT - Remove 2005 Che"
type textarea "x"
type input "EMFT - Remove 2005 Chev"
type textarea "x"
type input "EMFT - Remove 2005 Chevy"
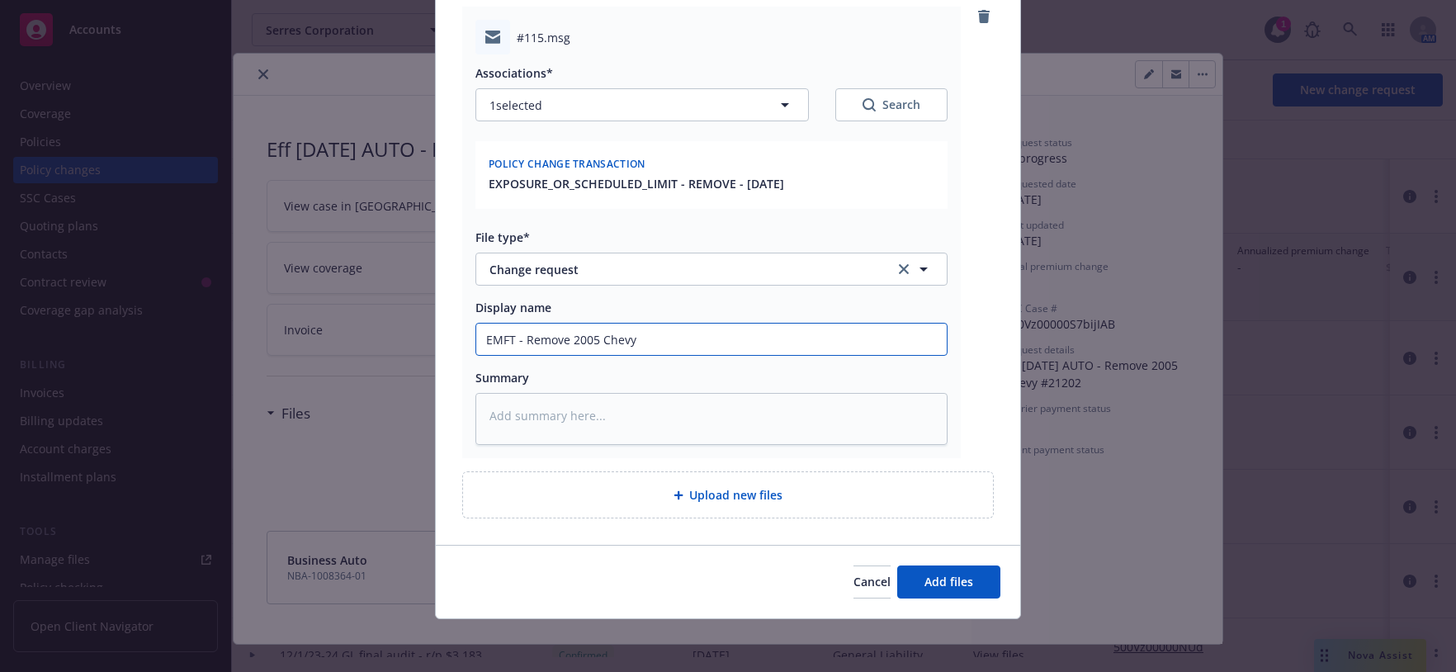
type textarea "x"
type input "EMFT - Remove 2005 Chevy"
type textarea "x"
type input "EMFT - Remove 2005 Chevy #"
type textarea "x"
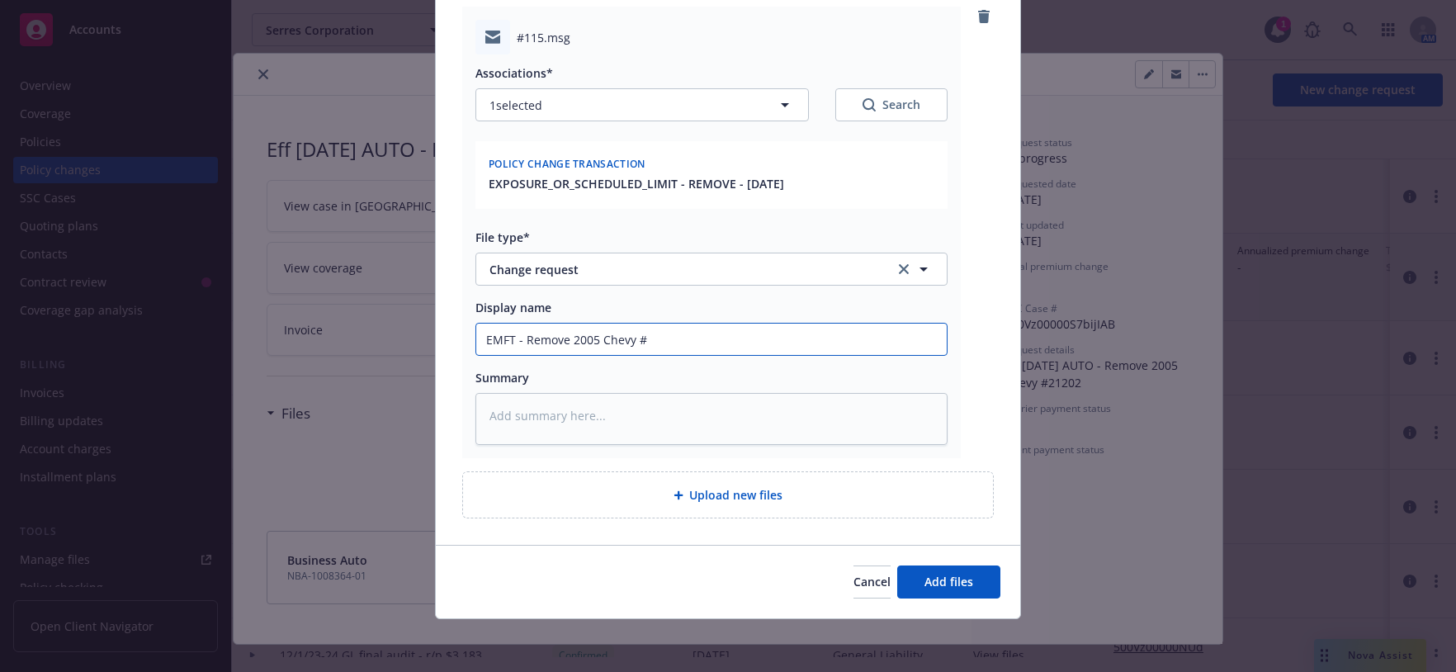
type input "EMFT - Remove 2005 Chevy #2"
type textarea "x"
type input "EMFT - Remove 2005 Chevy #21"
type textarea "x"
type input "EMFT - Remove 2005 Chevy #212"
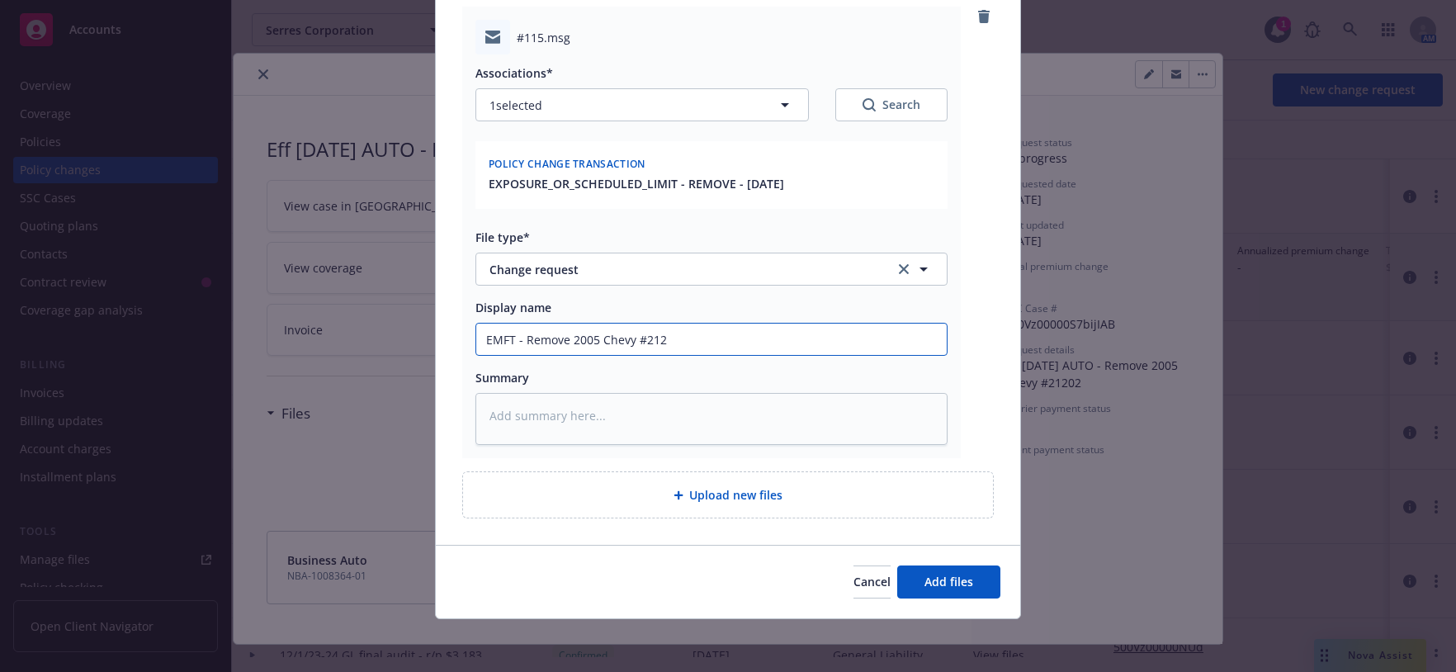
type textarea "x"
type input "EMFT - Remove 2005 Chevy #2120"
type textarea "x"
type input "EMFT - Remove 2005 Chevy #21202"
paste textarea "Eff 9/10/2025 AUTO - Remove 2005 Chevy #21202"
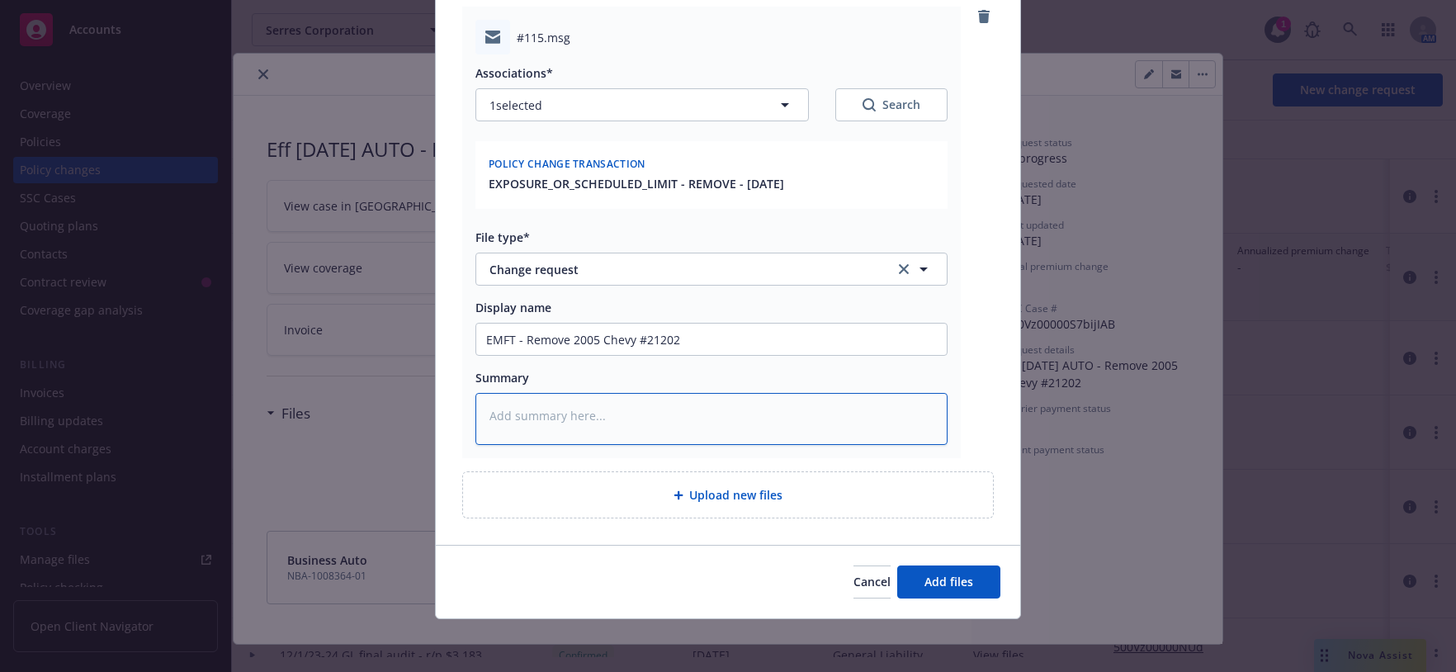
type textarea "x"
type textarea "Eff 9/10/2025 AUTO - Remove 2005 Chevy #21202"
click at [840, 324] on input "EMFT - Remove 2005 Chevy #21202" at bounding box center [711, 339] width 471 height 31
type textarea "x"
type input "EMFT - Remove 2005 Chevy #21202"
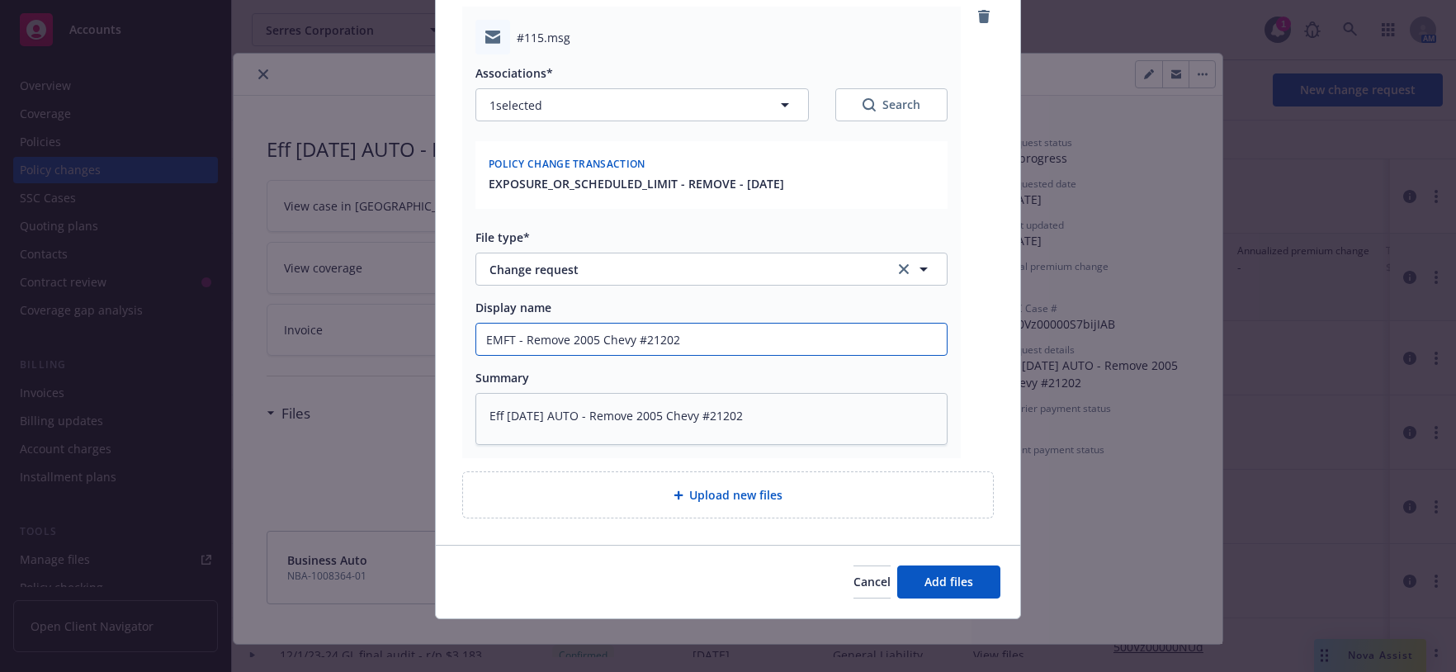
type textarea "x"
type input "EMFT - Remove 2005 Chevy #21202 0"
type textarea "x"
type input "EMFT - Remove 2005 Chevy #21202 0"
type textarea "x"
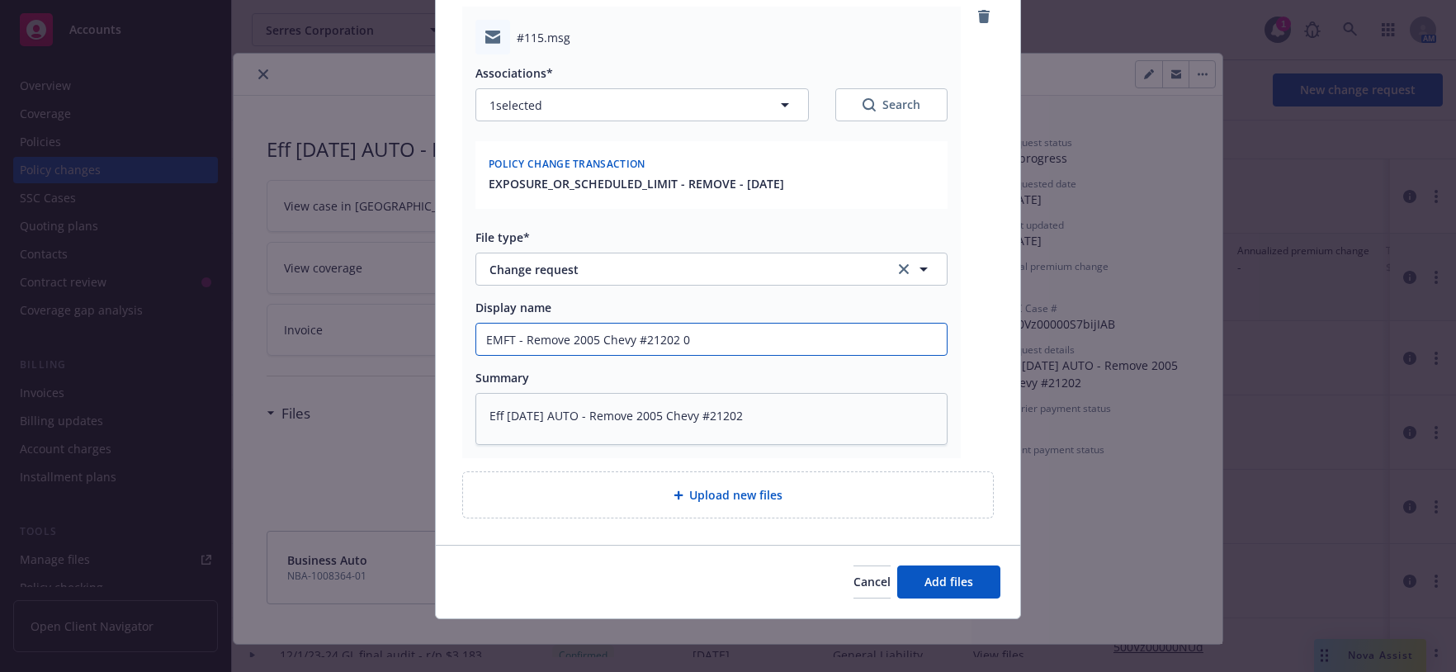
type input "EMFT - Remove 2005 Chevy #21202 0"
type textarea "x"
type input "EMFT - Remove 2005 Chevy #21202"
type textarea "x"
type input "EMFT - Remove 2005 Chevy #21202 -"
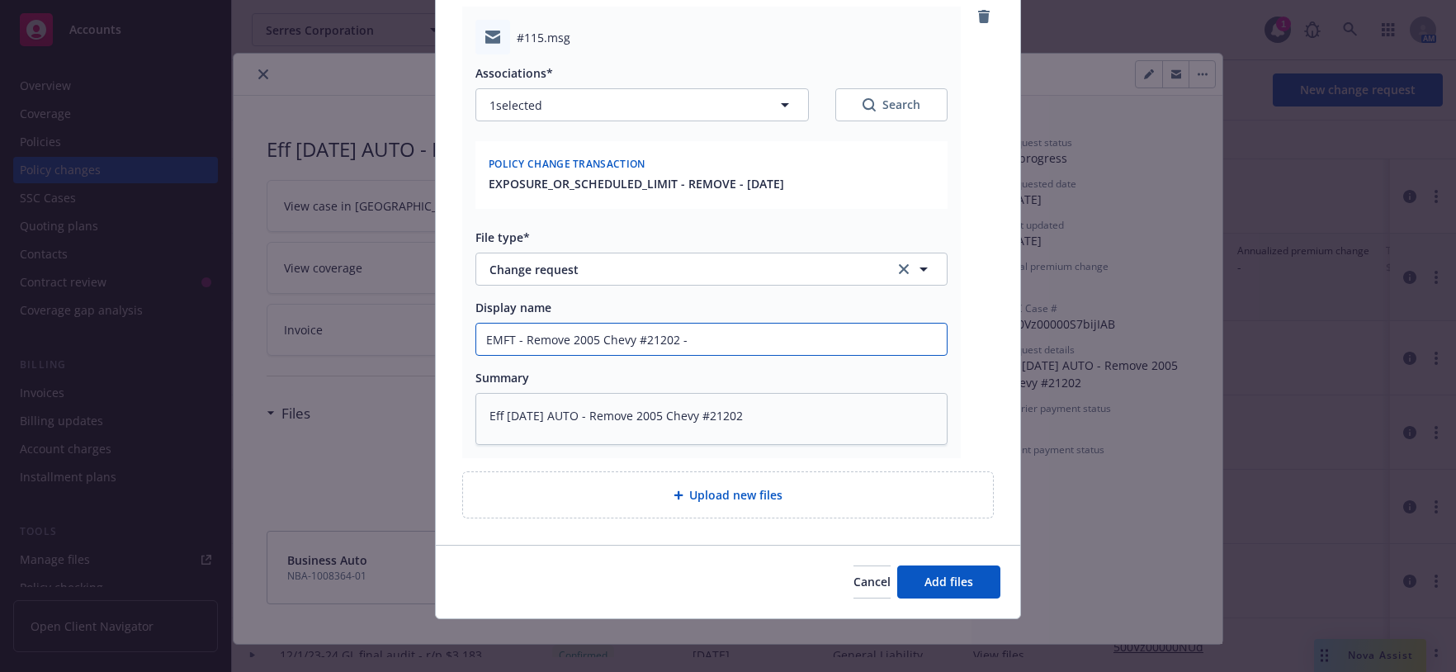
type textarea "x"
type input "EMFT - Remove 2005 Chevy #21202 -"
click at [954, 582] on span "Add files" at bounding box center [949, 582] width 49 height 16
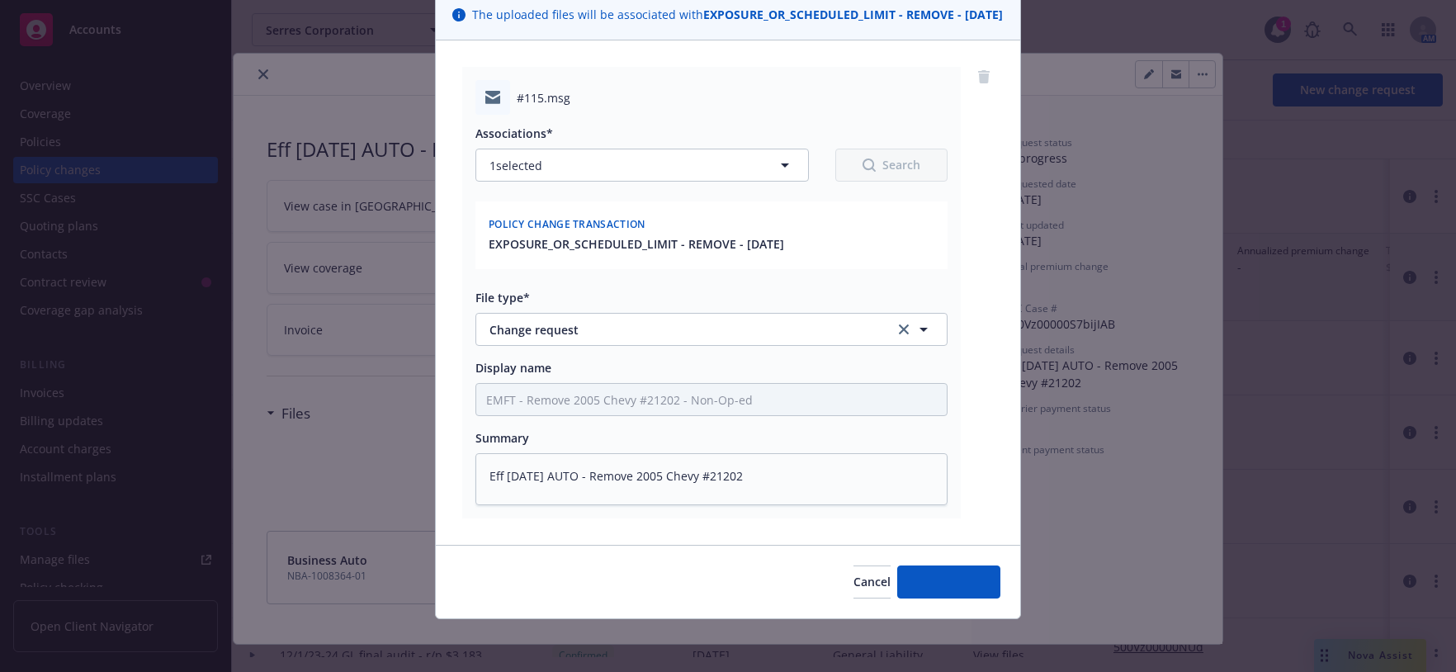
scroll to position [250, 0]
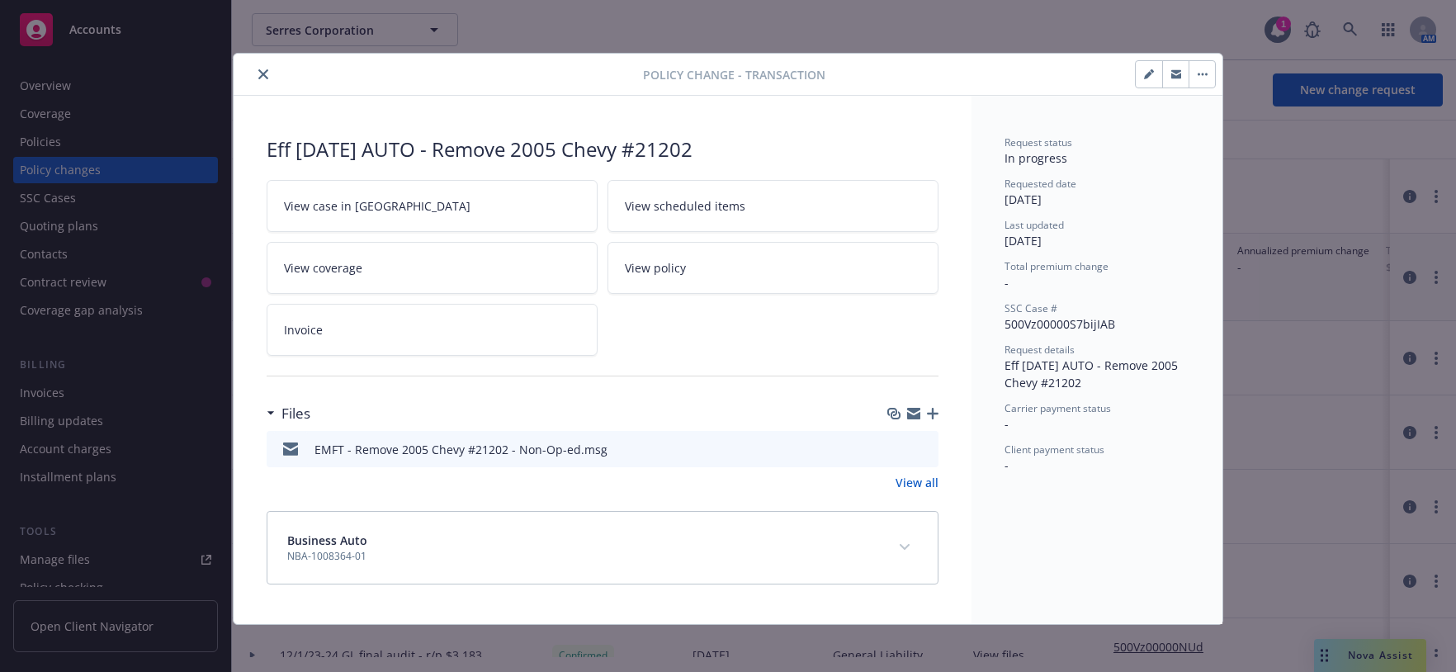
click at [253, 72] on button "close" at bounding box center [263, 74] width 20 height 20
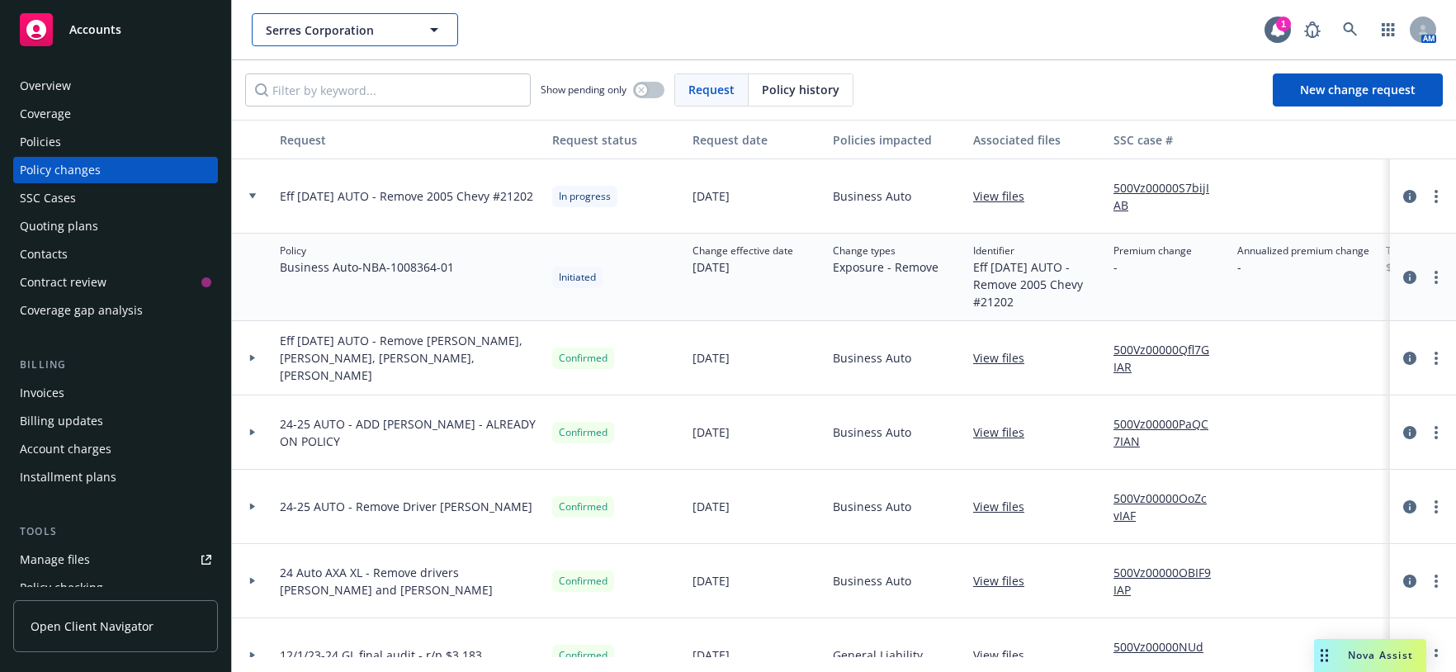
click at [368, 46] on button "Serres Corporation" at bounding box center [355, 29] width 206 height 33
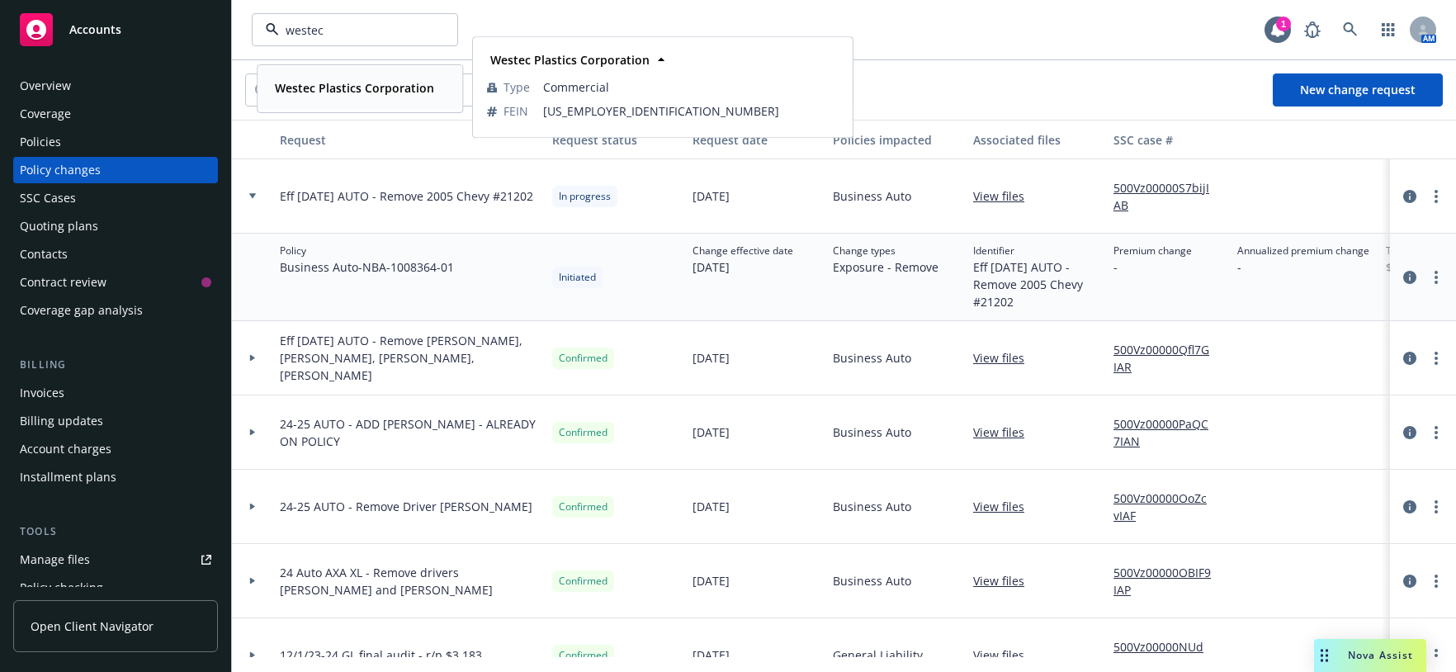
drag, startPoint x: 334, startPoint y: 75, endPoint x: 327, endPoint y: 97, distance: 23.2
click at [328, 87] on div "Westec Plastics Corporation" at bounding box center [352, 88] width 169 height 24
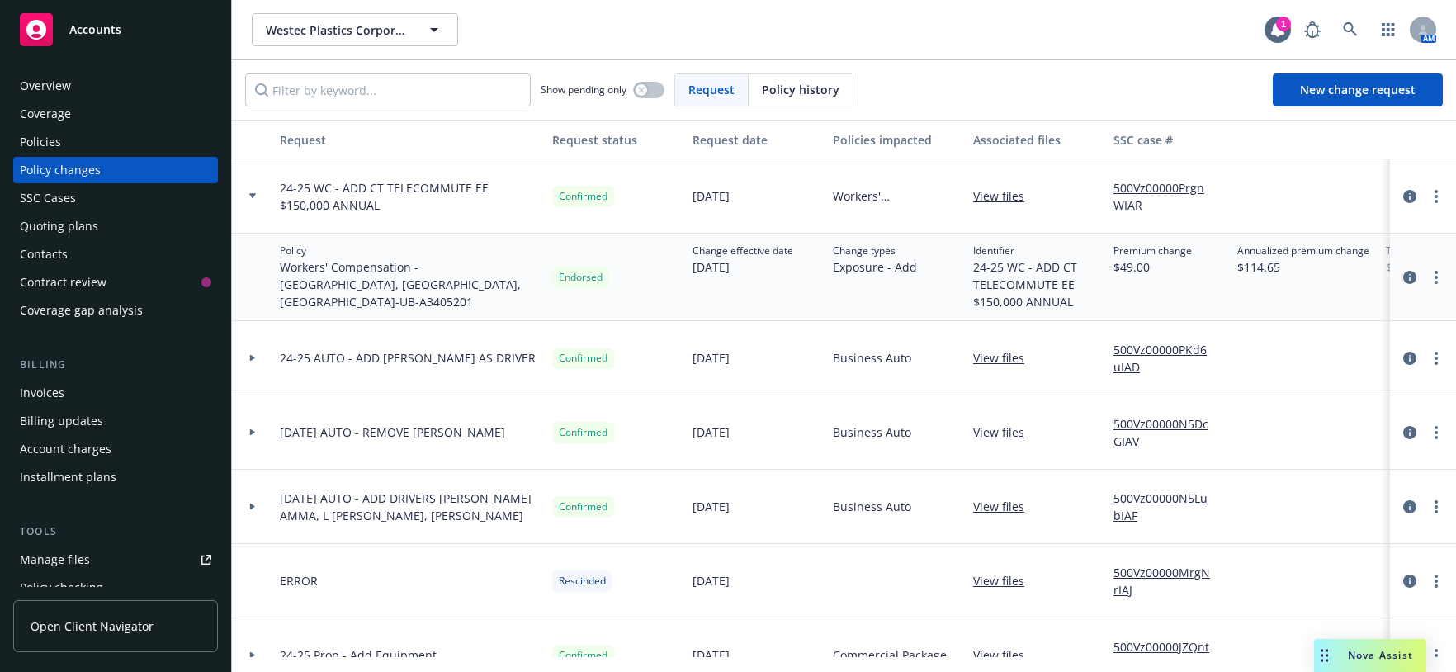
drag, startPoint x: 81, startPoint y: 275, endPoint x: 92, endPoint y: 283, distance: 14.2
click at [81, 239] on div "Quoting plans" at bounding box center [59, 226] width 78 height 26
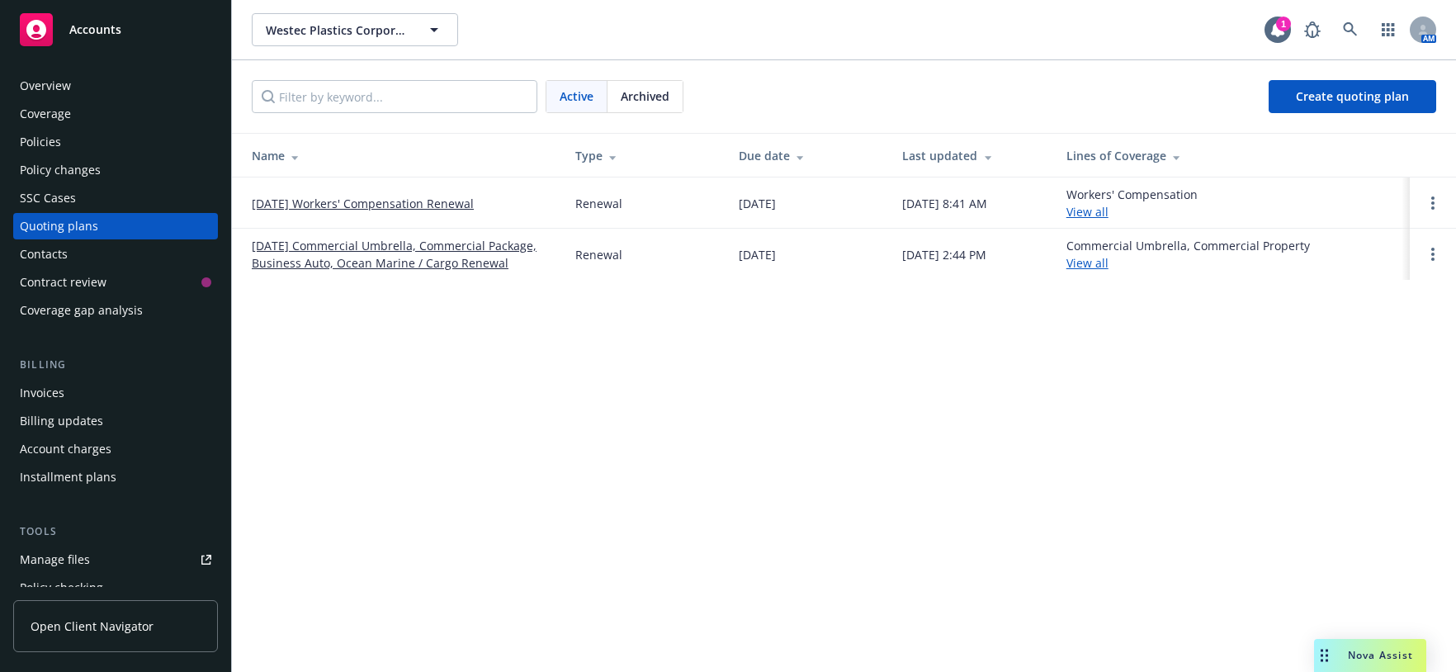
click at [417, 272] on link "09/30/25 Commercial Umbrella, Commercial Package, Business Auto, Ocean Marine /…" at bounding box center [400, 254] width 297 height 35
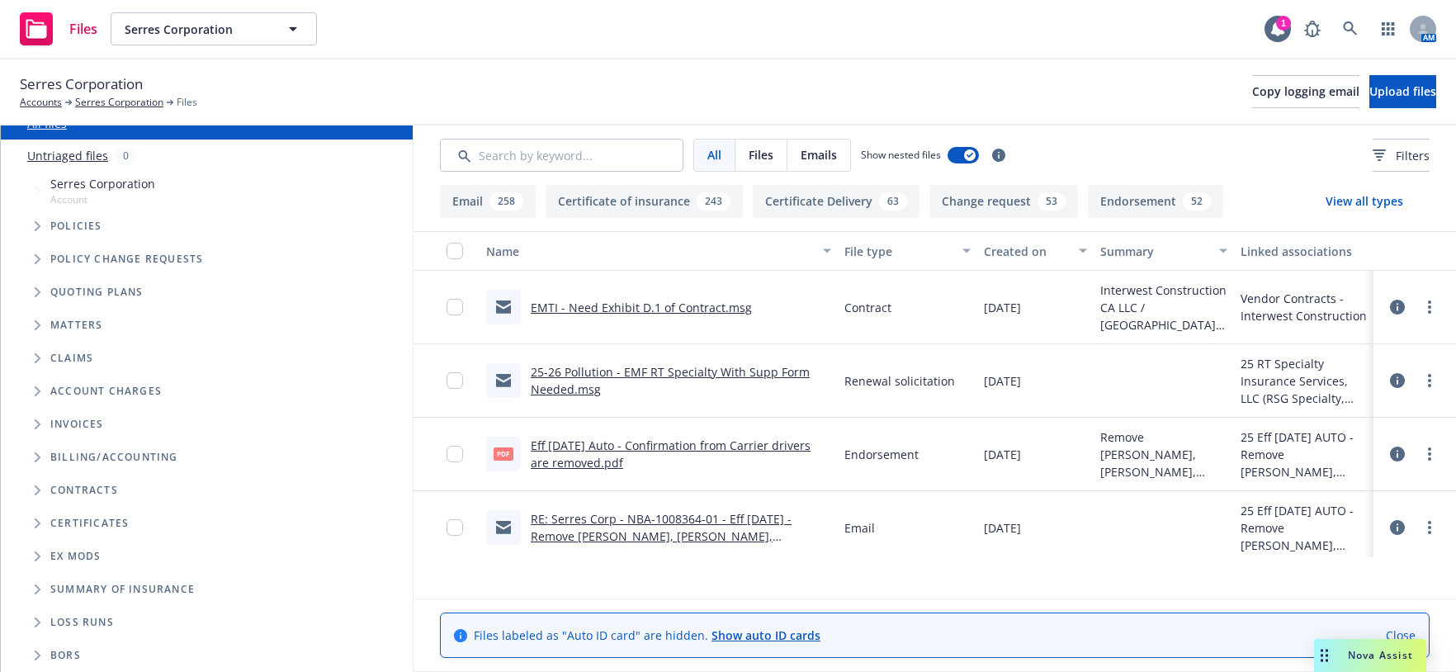
click at [644, 335] on div "EMTI - Need Exhibit D.1 of Contract.msg" at bounding box center [659, 307] width 358 height 73
drag, startPoint x: 632, startPoint y: 341, endPoint x: 628, endPoint y: 350, distance: 9.7
click at [628, 324] on div "EMTI - Need Exhibit D.1 of Contract.msg" at bounding box center [619, 307] width 266 height 35
click at [625, 315] on link "EMTI - Need Exhibit D.1 of Contract.msg" at bounding box center [641, 308] width 221 height 16
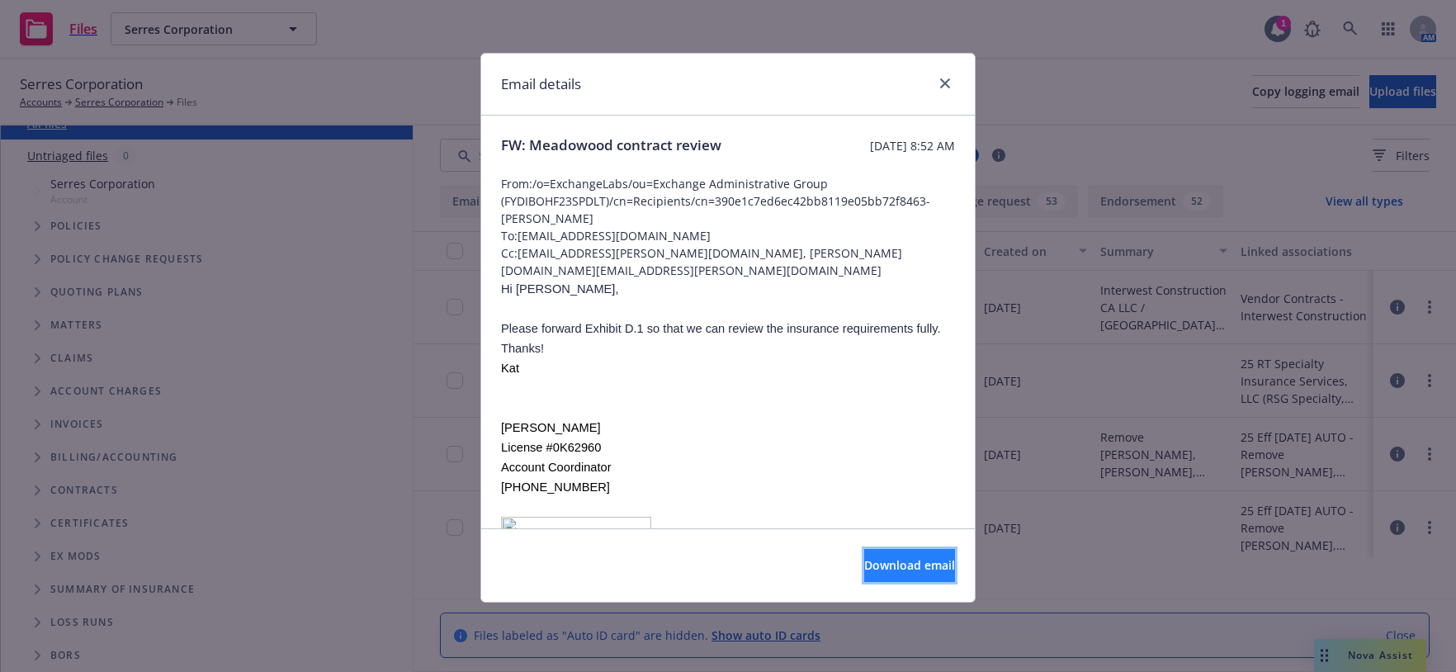
click at [898, 582] on button "Download email" at bounding box center [909, 565] width 91 height 33
click at [937, 92] on link "close" at bounding box center [945, 83] width 20 height 20
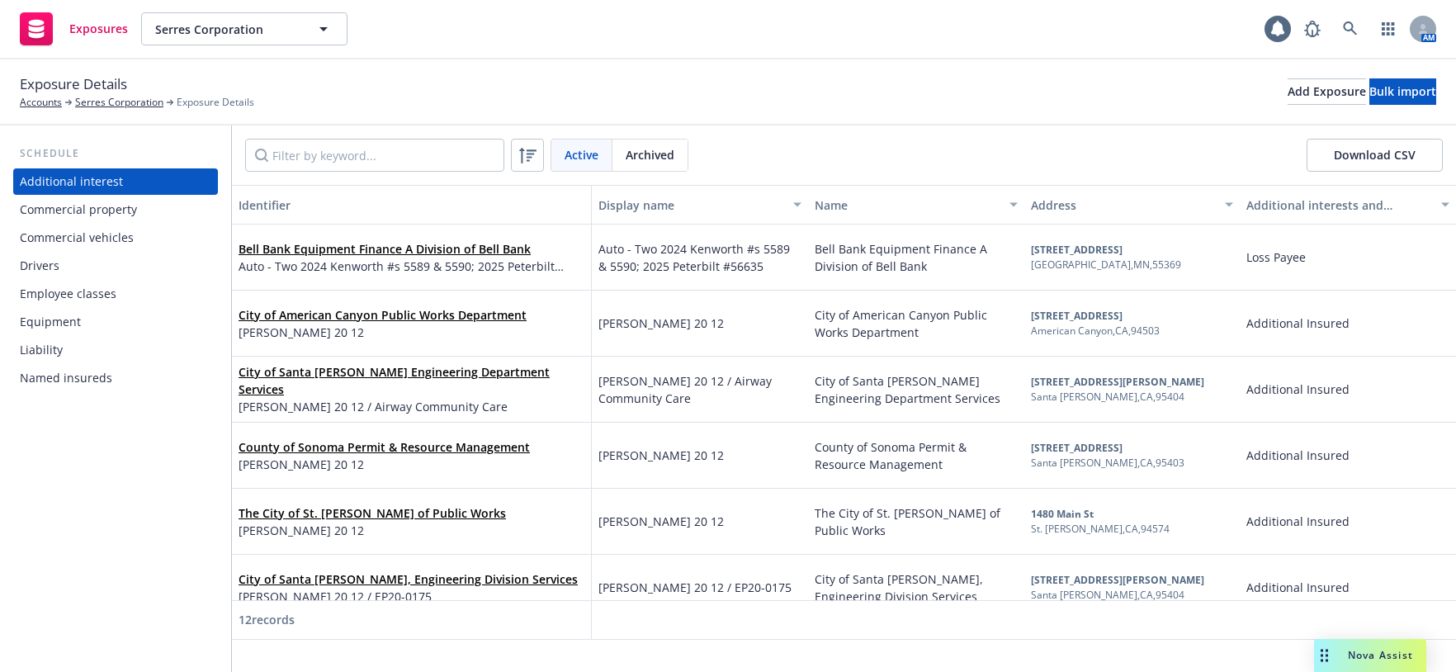
click at [97, 251] on div "Commercial vehicles" at bounding box center [77, 238] width 114 height 26
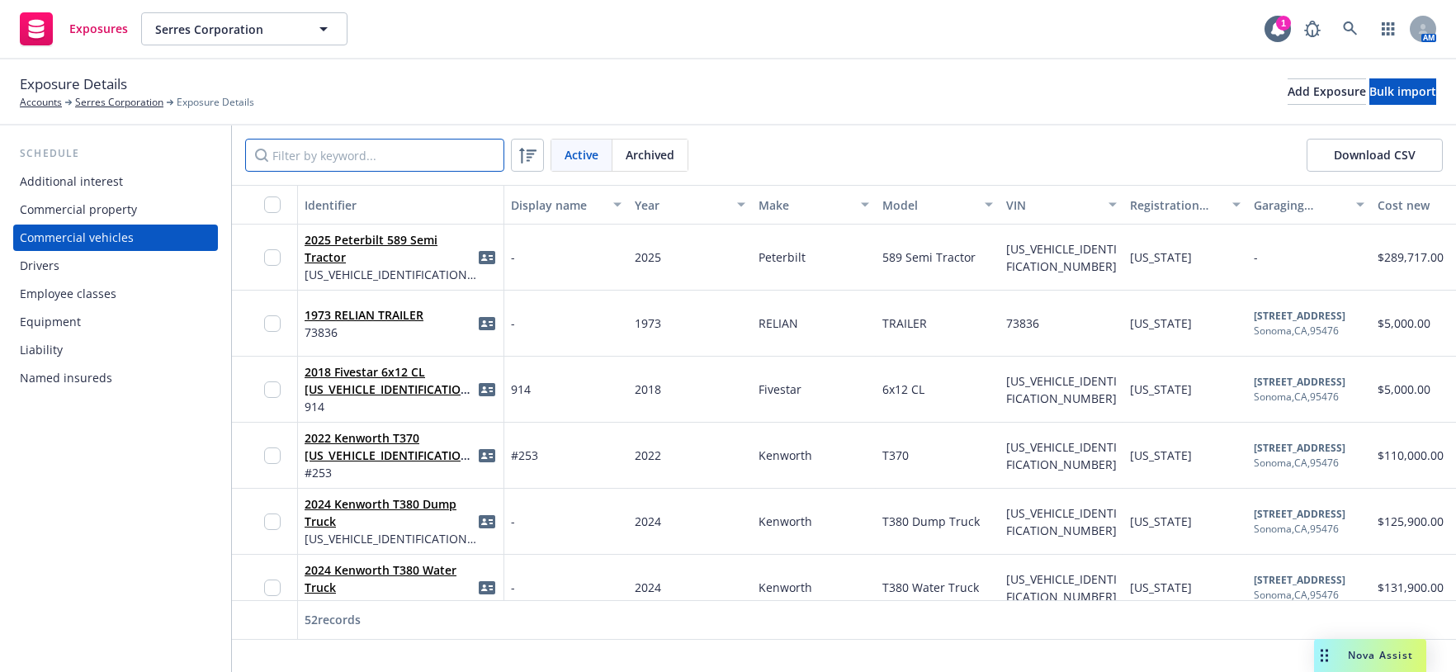
click at [353, 172] on input "Filter by keyword..." at bounding box center [374, 155] width 259 height 33
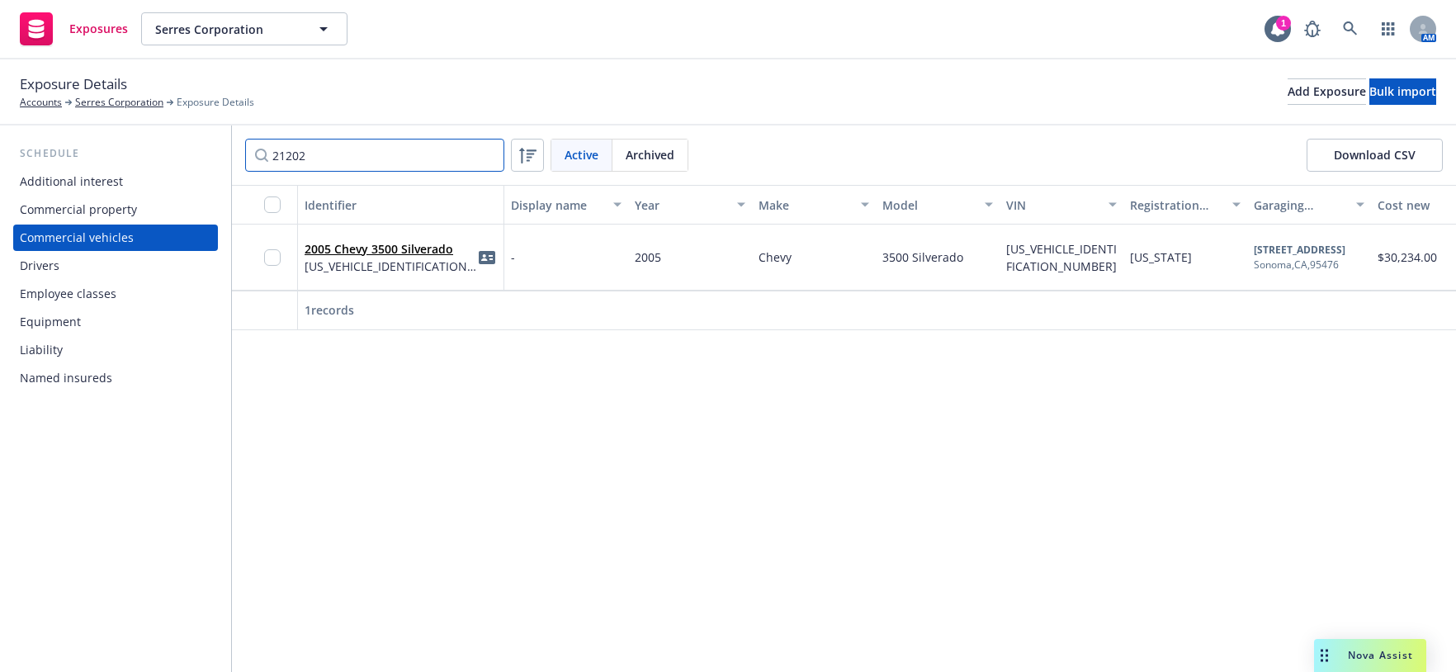
type input "21202"
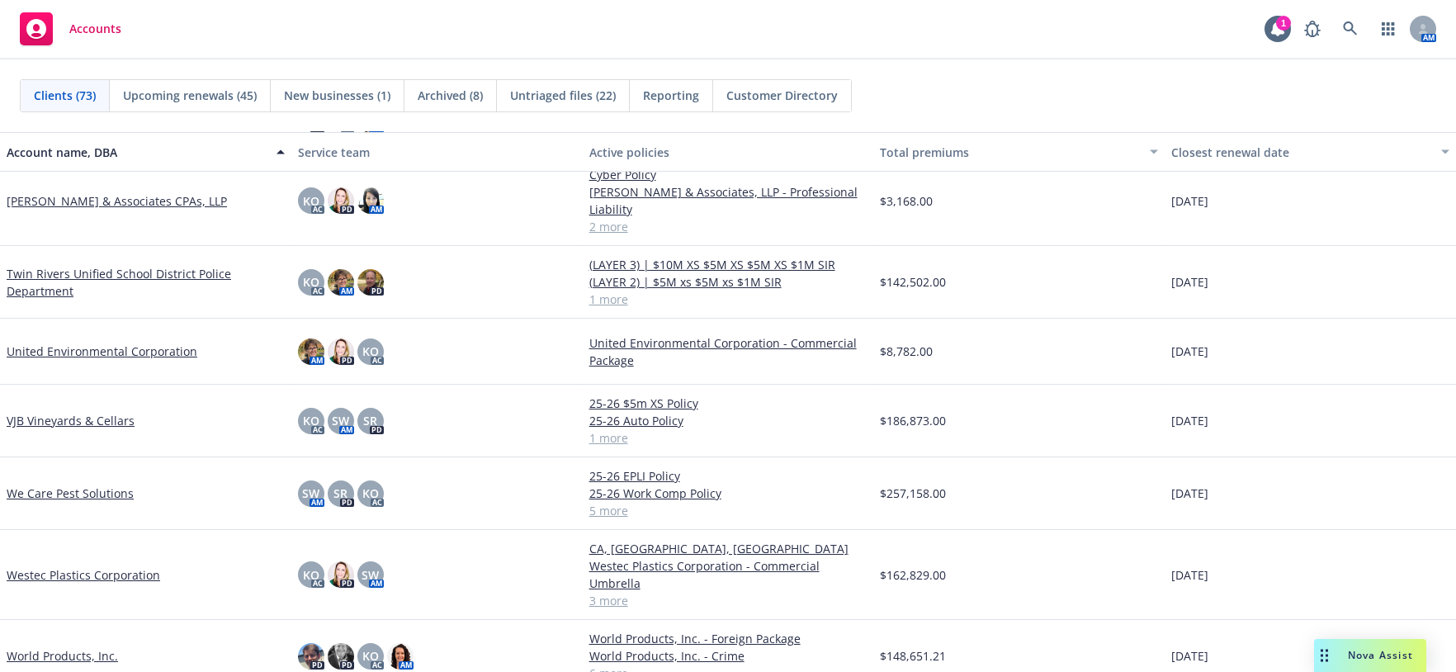
scroll to position [4408, 0]
click at [102, 570] on link "Westec Plastics Corporation" at bounding box center [84, 574] width 154 height 17
